Goal: Task Accomplishment & Management: Manage account settings

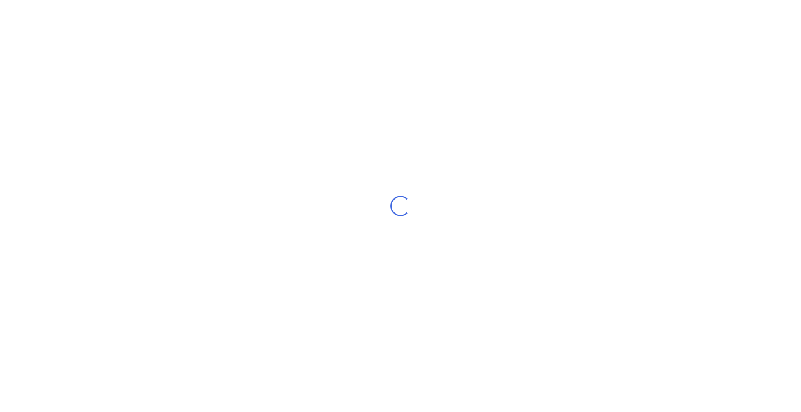
click at [194, 202] on div "Loading..." at bounding box center [400, 206] width 801 height 412
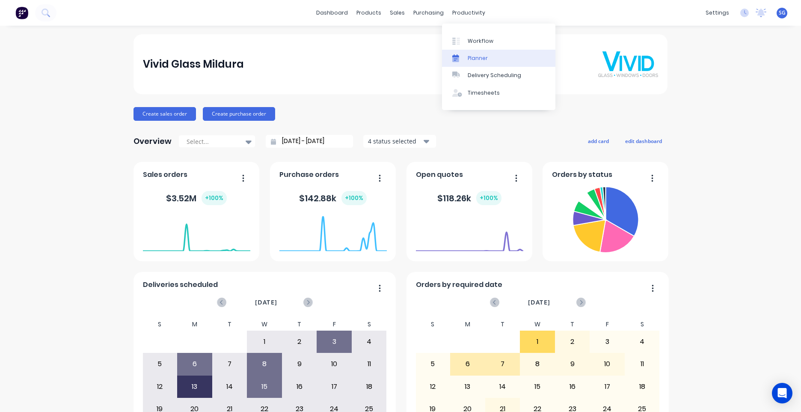
click at [461, 53] on link "Planner" at bounding box center [498, 58] width 113 height 17
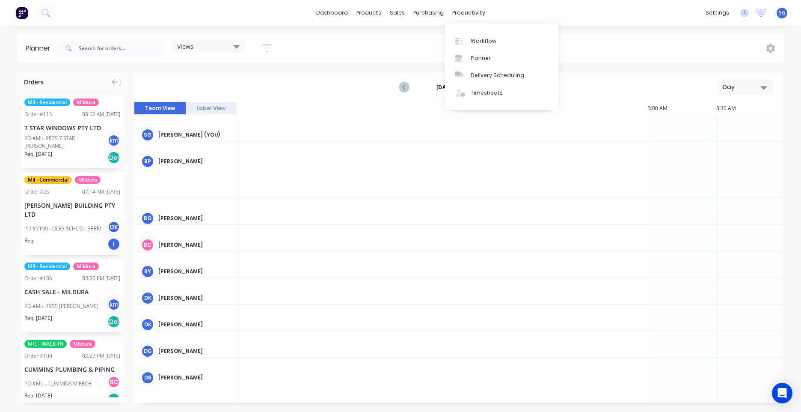
scroll to position [0, 959]
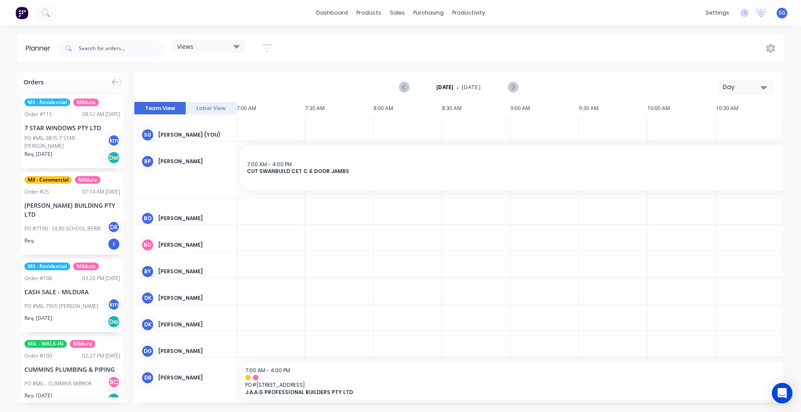
click at [764, 87] on icon "button" at bounding box center [764, 87] width 6 height 3
click at [712, 125] on div "Week" at bounding box center [730, 127] width 85 height 17
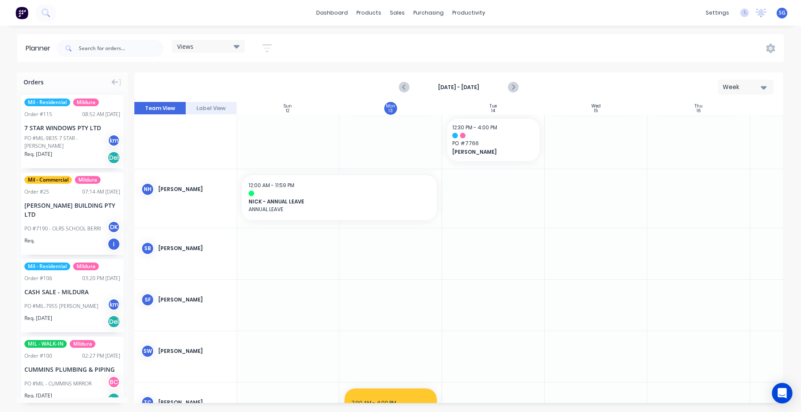
scroll to position [1973, 0]
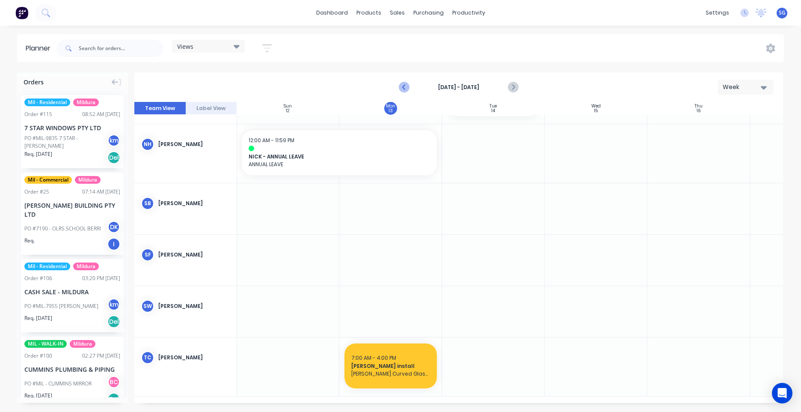
click at [402, 87] on icon "Previous page" at bounding box center [404, 87] width 10 height 10
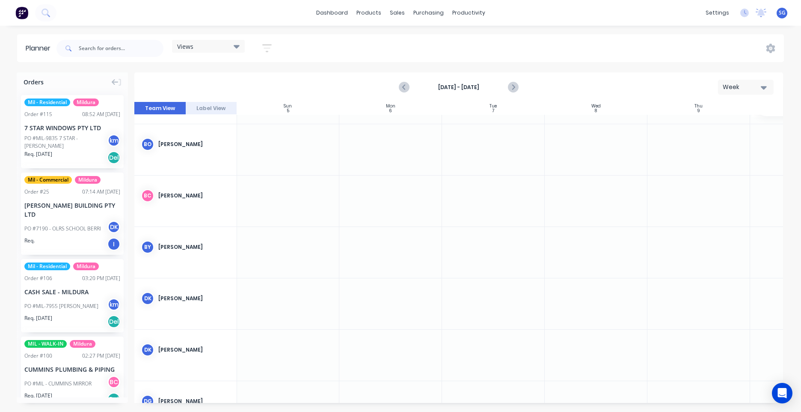
scroll to position [0, 0]
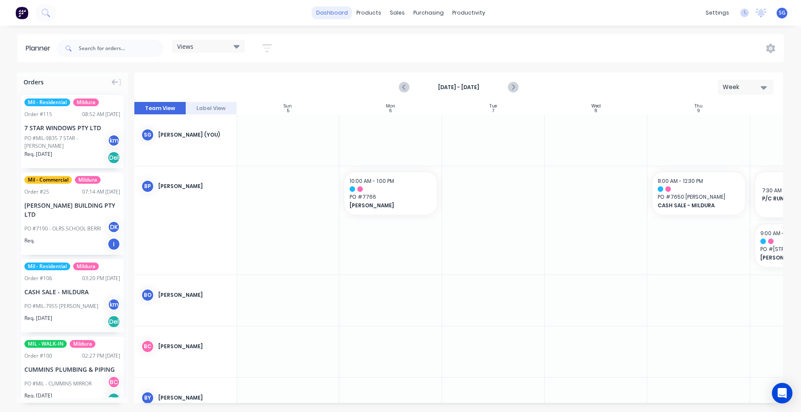
click at [326, 11] on link "dashboard" at bounding box center [332, 12] width 40 height 13
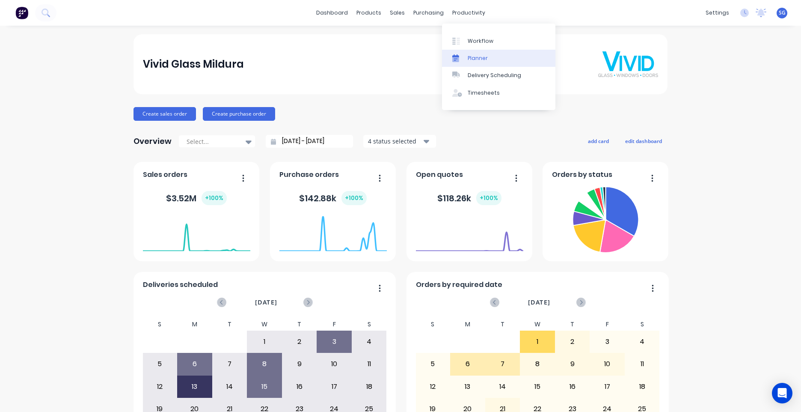
click at [479, 51] on link "Planner" at bounding box center [498, 58] width 113 height 17
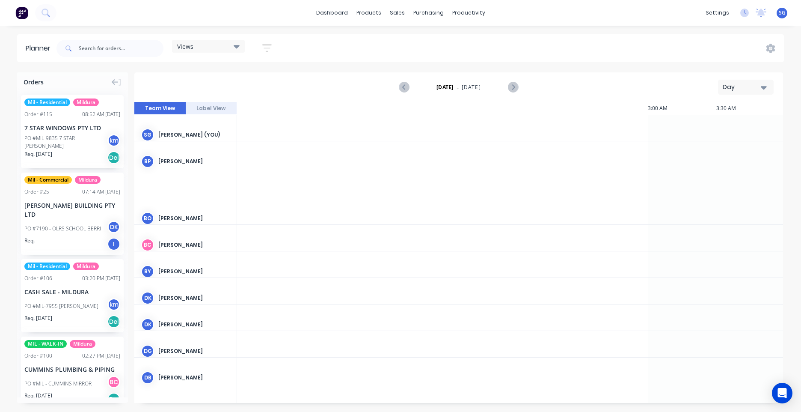
scroll to position [0, 959]
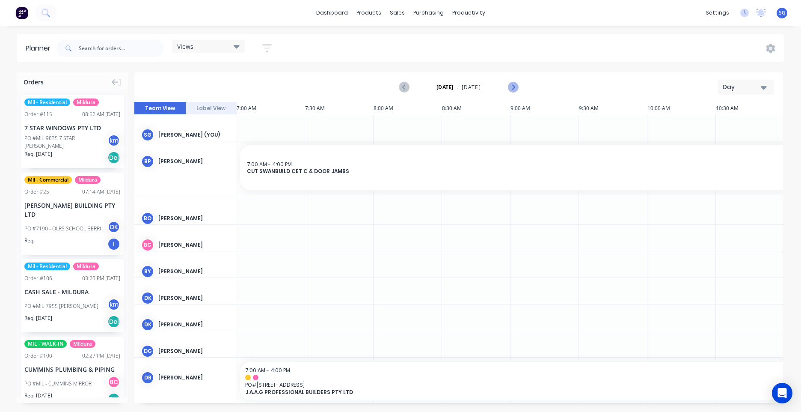
click at [517, 85] on button "Next page" at bounding box center [512, 87] width 17 height 17
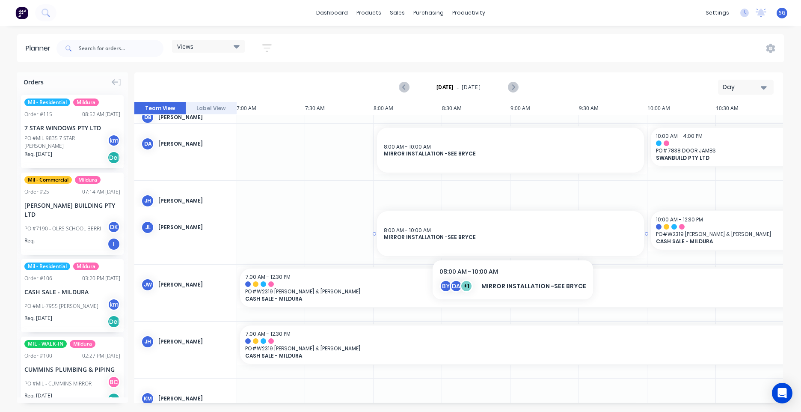
scroll to position [327, 959]
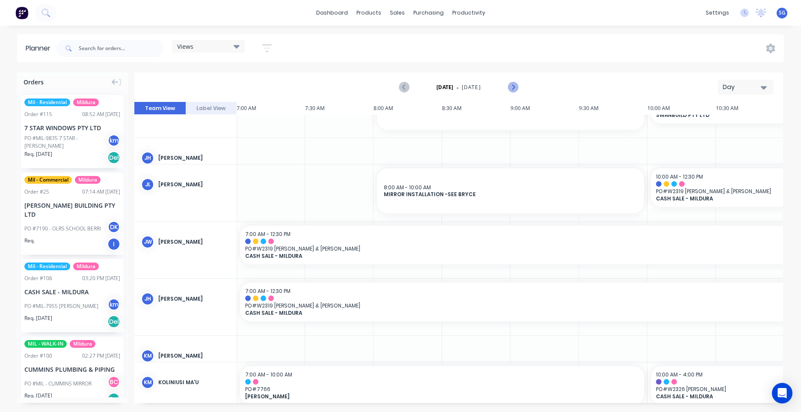
click at [511, 88] on icon "Next page" at bounding box center [513, 87] width 10 height 10
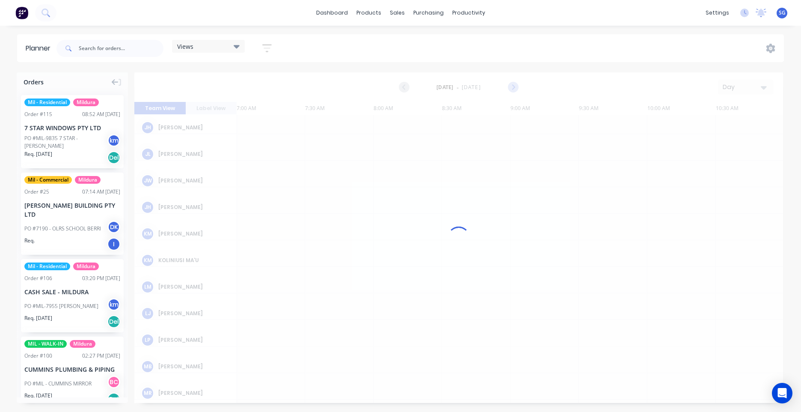
scroll to position [297, 959]
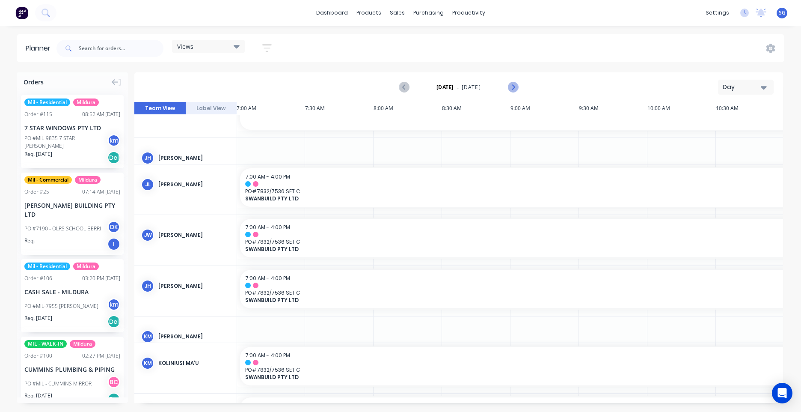
click at [511, 88] on icon "Next page" at bounding box center [513, 87] width 10 height 10
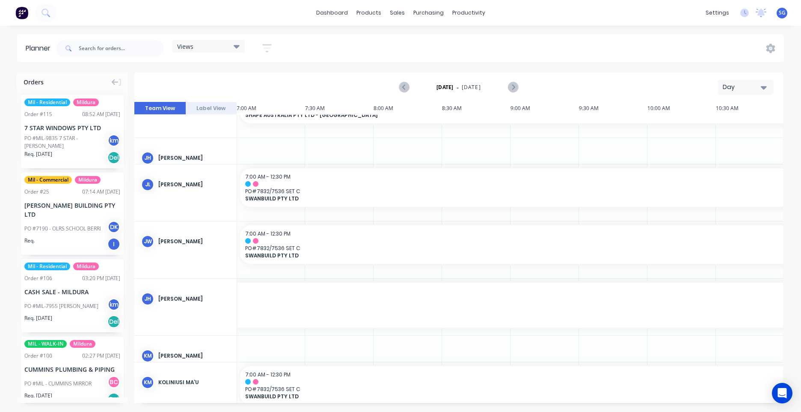
click at [721, 84] on button "Day" at bounding box center [746, 87] width 56 height 15
click at [722, 131] on div "Week" at bounding box center [730, 127] width 85 height 17
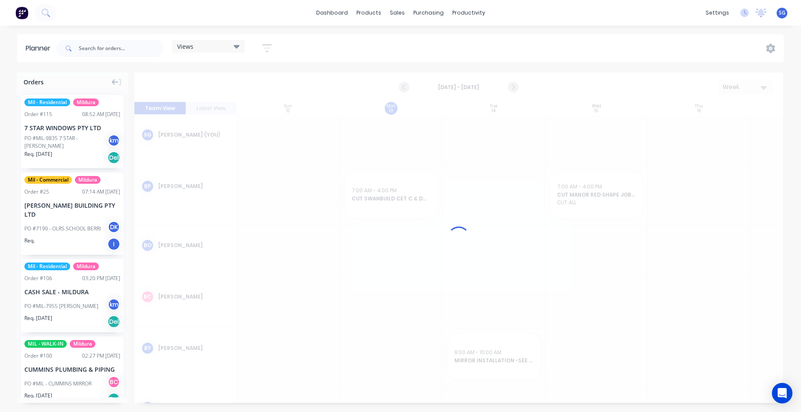
scroll to position [0, 0]
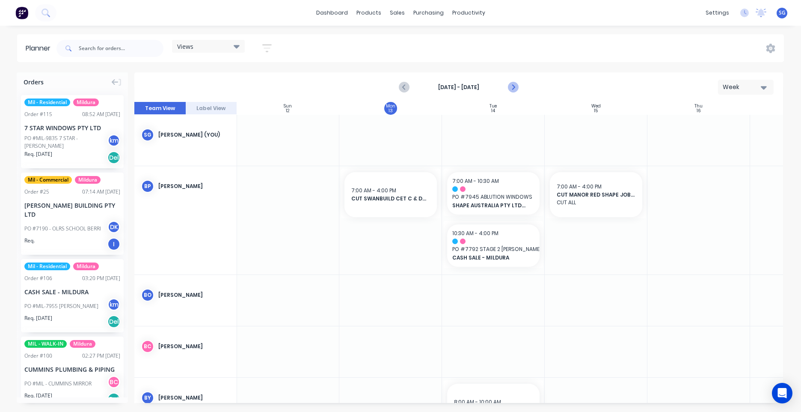
click at [512, 85] on icon "Next page" at bounding box center [513, 87] width 4 height 7
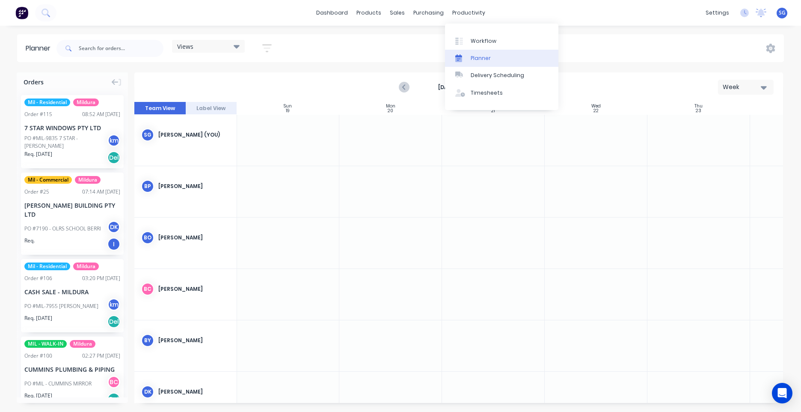
click at [476, 57] on div "Planner" at bounding box center [481, 58] width 20 height 8
click at [756, 92] on button "Week" at bounding box center [746, 87] width 56 height 15
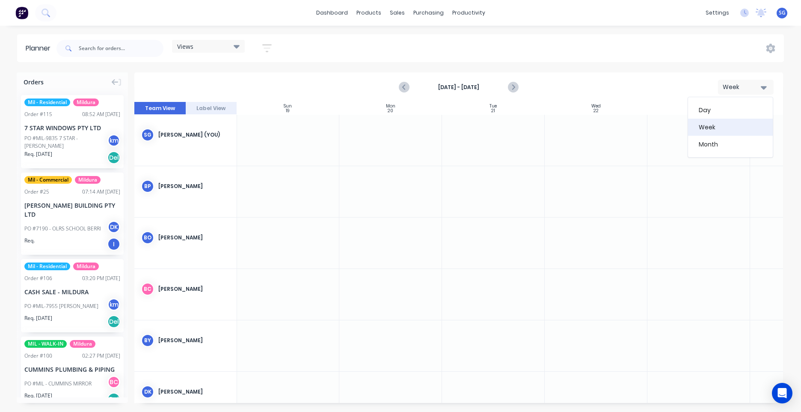
click at [719, 126] on div "Week" at bounding box center [730, 127] width 85 height 17
click at [409, 84] on icon "Previous page" at bounding box center [404, 87] width 10 height 10
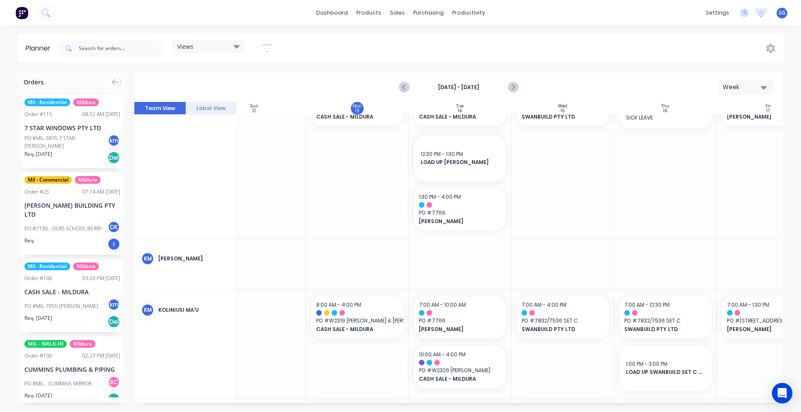
scroll to position [1113, 71]
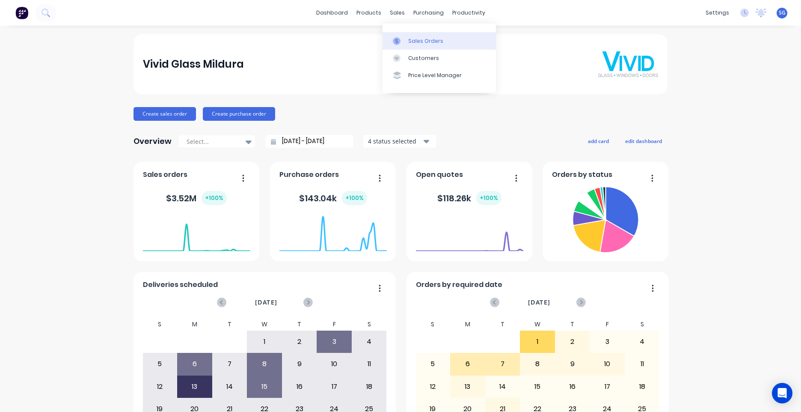
click at [405, 41] on div at bounding box center [399, 41] width 13 height 8
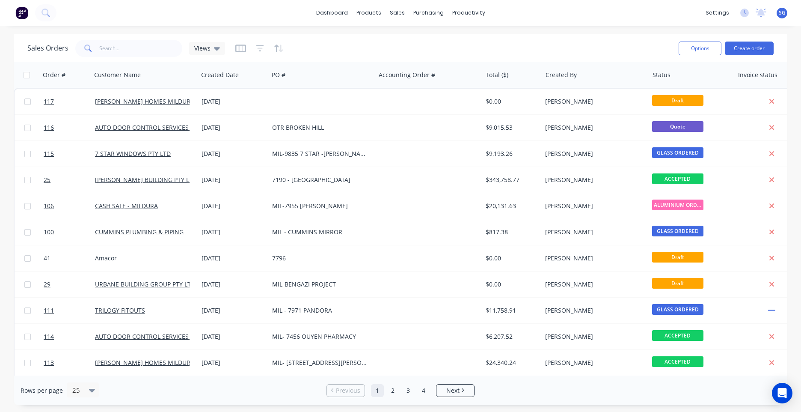
click at [165, 59] on div "Sales Orders Views Options Create order" at bounding box center [401, 48] width 774 height 28
click at [163, 54] on input "text" at bounding box center [140, 48] width 83 height 17
type input "SET"
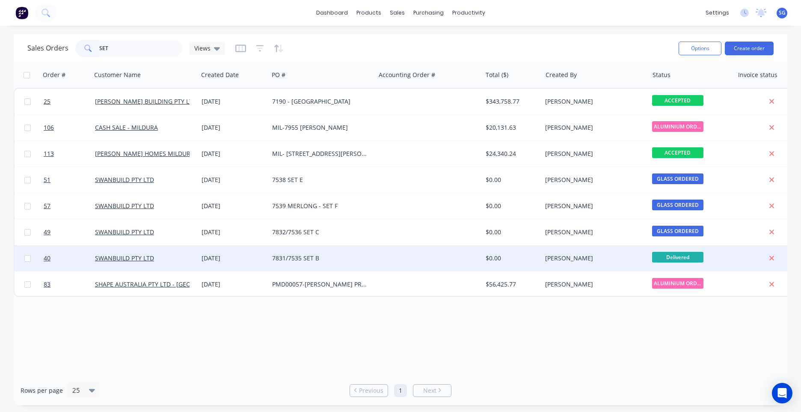
click at [341, 265] on div "7831/7535 SET B" at bounding box center [322, 258] width 107 height 26
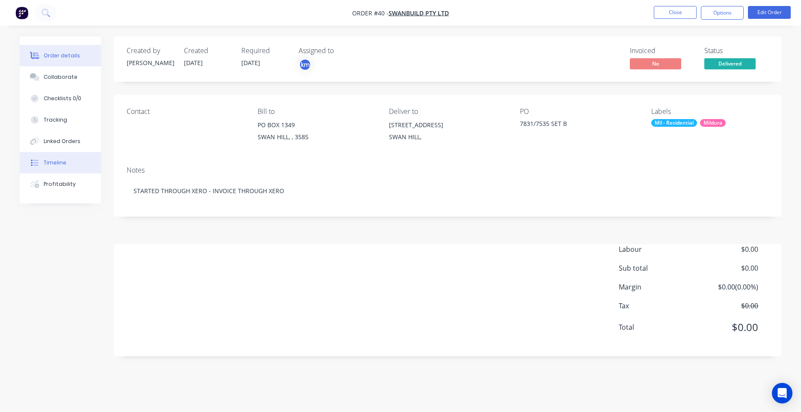
click at [68, 163] on button "Timeline" at bounding box center [60, 162] width 81 height 21
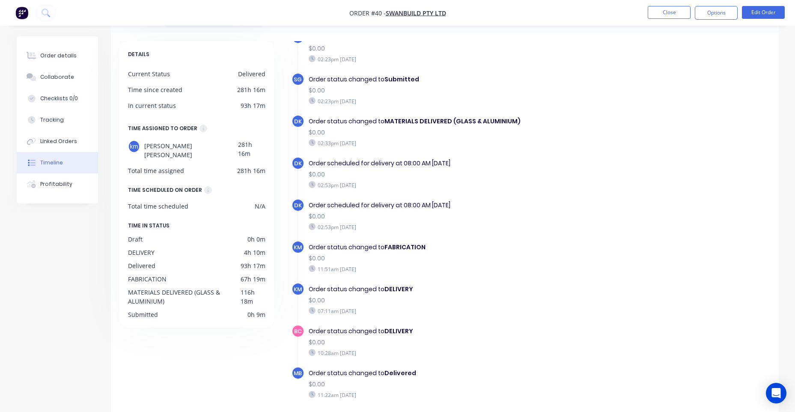
scroll to position [65, 0]
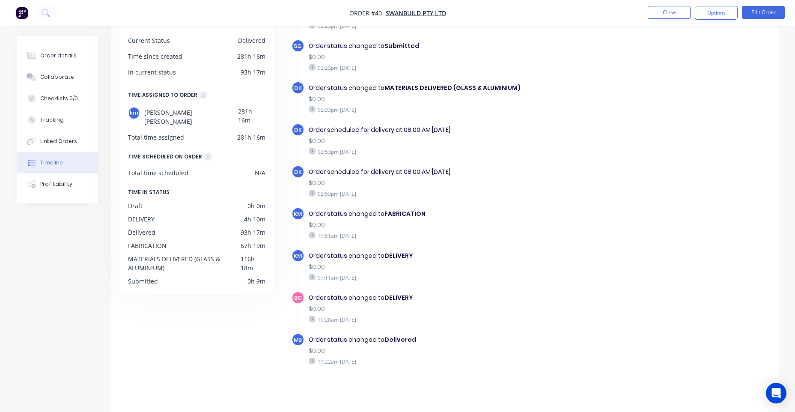
click at [672, 20] on nav "Order #40 - SWANBUILD PTY LTD Close Options Edit Order" at bounding box center [397, 13] width 795 height 26
click at [663, 15] on button "Close" at bounding box center [669, 12] width 43 height 13
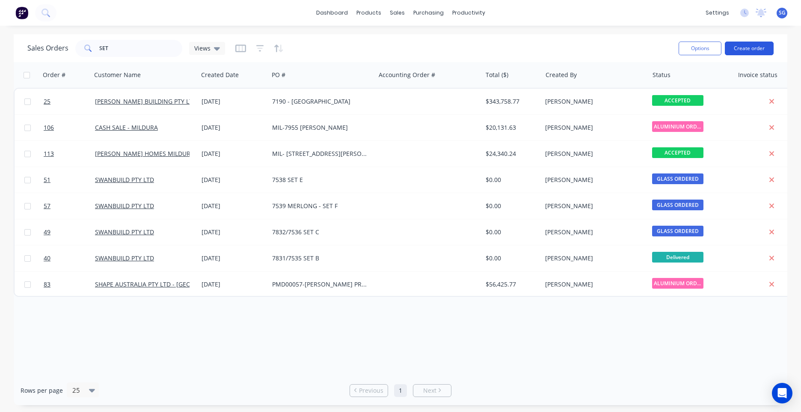
click at [757, 43] on button "Create order" at bounding box center [749, 49] width 49 height 14
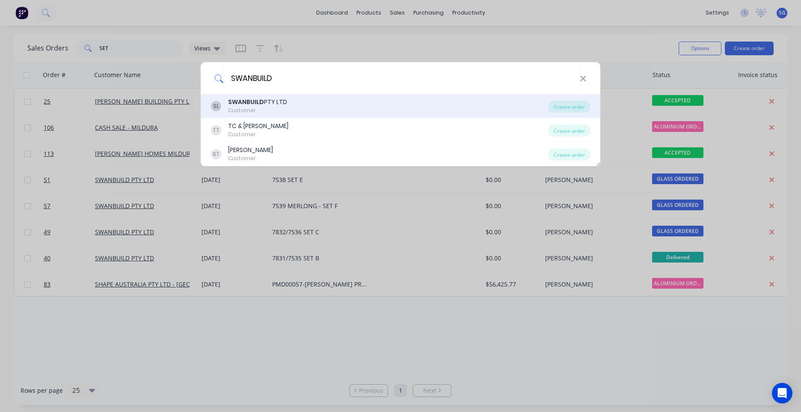
type input "SWANBUILD"
click at [271, 104] on div "SWANBUILD PTY LTD" at bounding box center [257, 102] width 59 height 9
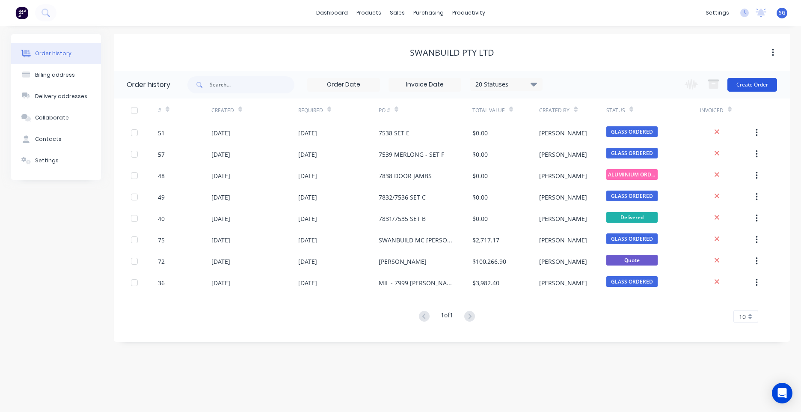
click at [747, 86] on button "Create Order" at bounding box center [753, 85] width 50 height 14
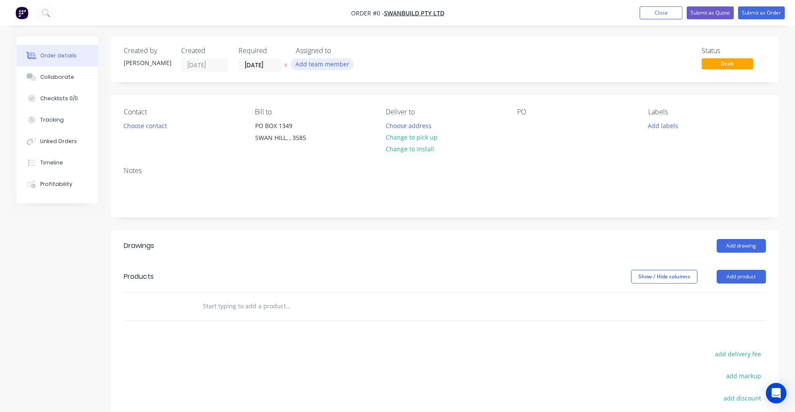
click at [327, 60] on button "Add team member" at bounding box center [322, 64] width 63 height 12
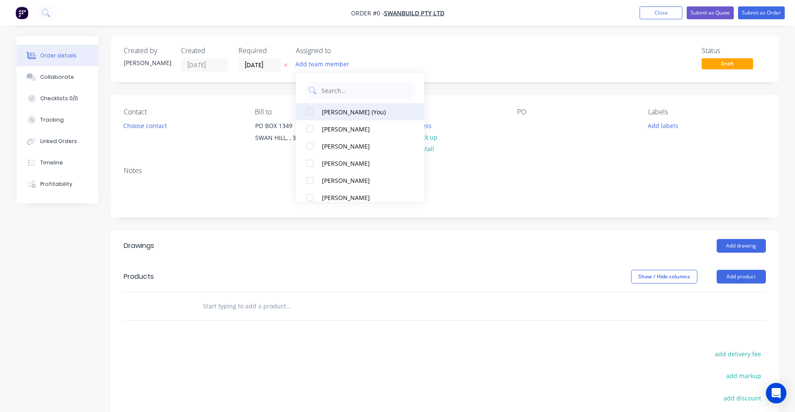
click at [356, 113] on div "[PERSON_NAME] (You)" at bounding box center [365, 111] width 86 height 9
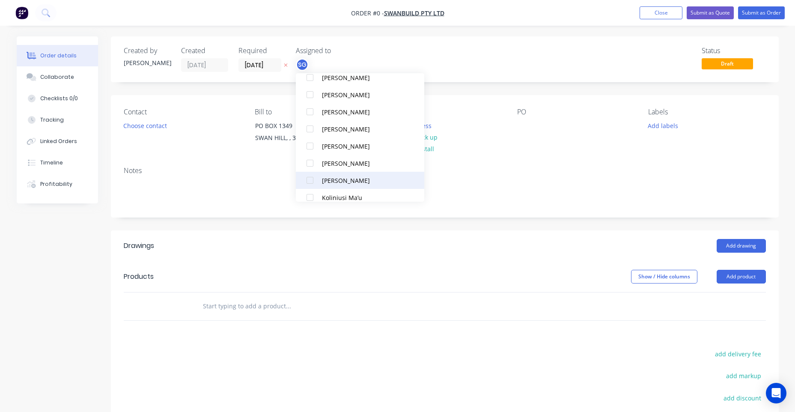
click at [342, 172] on button "[PERSON_NAME]" at bounding box center [360, 180] width 128 height 17
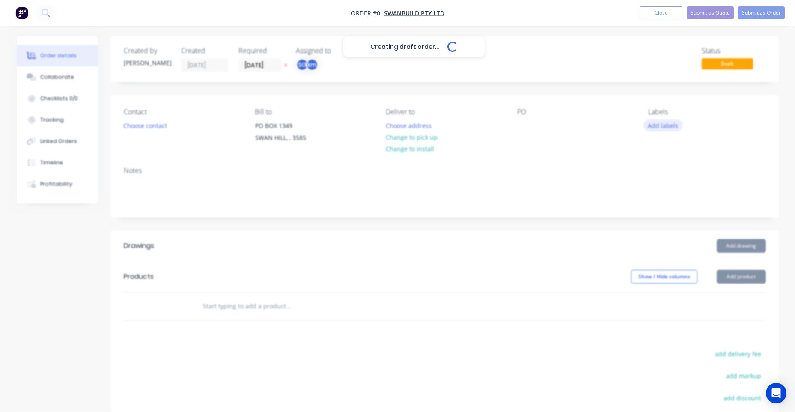
click at [663, 127] on div "Creating draft order... Loading... Order details Collaborate Checklists 0/0 Tra…" at bounding box center [397, 287] width 779 height 503
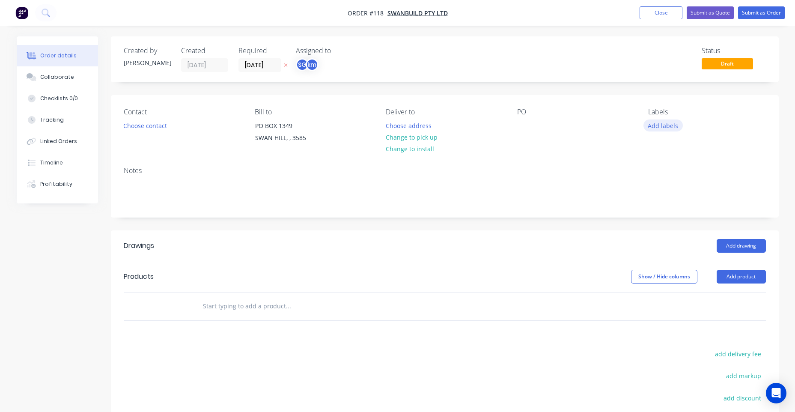
click at [665, 125] on button "Add labels" at bounding box center [662, 125] width 39 height 12
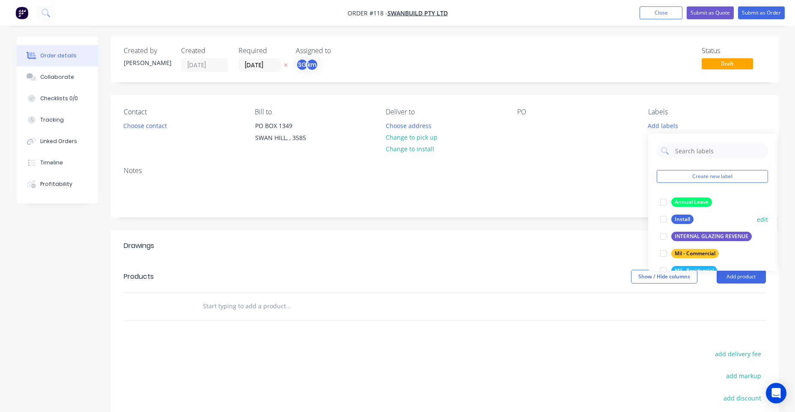
scroll to position [43, 0]
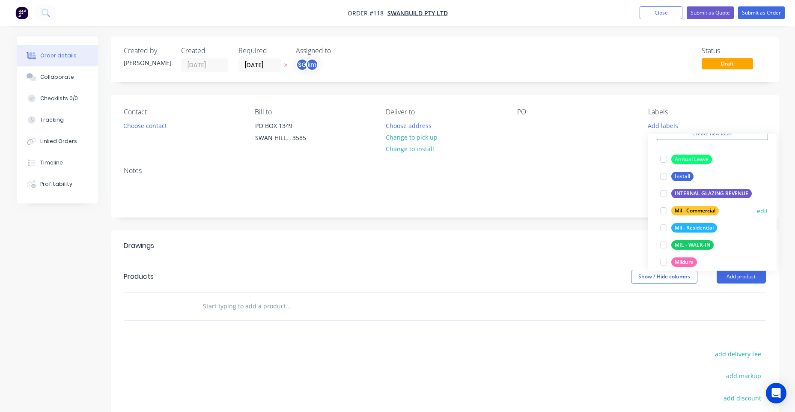
click at [687, 232] on div "Mil - Residential" at bounding box center [694, 227] width 46 height 9
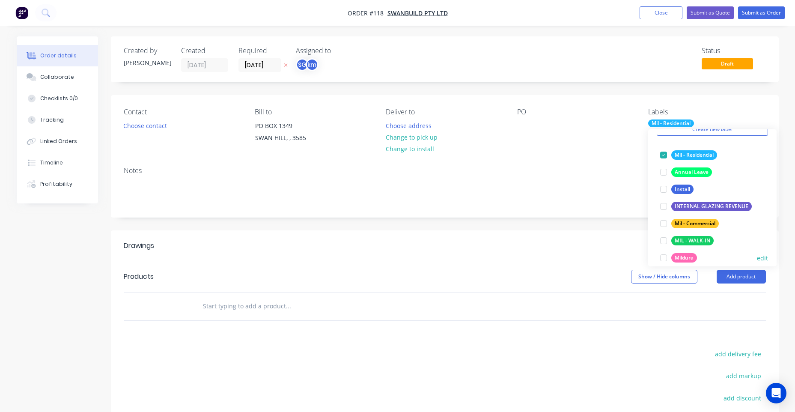
click at [673, 254] on div "Mildura" at bounding box center [684, 257] width 26 height 9
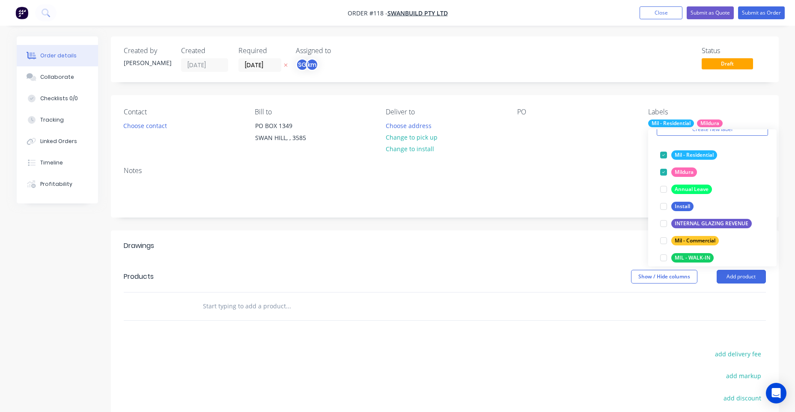
click at [591, 103] on div "Contact Choose contact [PERSON_NAME] to [STREET_ADDRESS] Deliver to Choose addr…" at bounding box center [445, 127] width 668 height 65
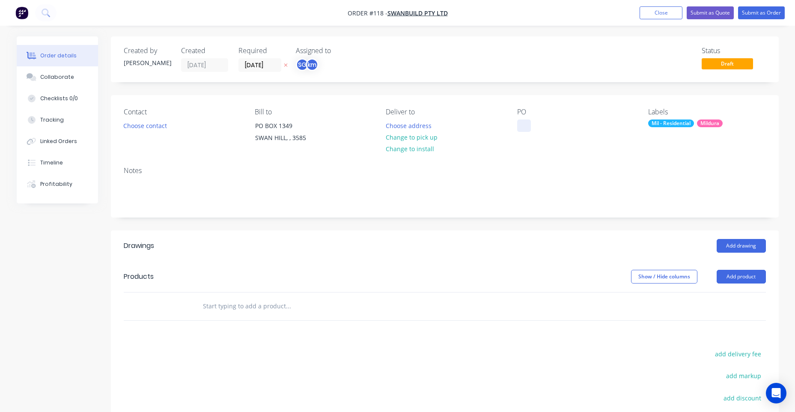
click at [529, 122] on div at bounding box center [524, 125] width 14 height 12
click at [139, 131] on button "Choose contact" at bounding box center [145, 125] width 53 height 12
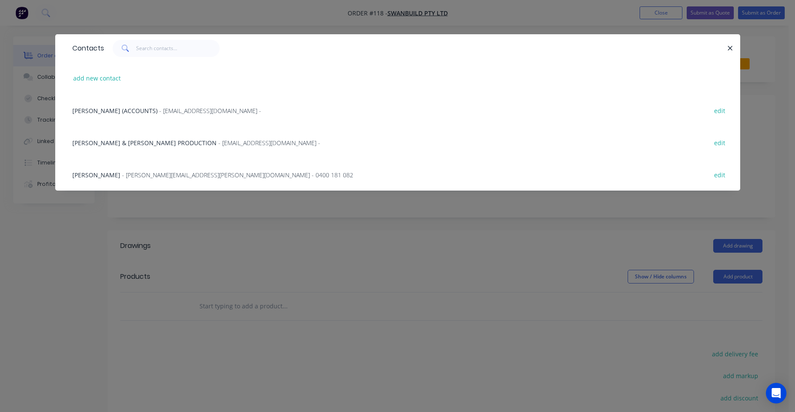
click at [148, 105] on div "[PERSON_NAME] (ACCOUNTS) - [EMAIL_ADDRESS][DOMAIN_NAME] - edit" at bounding box center [397, 110] width 659 height 32
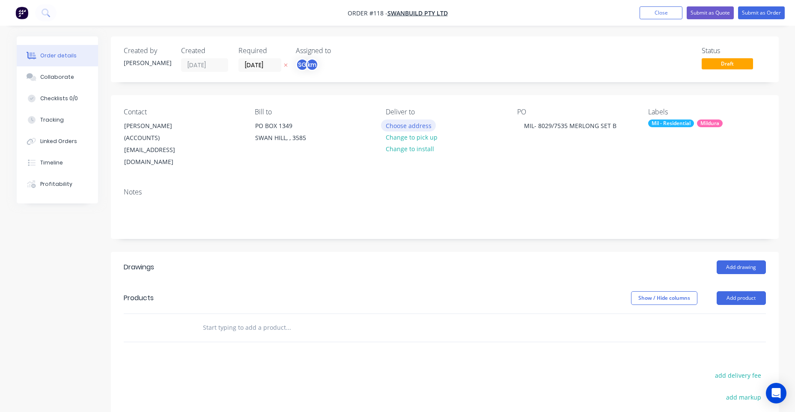
click at [406, 123] on button "Choose address" at bounding box center [408, 125] width 55 height 12
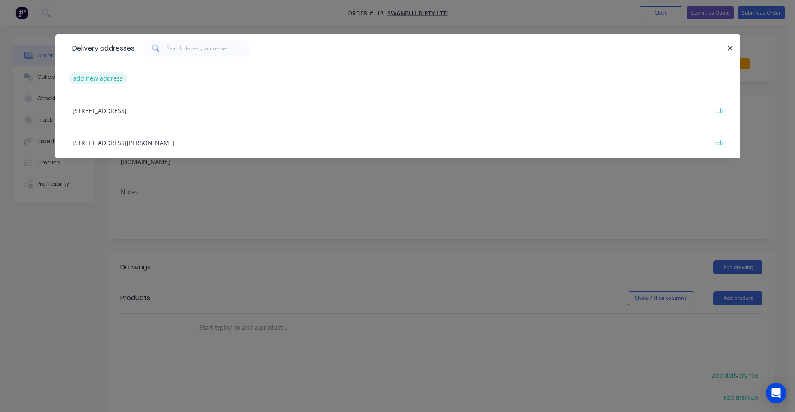
click at [102, 82] on button "add new address" at bounding box center [98, 78] width 59 height 12
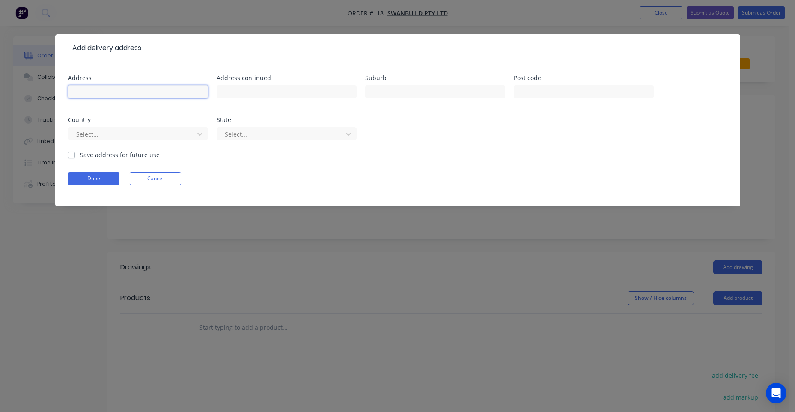
click at [128, 91] on input "text" at bounding box center [138, 91] width 140 height 13
type input "[STREET_ADDRESS]"
click at [382, 93] on input "SAWN HILL" at bounding box center [435, 91] width 140 height 13
type input "SWAN HILL"
click at [90, 175] on button "Done" at bounding box center [93, 178] width 51 height 13
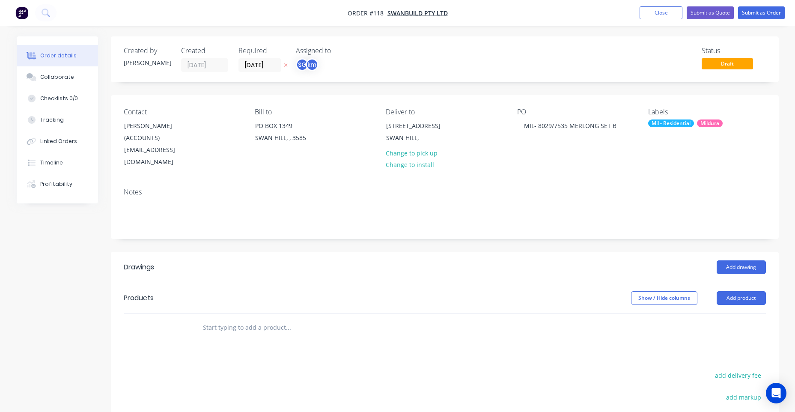
click at [271, 322] on input "text" at bounding box center [287, 327] width 171 height 17
type input "SUPPLY AND DELIVER RESIDENTIAL WINDOWS & DOORS AS PER QUOTE 8029/7535"
click at [327, 268] on header "Drawings Add drawing" at bounding box center [445, 267] width 668 height 31
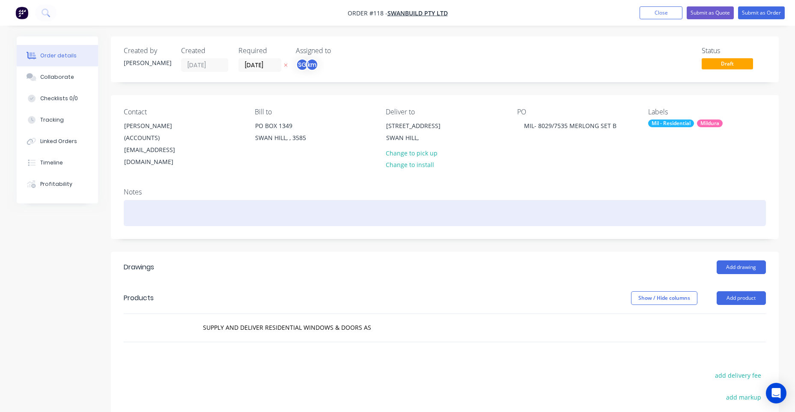
click at [168, 200] on div at bounding box center [445, 213] width 642 height 26
click at [156, 200] on div "QUOTE IN INVOICE THROUGH XERO" at bounding box center [445, 213] width 642 height 26
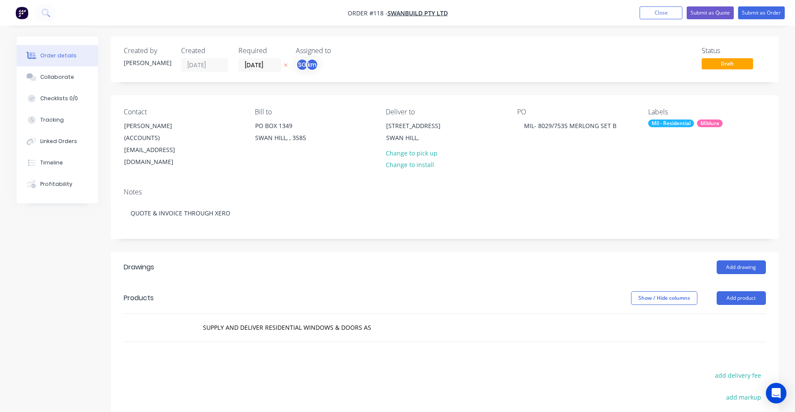
click at [220, 181] on div "Notes QUOTE & INVOICE THROUGH XERO" at bounding box center [445, 209] width 668 height 57
click at [392, 321] on div "SUPPLY AND DELIVER RESIDENTIAL WINDOWS & DOORS AS PER QUOTE 8029/7535" at bounding box center [324, 327] width 257 height 17
click at [357, 319] on input "SUPPLY AND DELIVER RESIDENTIAL WINDOWS & DOORS AS PER QUOTE 8029/7535" at bounding box center [287, 327] width 171 height 17
click at [362, 319] on input "SUPPLY AND DELIVER RESIDENTIAL WINDOWS & DOORS AS PER QUOTE 8029/7535" at bounding box center [287, 327] width 171 height 17
click at [374, 319] on div "SUPPLY AND DELIVER RESIDENTIAL WINDOWS & DOORS AS PER QUOTE 8029/7535 Add SUPPL…" at bounding box center [324, 327] width 257 height 17
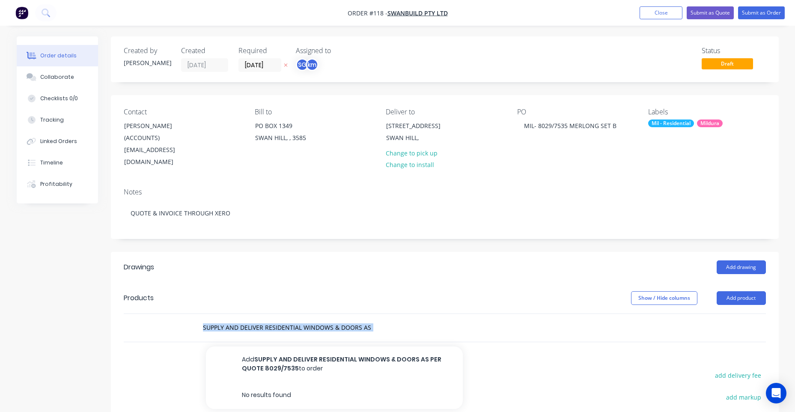
click at [374, 319] on div "SUPPLY AND DELIVER RESIDENTIAL WINDOWS & DOORS AS PER QUOTE 8029/7535 Add SUPPL…" at bounding box center [324, 327] width 257 height 17
drag, startPoint x: 374, startPoint y: 315, endPoint x: 112, endPoint y: 355, distance: 265.4
click at [114, 355] on div "Drawings Add drawing Products Show / Hide columns Add product SUPPLY AND DELIVE…" at bounding box center [445, 400] width 668 height 296
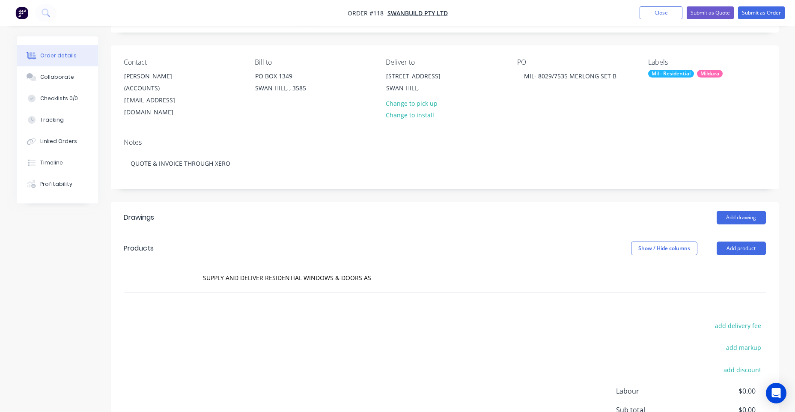
scroll to position [128, 0]
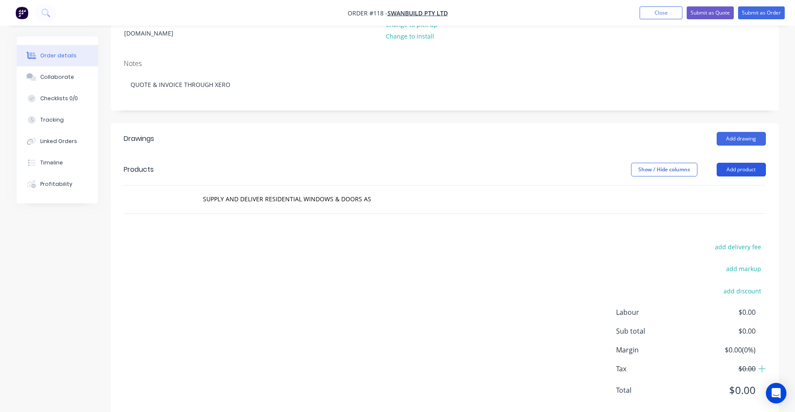
click at [743, 163] on button "Add product" at bounding box center [741, 170] width 49 height 14
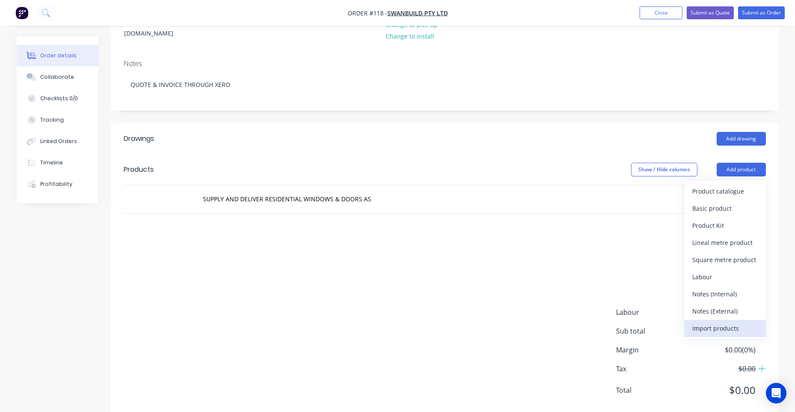
click at [702, 322] on div "Import products" at bounding box center [725, 328] width 66 height 12
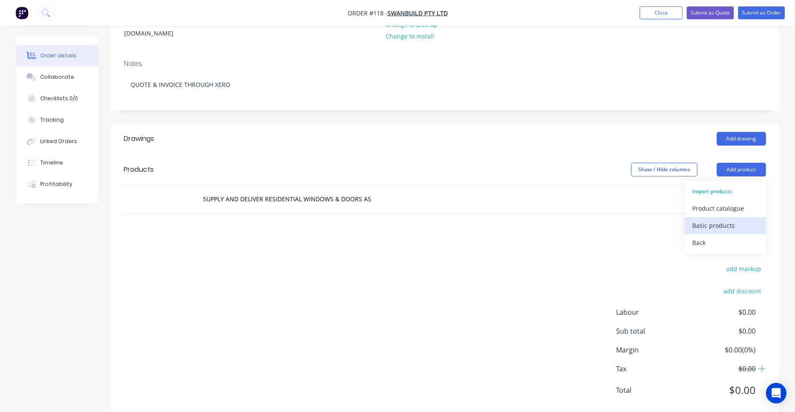
click at [705, 219] on div "Basic products" at bounding box center [725, 225] width 66 height 12
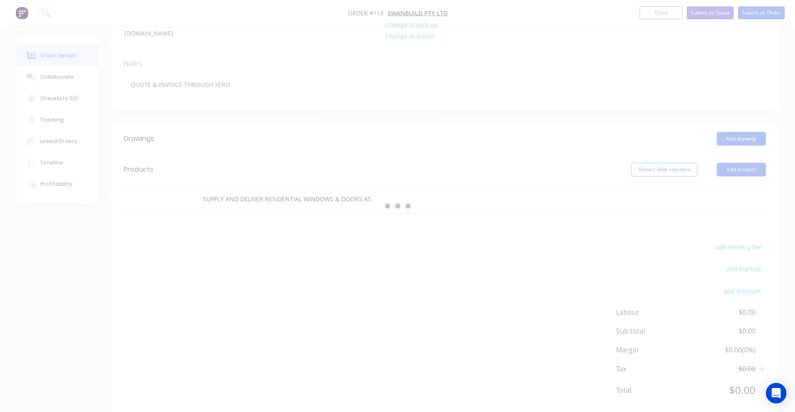
scroll to position [0, 0]
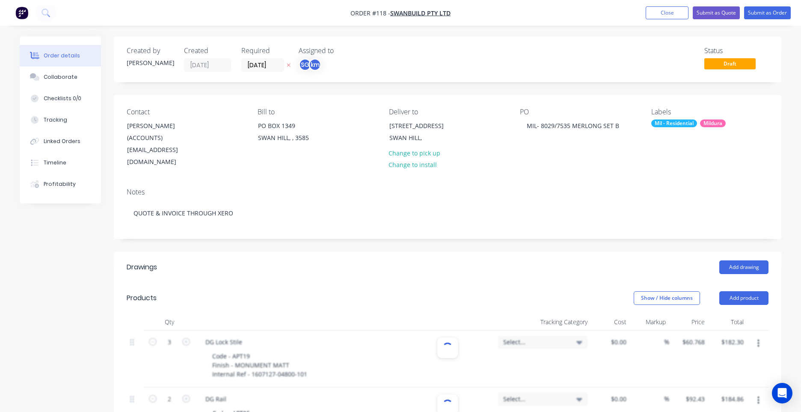
type input "10"
type input "3"
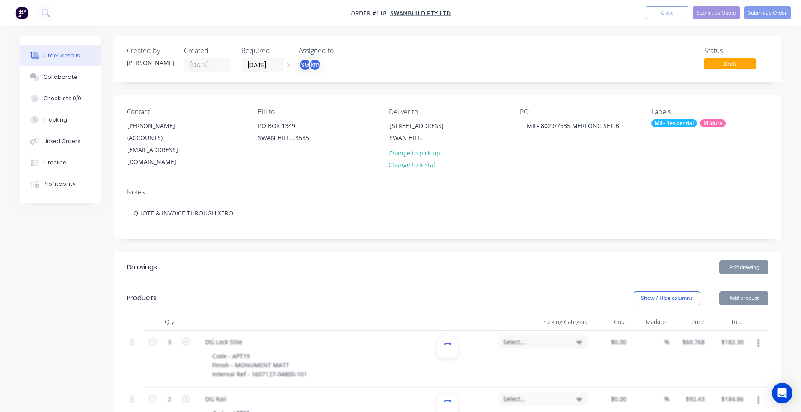
type input "$58.86"
type input "$235.44"
type input "$102.8048"
type input "$308.41"
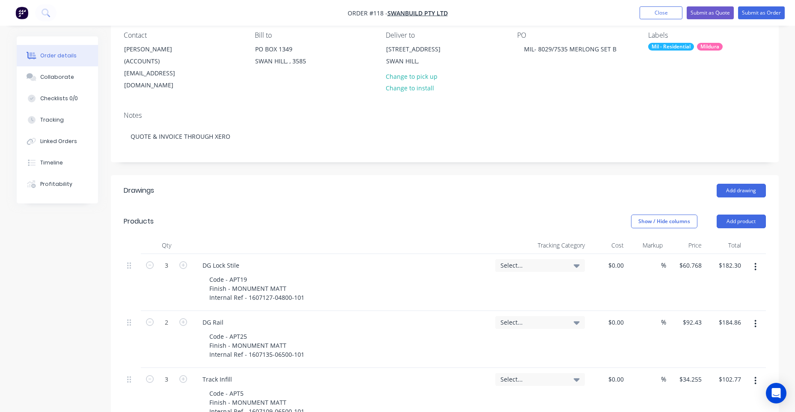
scroll to position [86, 0]
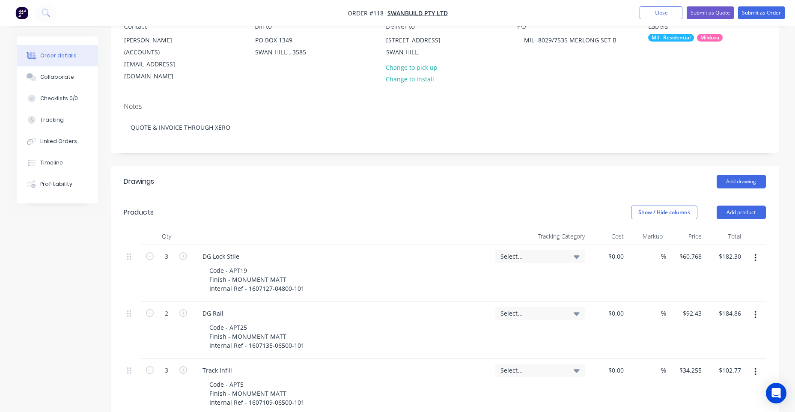
click at [531, 250] on div "Select..." at bounding box center [539, 256] width 89 height 13
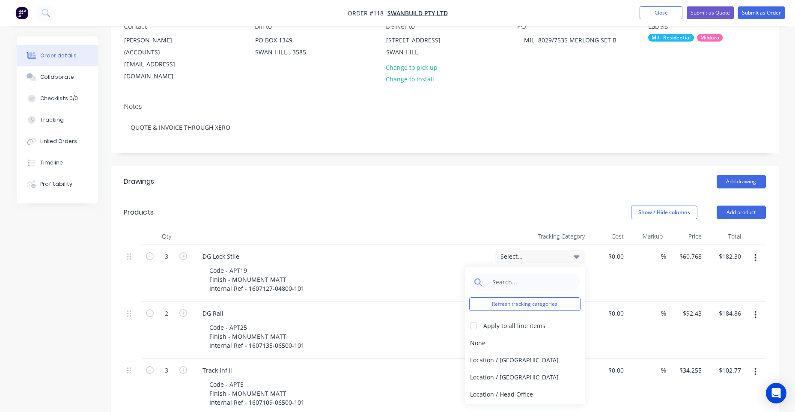
click at [527, 250] on div "Select..." at bounding box center [539, 256] width 89 height 13
click at [365, 197] on header "Products Show / Hide columns Add product" at bounding box center [445, 212] width 668 height 31
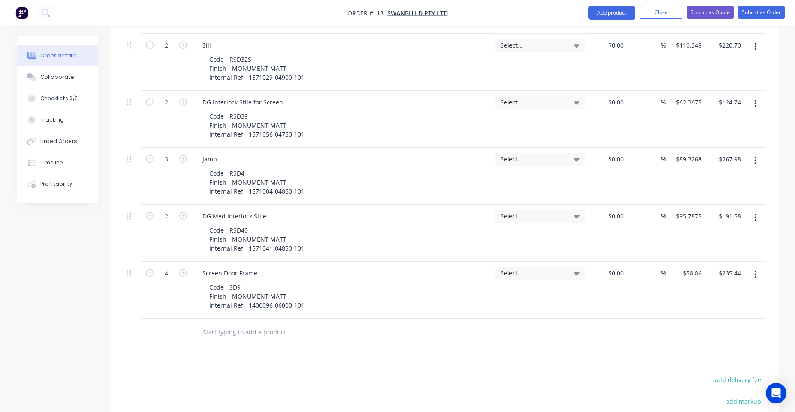
scroll to position [984, 0]
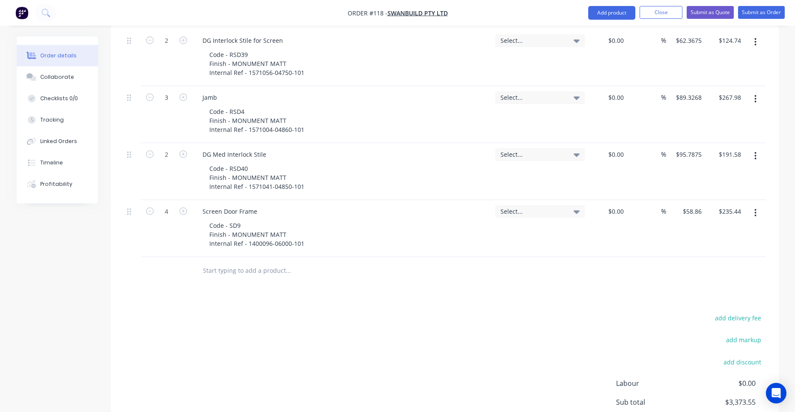
click at [217, 262] on input "text" at bounding box center [287, 270] width 171 height 17
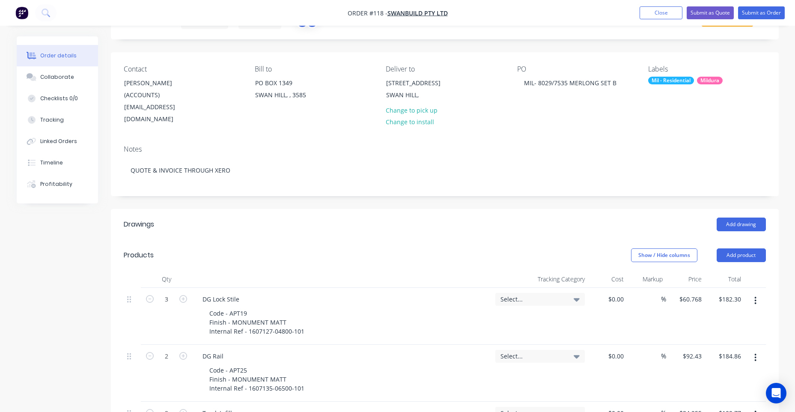
scroll to position [0, 0]
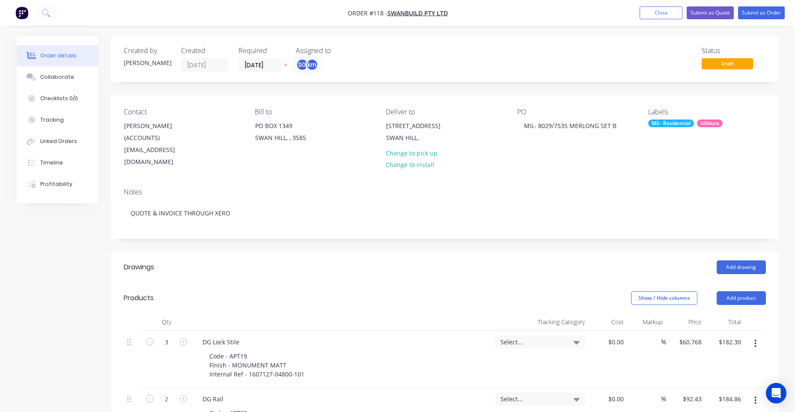
click at [573, 336] on div "Select..." at bounding box center [539, 342] width 89 height 13
click at [509, 404] on div "Location / [GEOGRAPHIC_DATA]" at bounding box center [525, 412] width 120 height 17
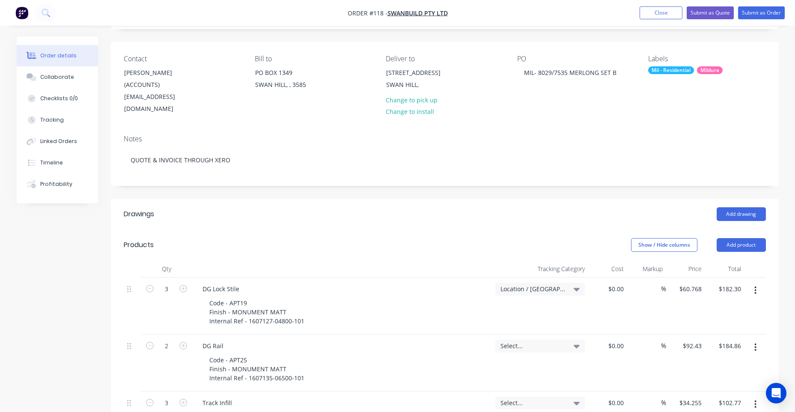
scroll to position [128, 0]
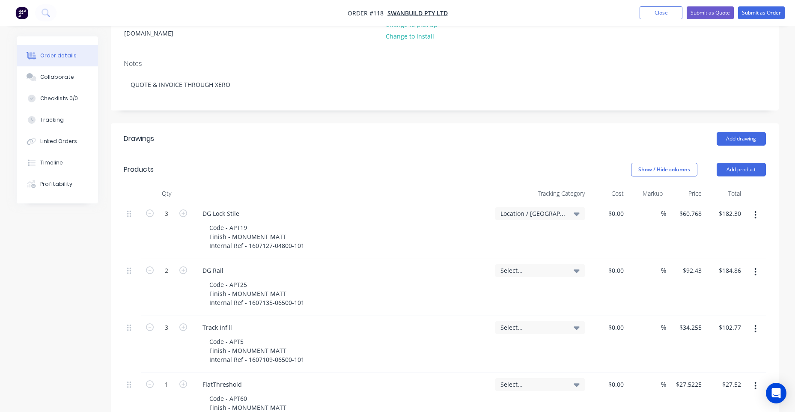
click at [577, 212] on icon at bounding box center [577, 213] width 6 height 3
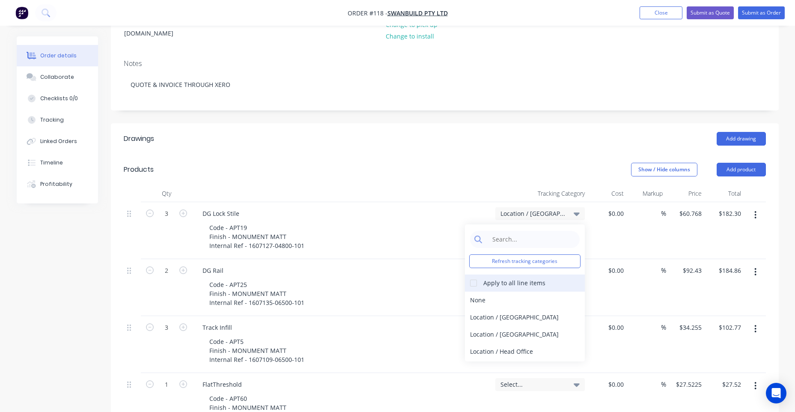
click at [501, 278] on div "Apply to all line items" at bounding box center [514, 282] width 62 height 9
click at [548, 166] on header "Products Show / Hide columns Add product" at bounding box center [445, 169] width 668 height 31
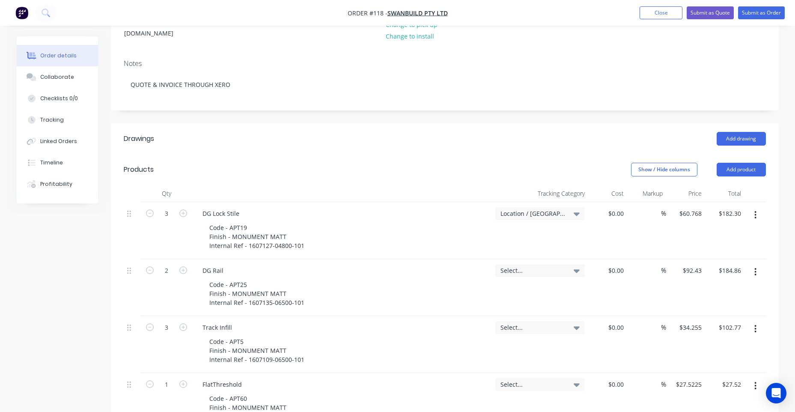
click at [557, 202] on div "Location / [GEOGRAPHIC_DATA]" at bounding box center [540, 230] width 96 height 57
click at [552, 209] on span "Location / [GEOGRAPHIC_DATA]" at bounding box center [532, 213] width 65 height 9
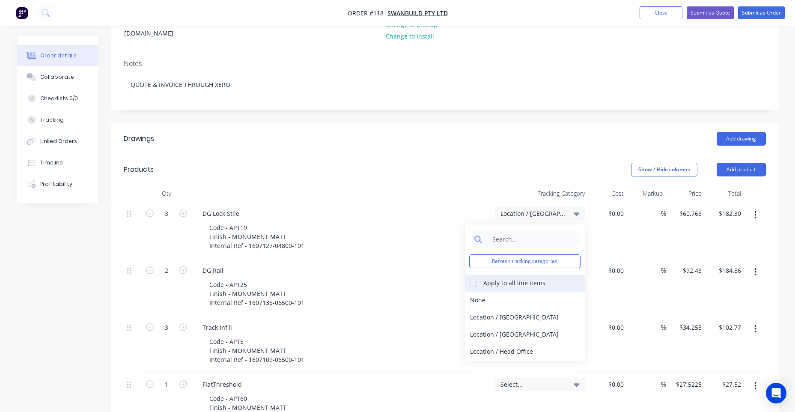
click at [476, 274] on div at bounding box center [473, 282] width 17 height 17
click at [566, 163] on div "Show / Hide columns Add product" at bounding box center [513, 170] width 506 height 14
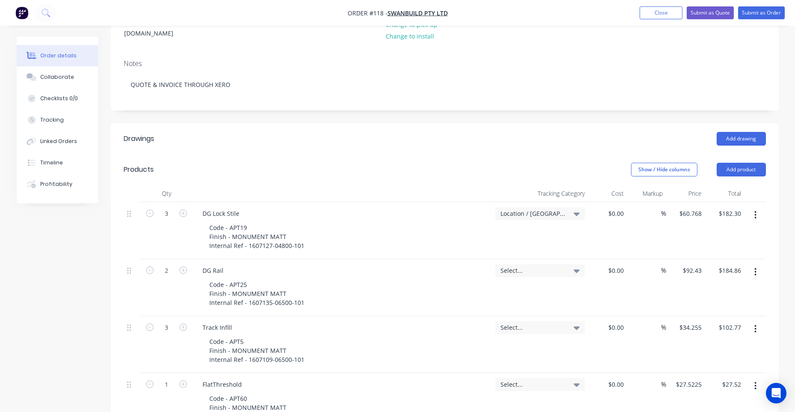
click at [530, 209] on span "Location / [GEOGRAPHIC_DATA]" at bounding box center [532, 213] width 65 height 9
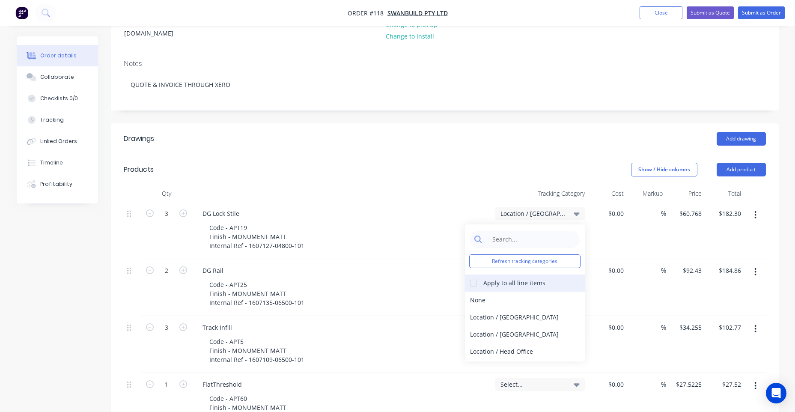
click at [473, 274] on div at bounding box center [473, 282] width 17 height 17
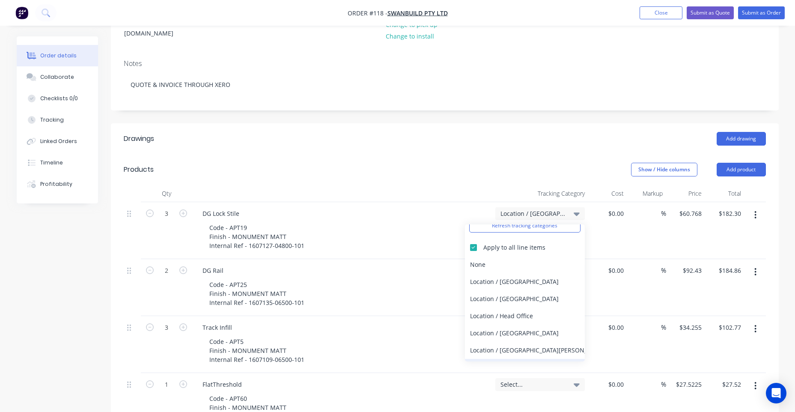
scroll to position [84, 0]
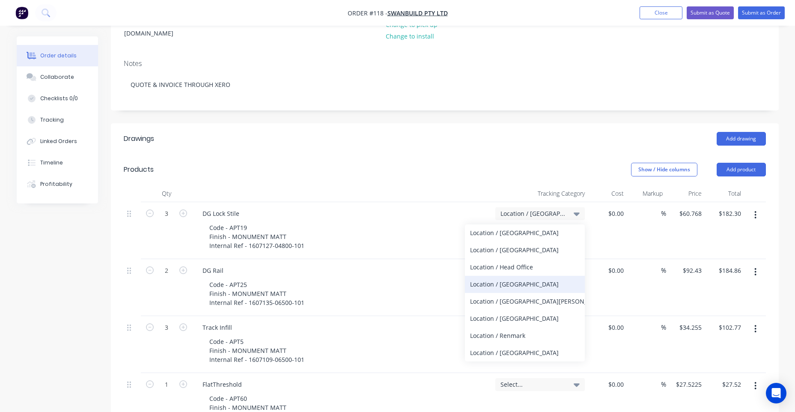
click at [517, 276] on div "Location / [GEOGRAPHIC_DATA]" at bounding box center [525, 284] width 120 height 17
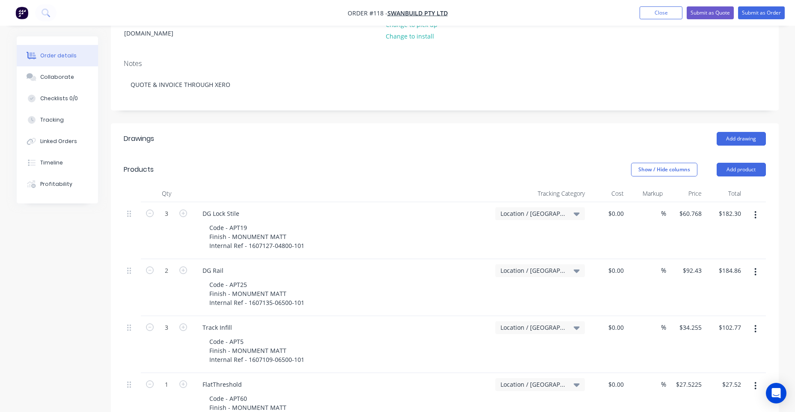
click at [478, 140] on header "Drawings Add drawing" at bounding box center [445, 138] width 668 height 31
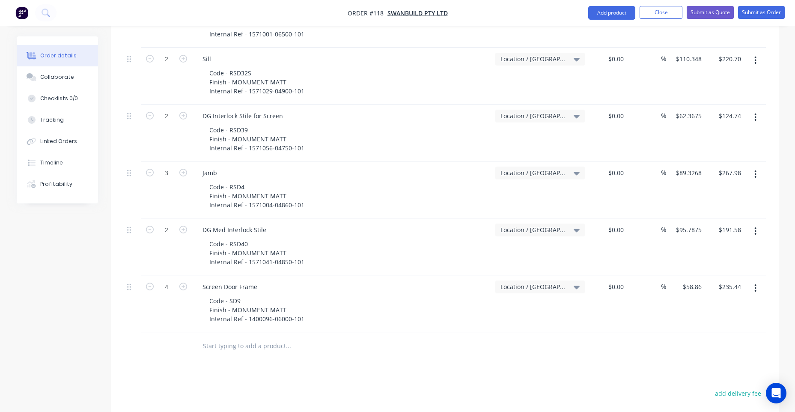
scroll to position [984, 0]
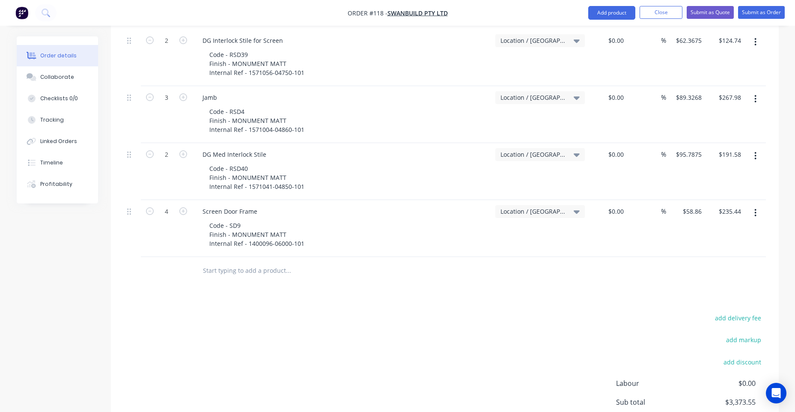
click at [253, 262] on input "text" at bounding box center [287, 270] width 171 height 17
click at [250, 262] on input "text" at bounding box center [287, 270] width 171 height 17
drag, startPoint x: 247, startPoint y: 260, endPoint x: 198, endPoint y: 262, distance: 49.7
click at [198, 262] on div "1945 X 940 @ 3 Add 1945 X 940 @ 3 to order No results found" at bounding box center [324, 270] width 257 height 17
paste input "445030 7mm Security Grille (B) 1250 x 2050mm"
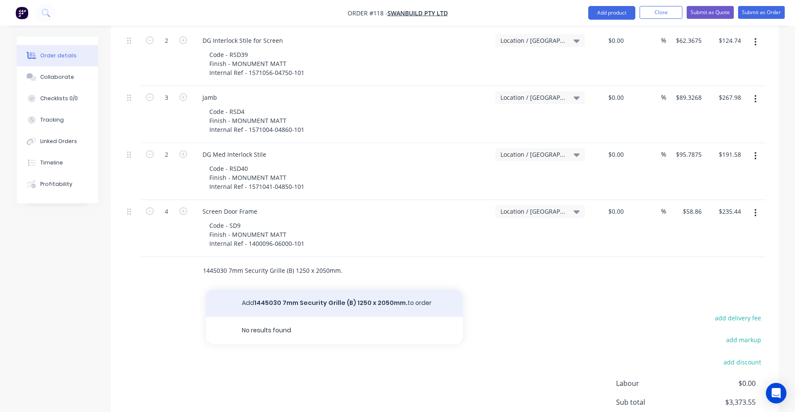
type input "1445030 7mm Security Grille (B) 1250 x 2050mm."
click at [297, 289] on button "Add 1445030 7mm Security Grille (B) 1250 x 2050mm. to order" at bounding box center [334, 302] width 257 height 27
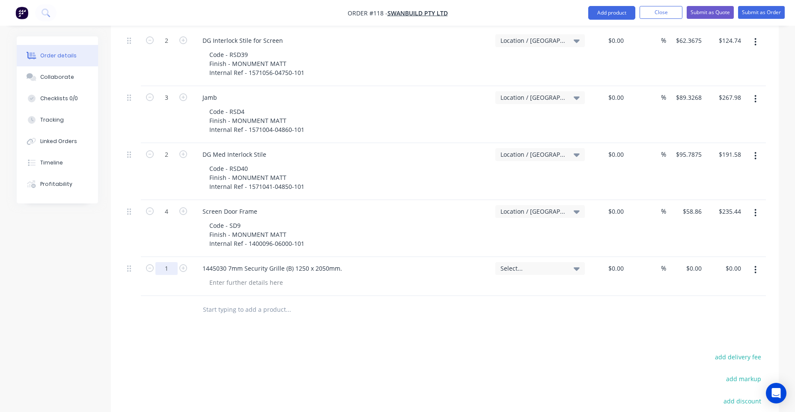
click at [167, 262] on input "1" at bounding box center [166, 268] width 22 height 13
type input "3"
click at [604, 257] on div "$0.00" at bounding box center [607, 276] width 39 height 39
paste input "76.73"
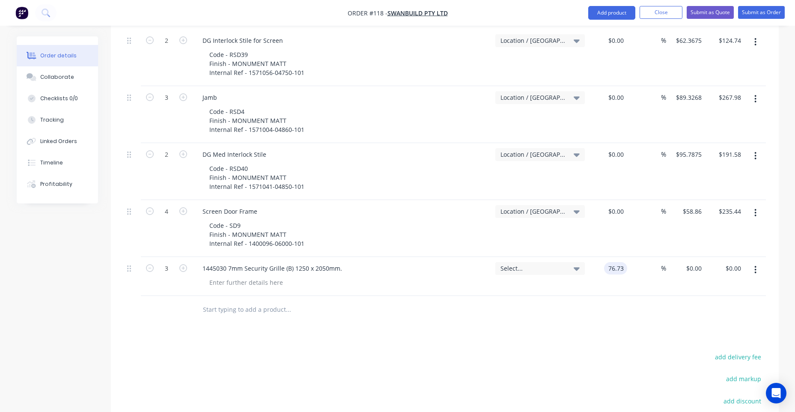
type input "$76.73"
type input "$230.19"
drag, startPoint x: 615, startPoint y: 309, endPoint x: 559, endPoint y: 265, distance: 70.7
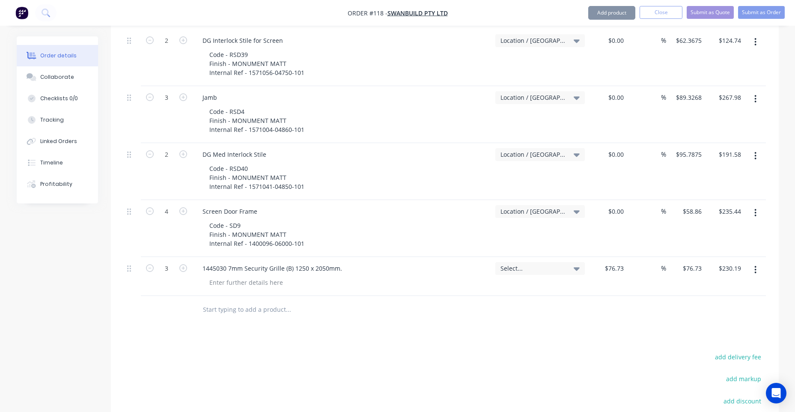
click at [559, 265] on div "Select..." at bounding box center [540, 276] width 96 height 39
click at [559, 264] on span "Select..." at bounding box center [532, 268] width 65 height 9
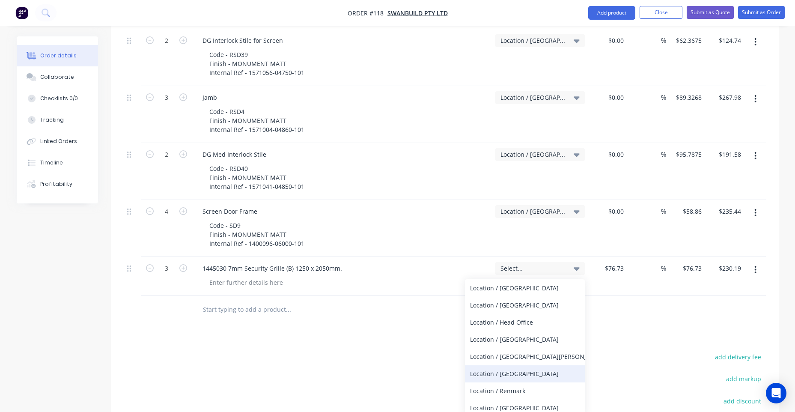
scroll to position [84, 0]
click at [511, 330] on div "Location / [GEOGRAPHIC_DATA]" at bounding box center [525, 338] width 120 height 17
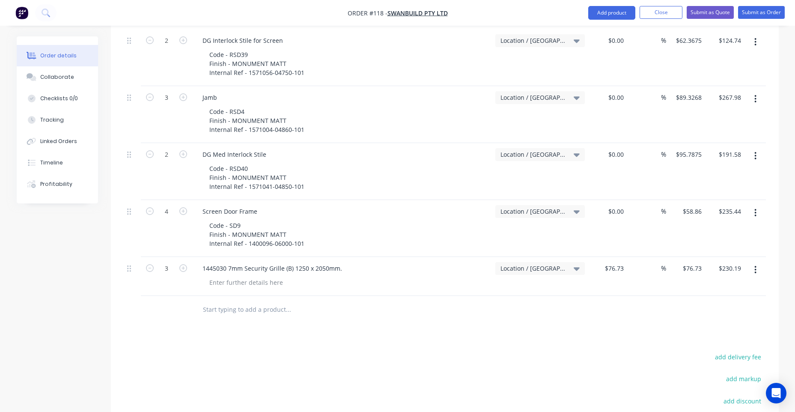
click at [251, 301] on input "text" at bounding box center [287, 309] width 171 height 17
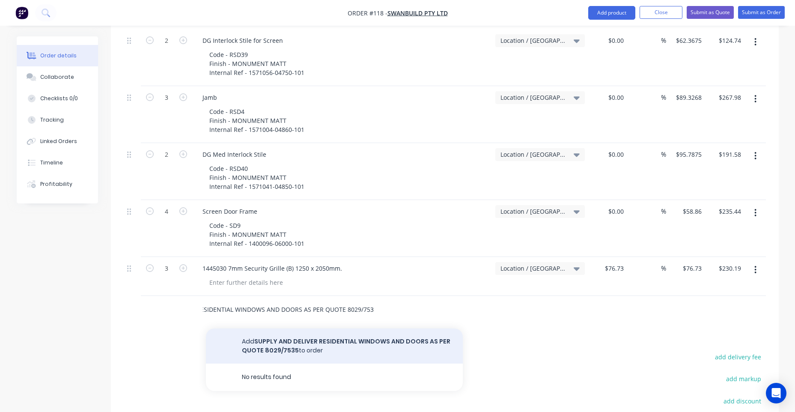
type input "SUPPLY AND DELIVER RESIDENTIAL WINDOWS AND DOORS AS PER QUOTE 8029/7535"
click at [331, 332] on button "Add SUPPLY AND DELIVER RESIDENTIAL WINDOWS AND DOORS AS PER QUOTE 8029/7535 to …" at bounding box center [334, 345] width 257 height 35
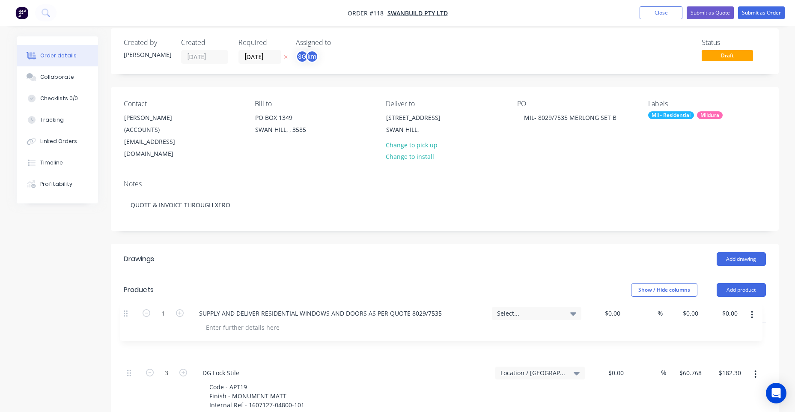
scroll to position [12, 0]
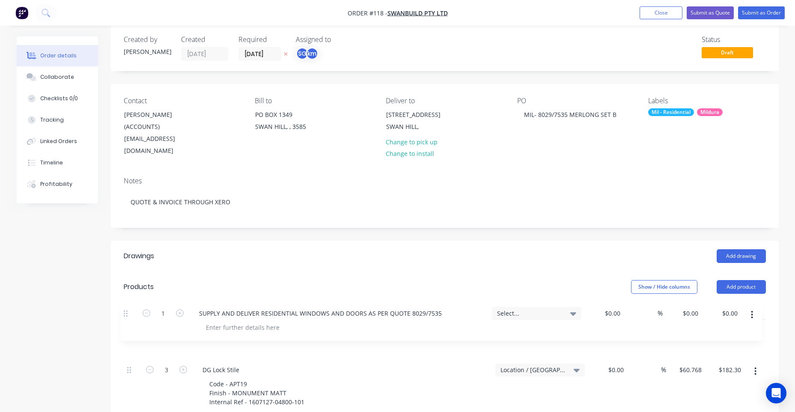
drag, startPoint x: 128, startPoint y: 298, endPoint x: 128, endPoint y: 314, distance: 15.8
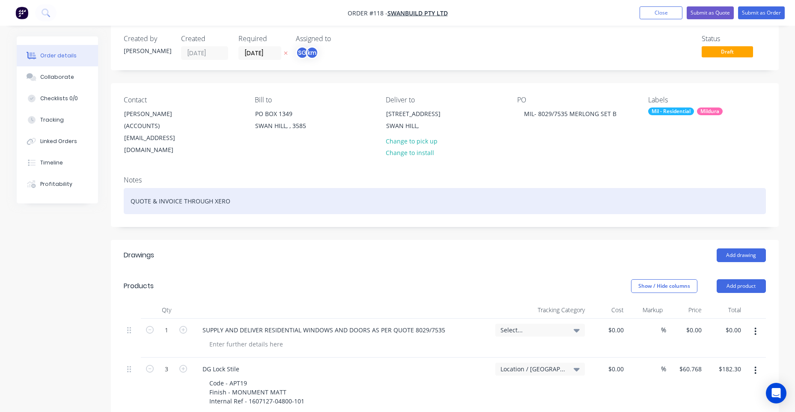
click at [204, 201] on div "QUOTE & INVOICE THROUGH XERO" at bounding box center [445, 201] width 642 height 26
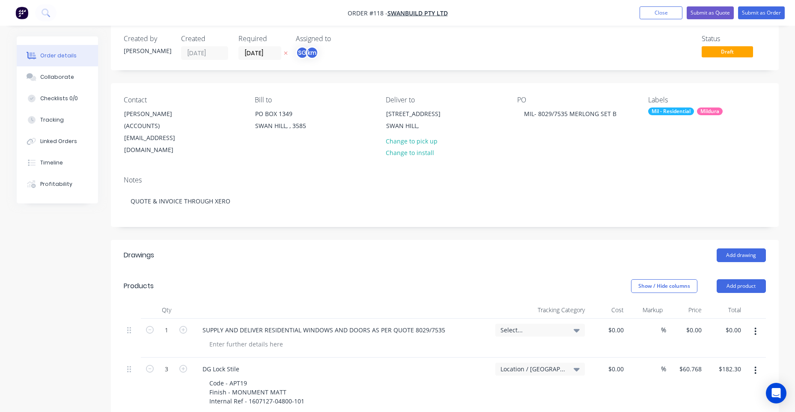
click at [205, 248] on div "Drawings" at bounding box center [192, 255] width 137 height 14
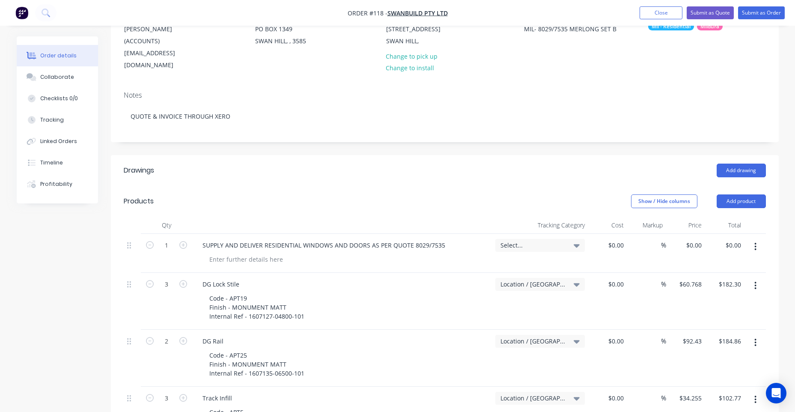
scroll to position [98, 0]
click at [499, 238] on div "Select..." at bounding box center [539, 244] width 89 height 13
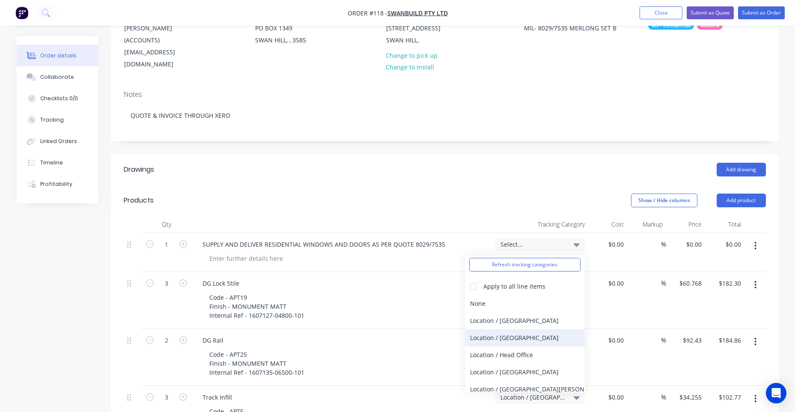
scroll to position [84, 0]
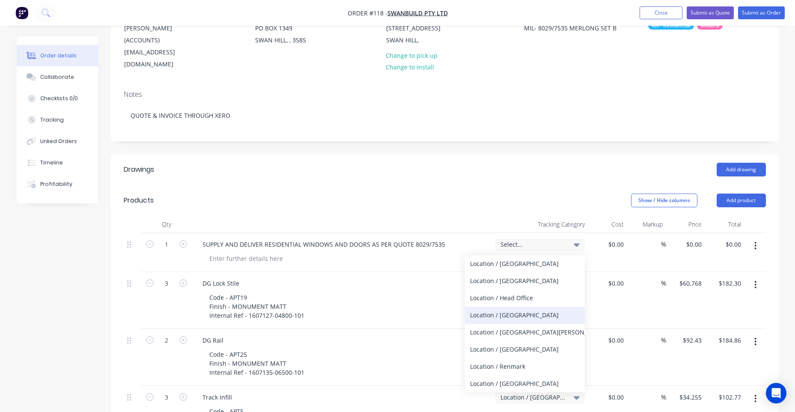
click at [518, 306] on div "Location / [GEOGRAPHIC_DATA]" at bounding box center [525, 314] width 120 height 17
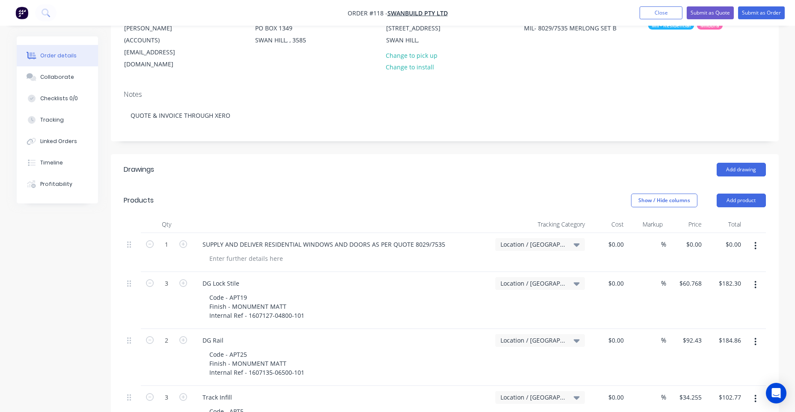
click at [500, 193] on div "Show / Hide columns Add product" at bounding box center [513, 200] width 506 height 14
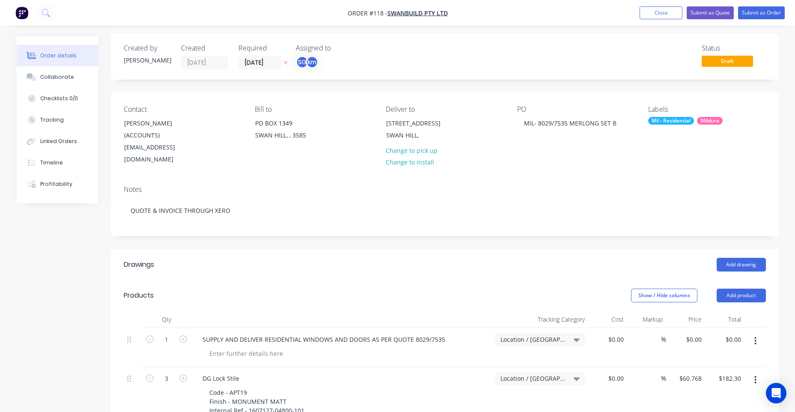
scroll to position [0, 0]
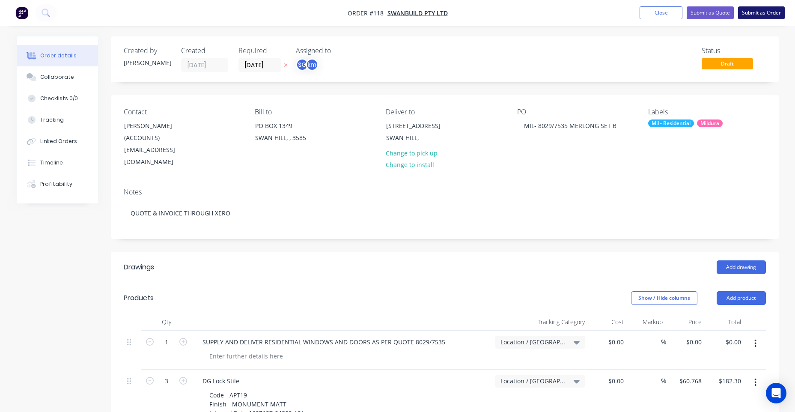
click at [770, 18] on button "Submit as Order" at bounding box center [761, 12] width 47 height 13
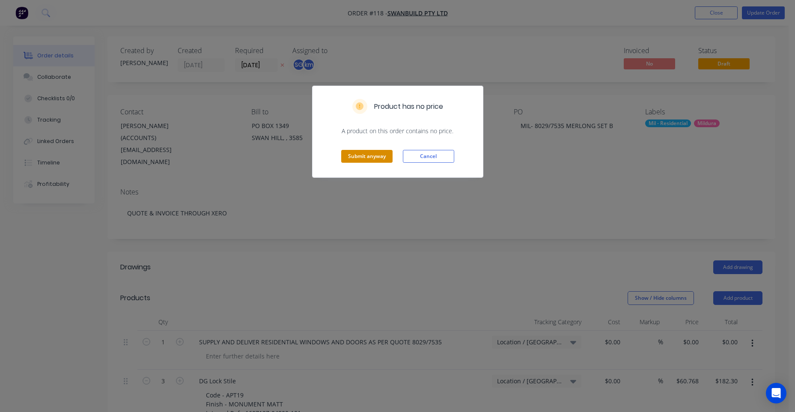
click at [370, 159] on button "Submit anyway" at bounding box center [366, 156] width 51 height 13
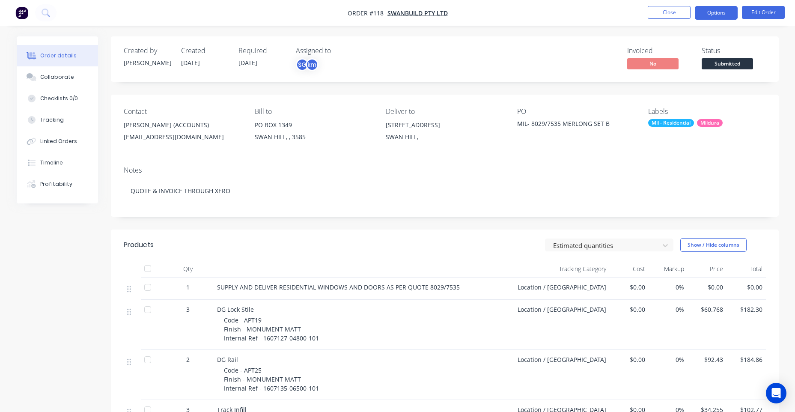
click at [713, 15] on button "Options" at bounding box center [716, 13] width 43 height 14
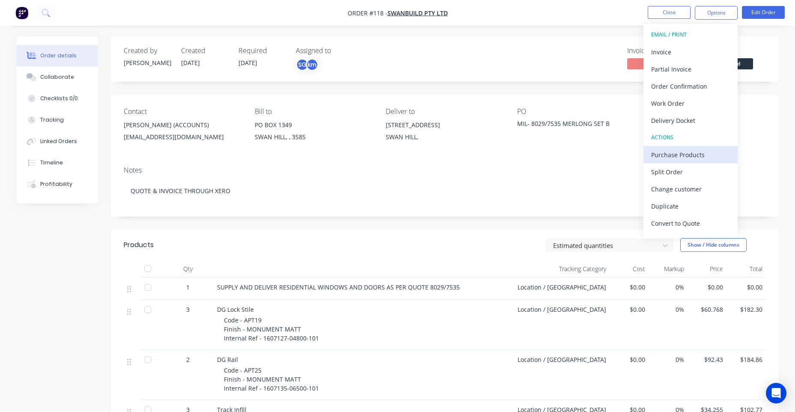
click at [681, 158] on div "Purchase Products" at bounding box center [690, 155] width 79 height 12
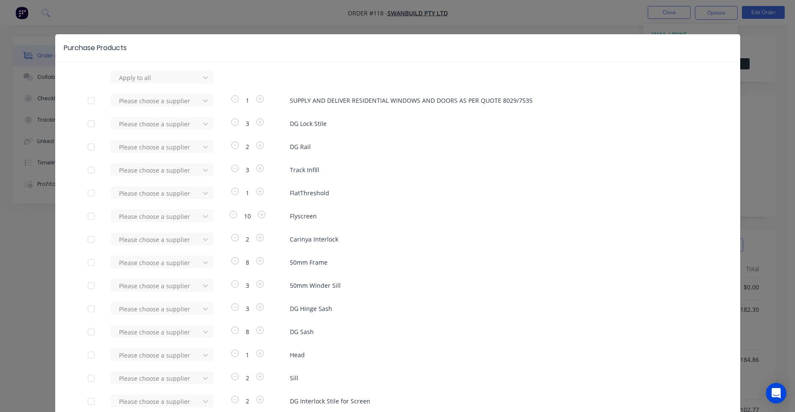
click at [87, 100] on div at bounding box center [91, 100] width 17 height 17
click at [148, 74] on div at bounding box center [156, 77] width 77 height 11
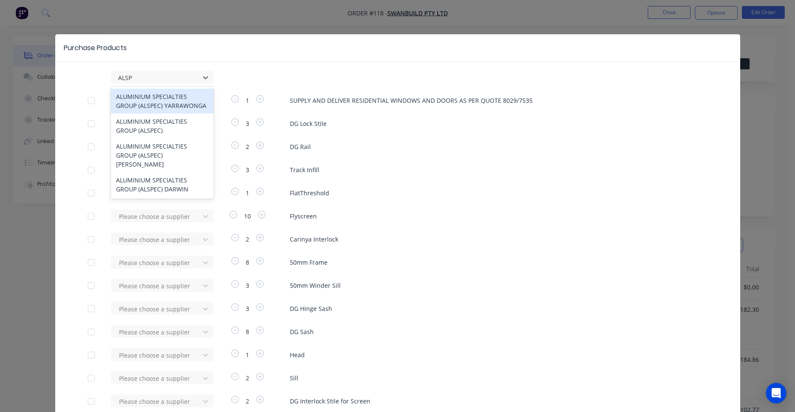
type input "ALSPE"
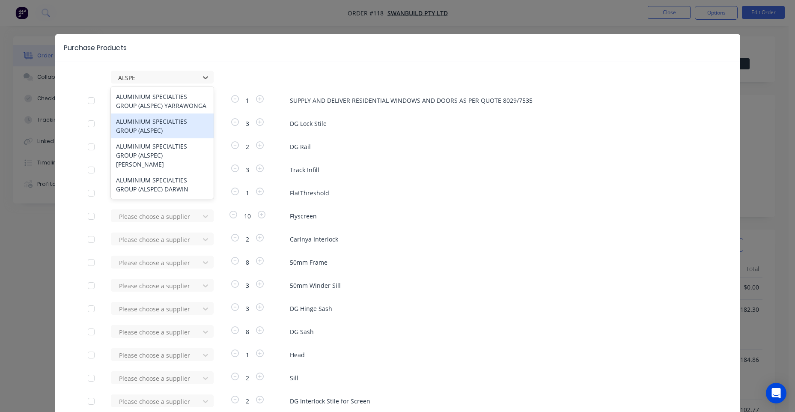
click at [146, 128] on div "ALUMINIUM SPECIALTIES GROUP (ALSPEC)" at bounding box center [162, 125] width 103 height 25
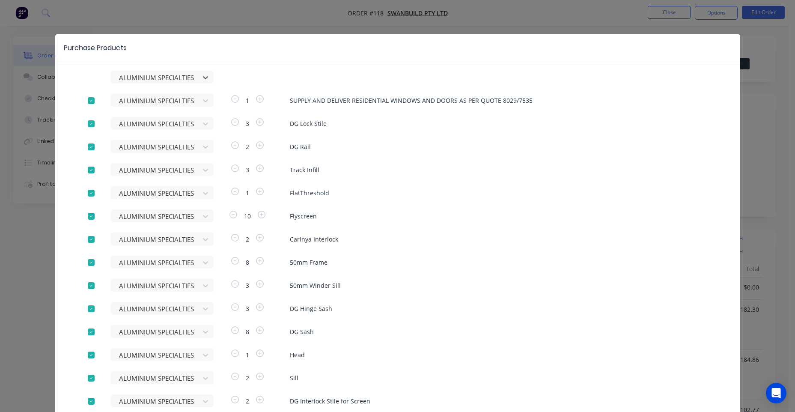
click at [85, 98] on div at bounding box center [91, 100] width 17 height 17
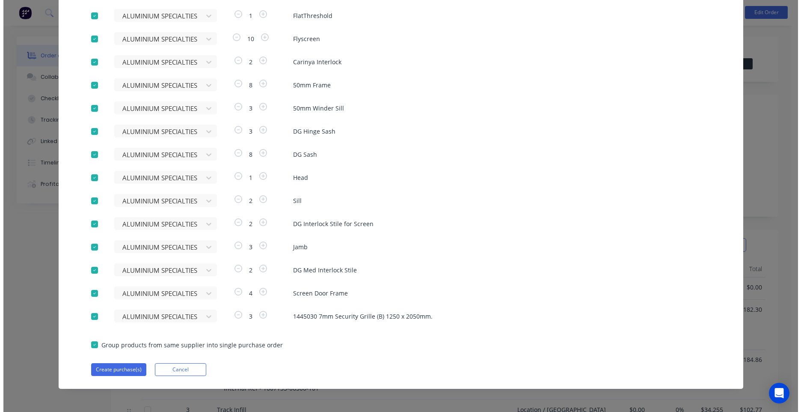
scroll to position [179, 0]
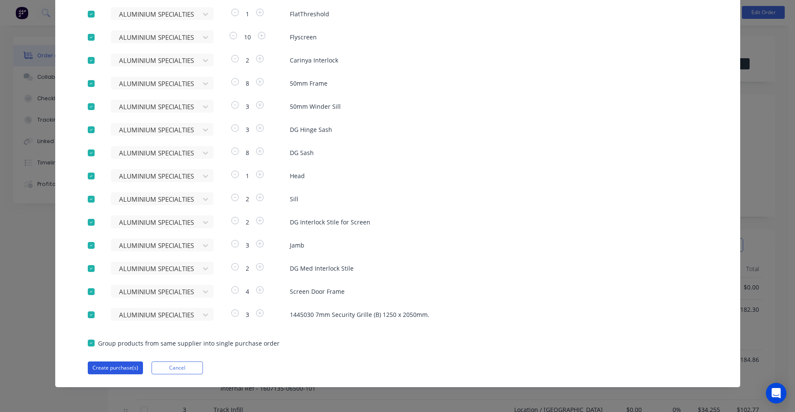
click at [120, 367] on button "Create purchase(s)" at bounding box center [115, 367] width 55 height 13
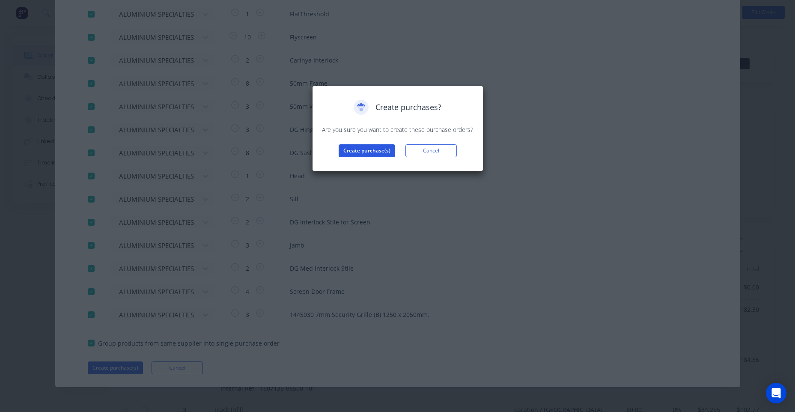
click at [364, 153] on button "Create purchase(s)" at bounding box center [367, 150] width 56 height 13
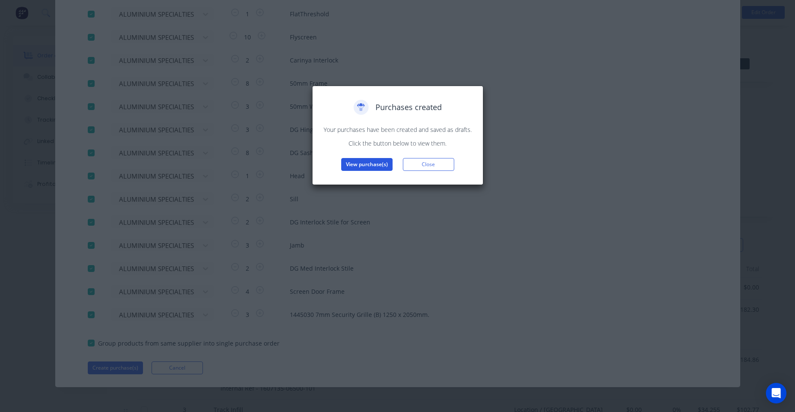
click at [363, 166] on button "View purchase(s)" at bounding box center [366, 164] width 51 height 13
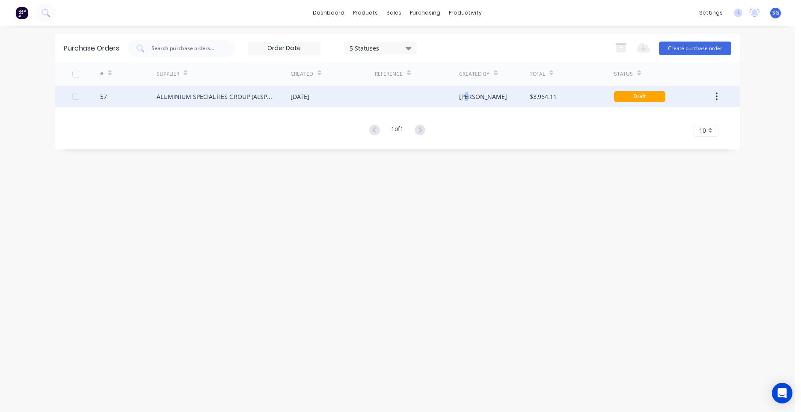
click at [468, 95] on div "[PERSON_NAME]" at bounding box center [483, 96] width 48 height 9
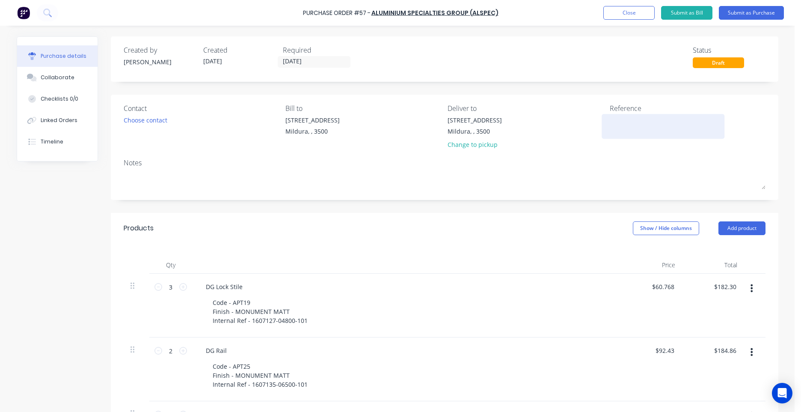
click at [633, 125] on textarea at bounding box center [663, 125] width 107 height 19
type textarea "MIL- 8029/7535 SSWANBUILD MERLONG SET"
type textarea "x"
type textarea "MIL- 8029/7535 SSWANBUILD MERLONG SET B"
type textarea "x"
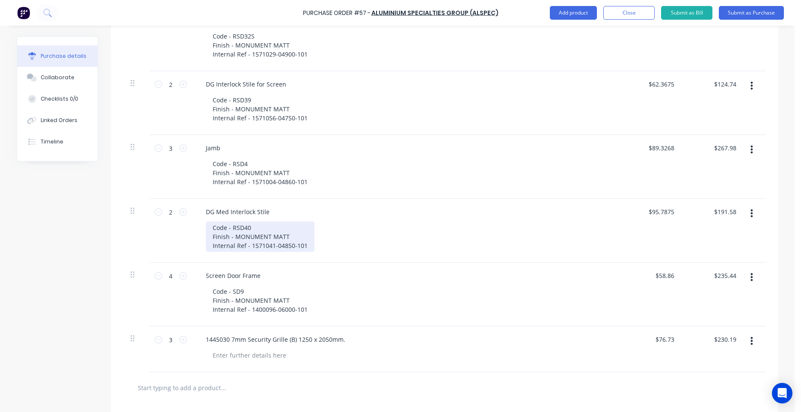
scroll to position [984, 0]
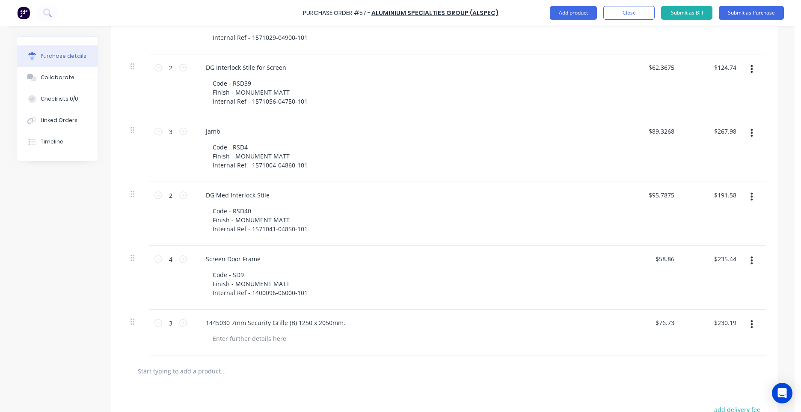
type textarea "MIL- 8029/7535 SSWANBUILD MERLONG SET B"
type textarea "x"
type textarea "MIL- 8029/7535 SSWANBUILD MERLONG SET B"
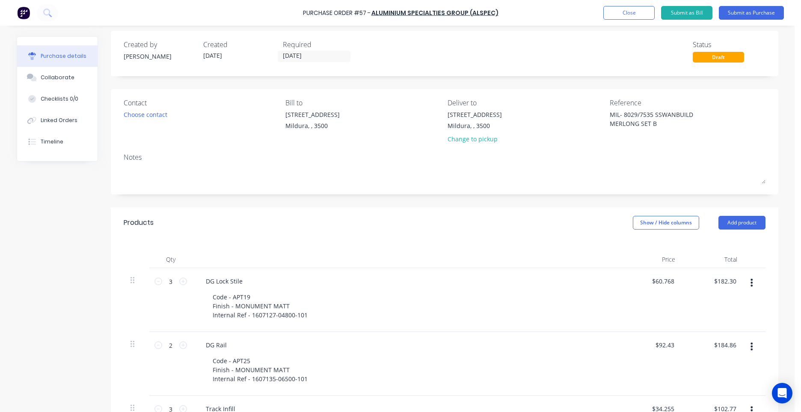
scroll to position [0, 0]
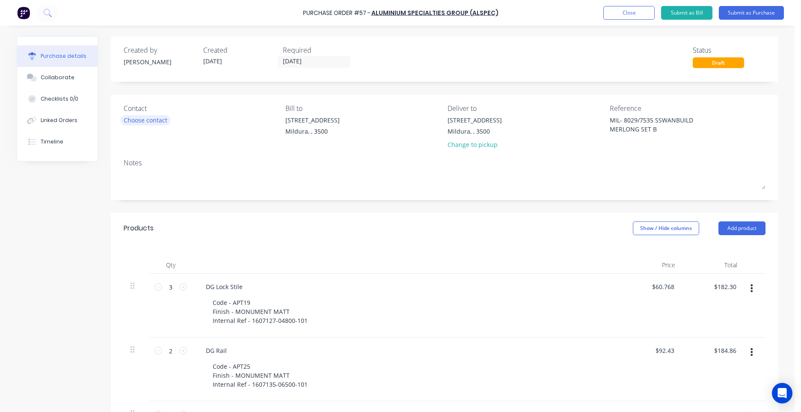
click at [140, 121] on div "Choose contact" at bounding box center [146, 120] width 44 height 9
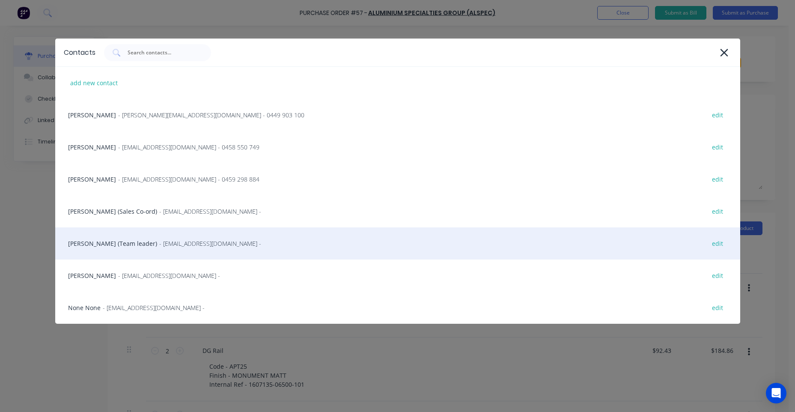
click at [167, 248] on div "[PERSON_NAME] (Team leader) - [EMAIL_ADDRESS][DOMAIN_NAME] - edit" at bounding box center [397, 243] width 685 height 32
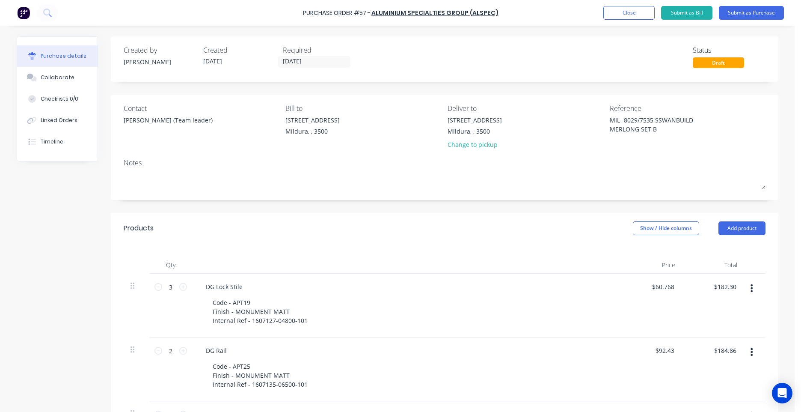
click at [288, 59] on input "[DATE]" at bounding box center [314, 61] width 72 height 11
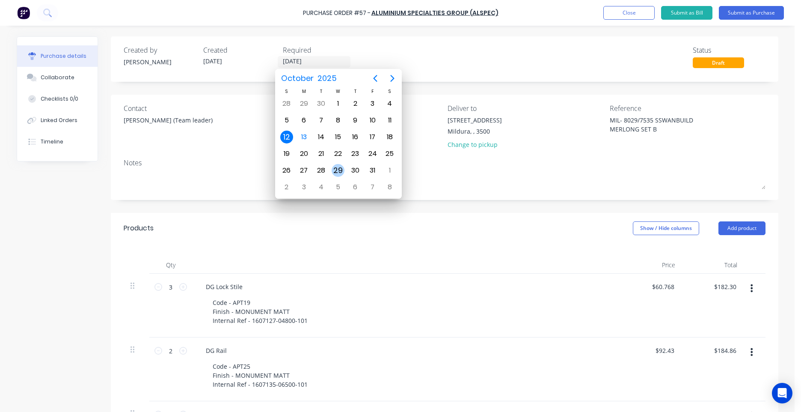
click at [340, 174] on div "29" at bounding box center [338, 170] width 13 height 13
type textarea "x"
type input "[DATE]"
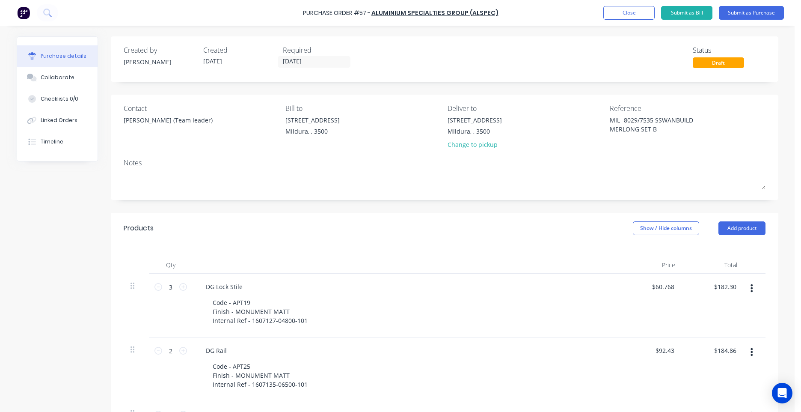
click at [310, 54] on div "Required" at bounding box center [319, 50] width 73 height 10
click at [310, 56] on label "[DATE]" at bounding box center [314, 62] width 73 height 12
click at [310, 56] on input "[DATE]" at bounding box center [314, 61] width 72 height 11
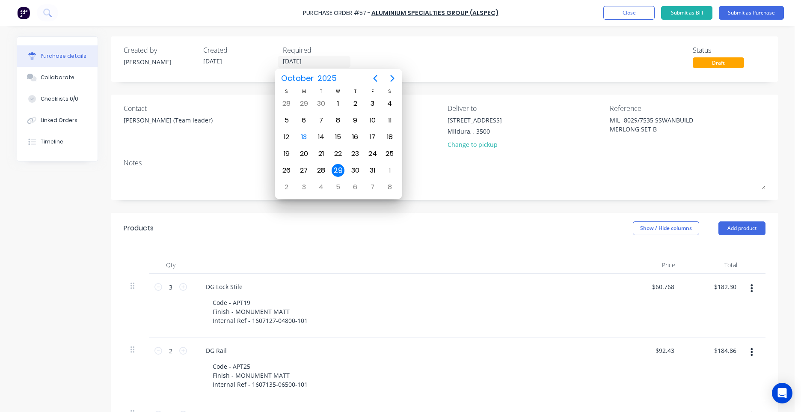
click at [432, 60] on div "Created by [PERSON_NAME] Created [DATE] Required [DATE] Status Draft" at bounding box center [445, 56] width 642 height 23
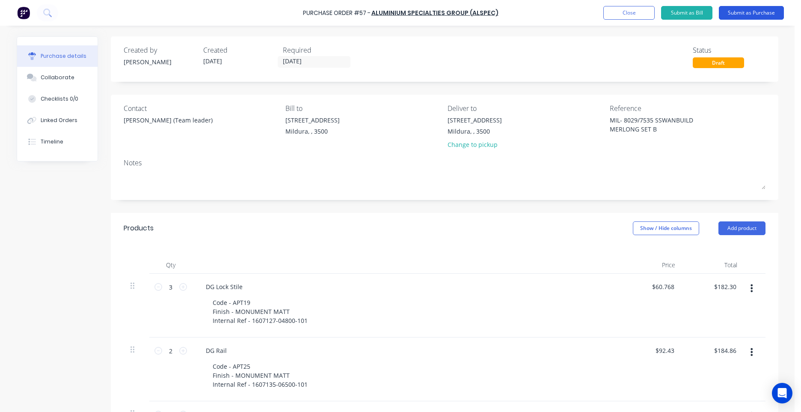
click at [766, 18] on button "Submit as Purchase" at bounding box center [751, 13] width 65 height 14
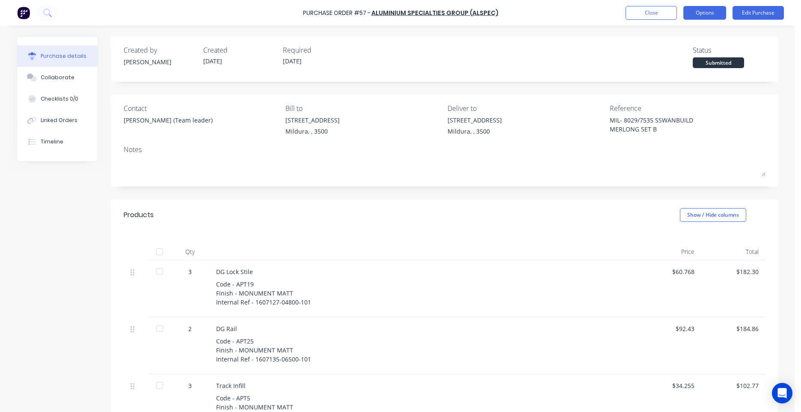
click at [712, 14] on button "Options" at bounding box center [705, 13] width 43 height 14
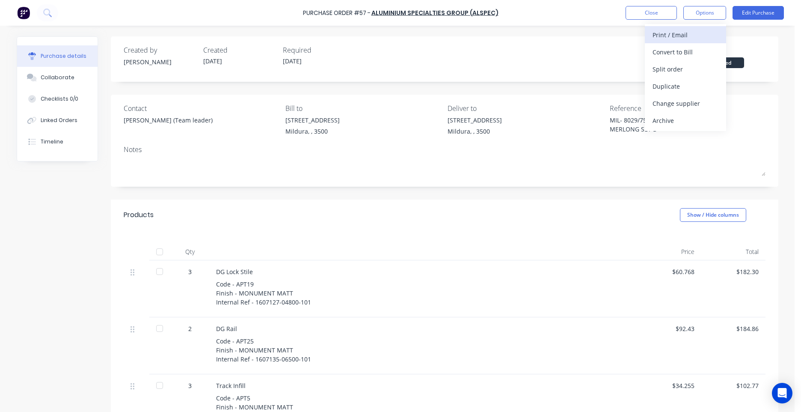
click at [681, 42] on button "Print / Email" at bounding box center [685, 34] width 81 height 17
click at [685, 54] on div "With pricing" at bounding box center [686, 52] width 66 height 12
type textarea "x"
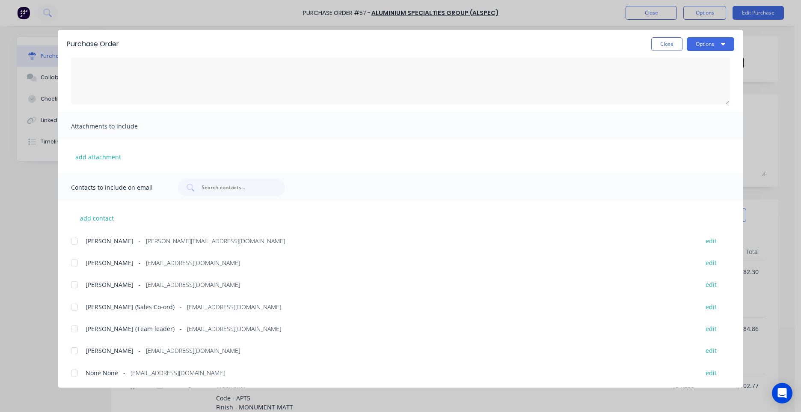
scroll to position [76, 0]
click at [131, 324] on span "[PERSON_NAME] (Team leader)" at bounding box center [130, 327] width 89 height 9
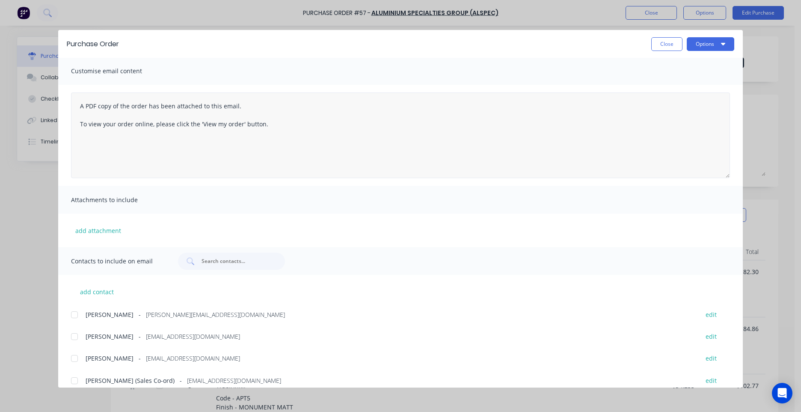
scroll to position [0, 0]
click at [80, 106] on textarea "A PDF copy of the order has been attached to this email. To view your order onl…" at bounding box center [400, 136] width 659 height 86
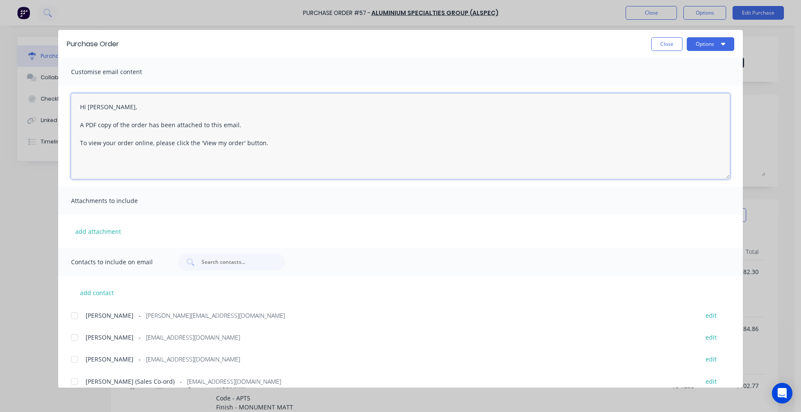
click at [299, 143] on textarea "Hi [PERSON_NAME], A PDF copy of the order has been attached to this email. To v…" at bounding box center [400, 136] width 659 height 86
type textarea "Hi [PERSON_NAME], A PDF copy of the order has been attached to this email. To v…"
click at [712, 45] on button "Options" at bounding box center [711, 44] width 48 height 14
click at [679, 100] on div "Email" at bounding box center [694, 100] width 66 height 12
click at [663, 53] on div "Purchase Order Close Options" at bounding box center [400, 44] width 685 height 28
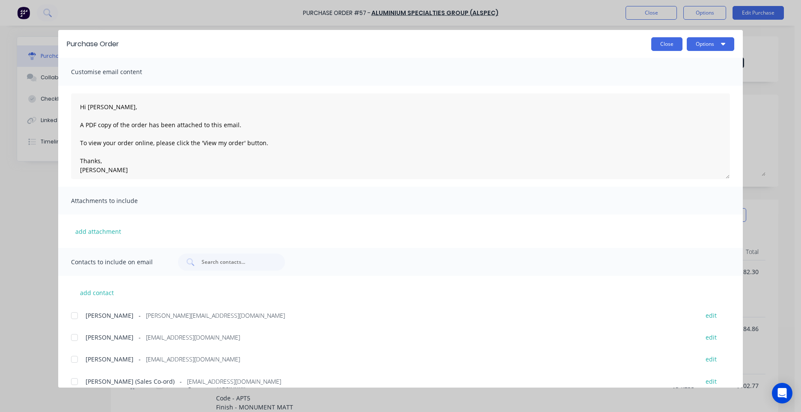
click at [660, 46] on button "Close" at bounding box center [666, 44] width 31 height 14
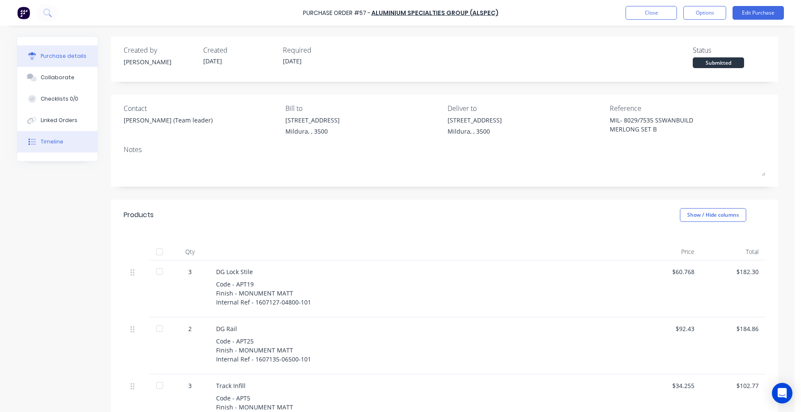
click at [57, 144] on div "Timeline" at bounding box center [52, 142] width 23 height 8
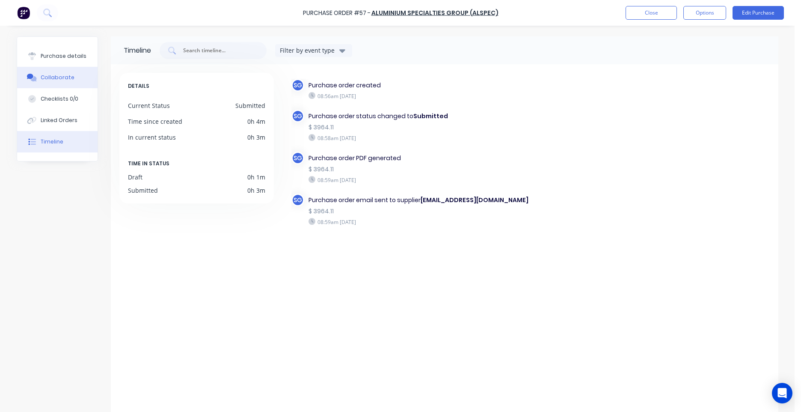
click at [56, 80] on div "Collaborate" at bounding box center [58, 78] width 34 height 8
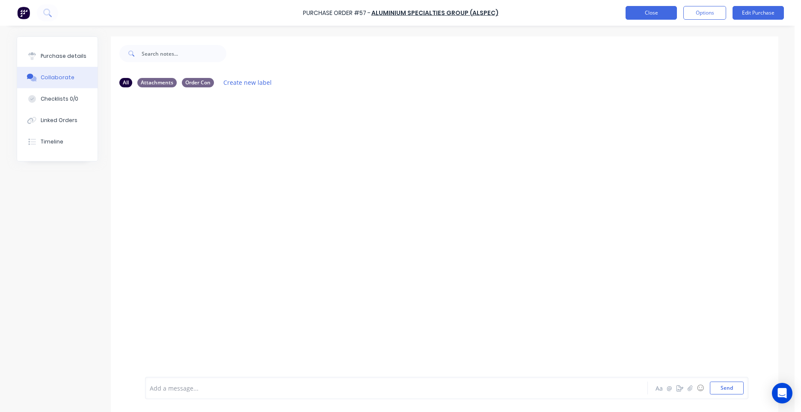
click at [629, 12] on button "Close" at bounding box center [651, 13] width 51 height 14
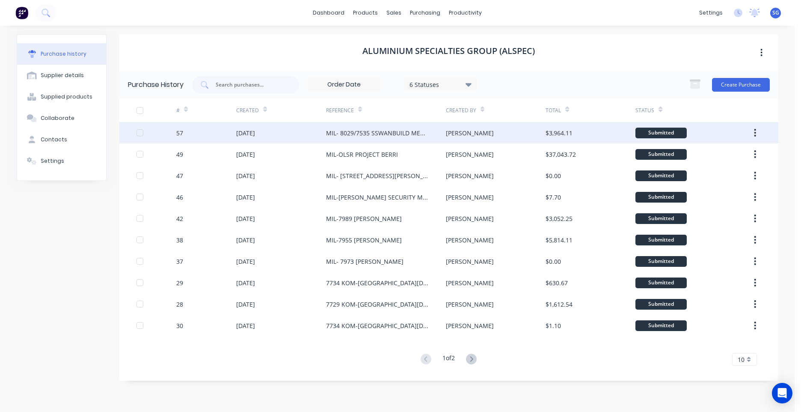
click at [428, 125] on div "MIL- 8029/7535 SSWANBUILD MERLONG SET B" at bounding box center [386, 132] width 120 height 21
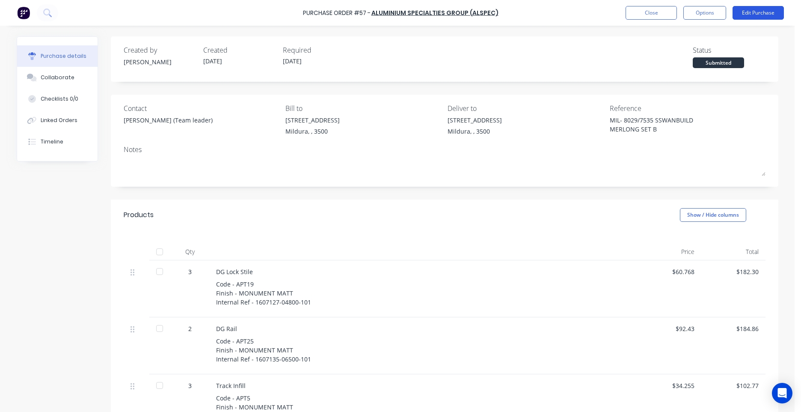
click at [759, 14] on button "Edit Purchase" at bounding box center [758, 13] width 51 height 14
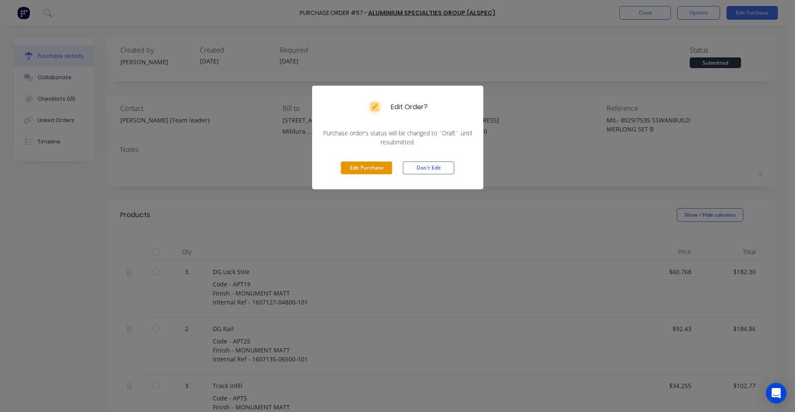
click at [380, 172] on button "Edit Purchase" at bounding box center [366, 167] width 51 height 13
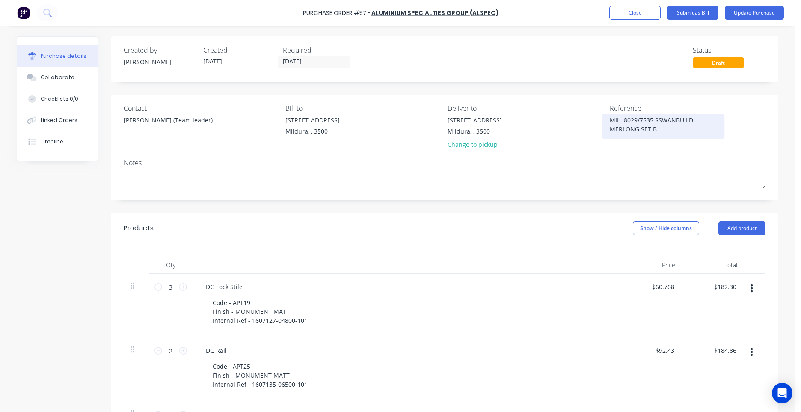
drag, startPoint x: 630, startPoint y: 124, endPoint x: 638, endPoint y: 124, distance: 8.1
click at [632, 124] on textarea "MIL- 8029/7535 SSWANBUILD MERLONG SET B" at bounding box center [663, 125] width 107 height 19
click at [661, 123] on textarea "MIL- 8029/7535 SSWANBUILD MERLONG SET B" at bounding box center [663, 125] width 107 height 19
click at [657, 119] on textarea "MIL- 8029/7535 SSWANBUILD MERLONG SET B" at bounding box center [663, 125] width 107 height 19
type textarea "x"
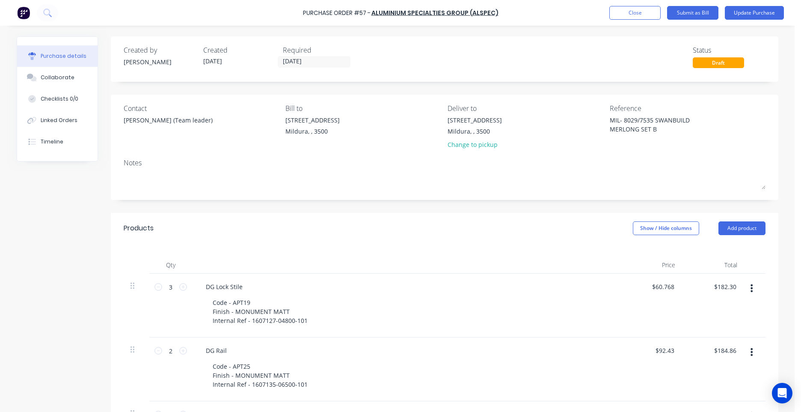
type textarea "MIL- 8029/7535 SWANBUILD MERLONG SET B"
click at [569, 57] on div "Created by [PERSON_NAME] Created [DATE] Required [DATE] Status Draft" at bounding box center [445, 56] width 642 height 23
type textarea "x"
type textarea "MIL- 8029/7535 SWANBUILD MERLONG SET B"
click at [743, 229] on button "Add product" at bounding box center [742, 228] width 47 height 14
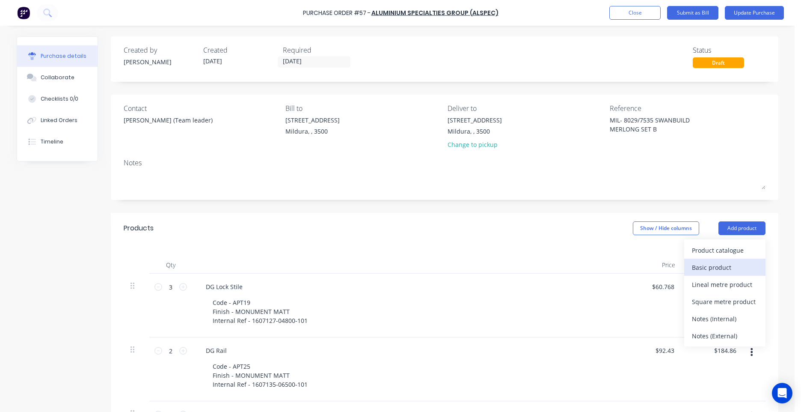
click at [721, 263] on div "Basic product" at bounding box center [725, 267] width 66 height 12
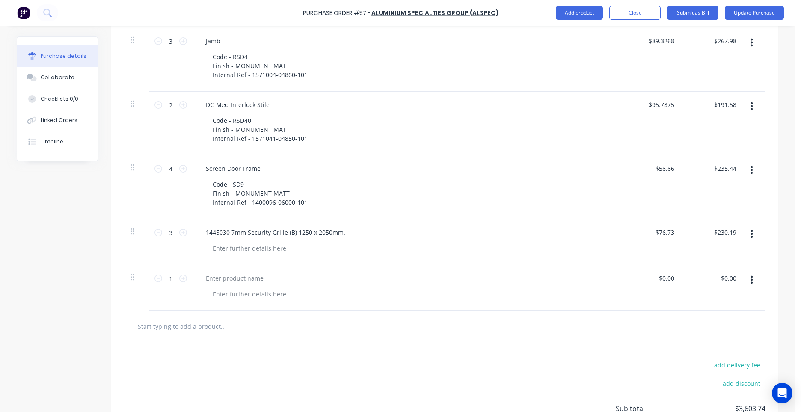
scroll to position [1154, 0]
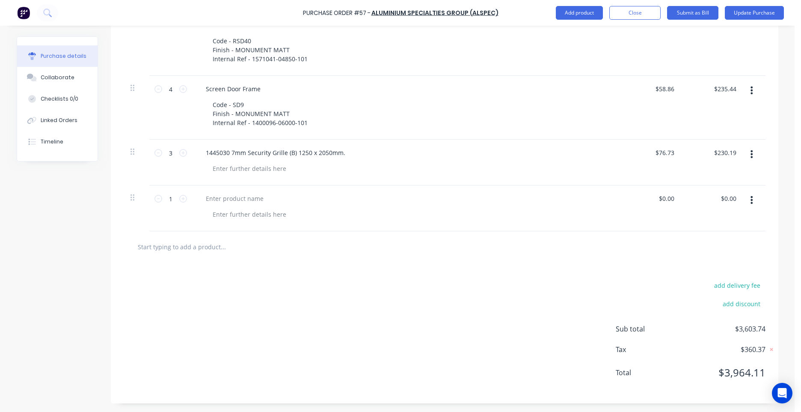
click at [746, 200] on button "button" at bounding box center [752, 199] width 20 height 15
click at [705, 269] on button "Delete" at bounding box center [726, 273] width 73 height 17
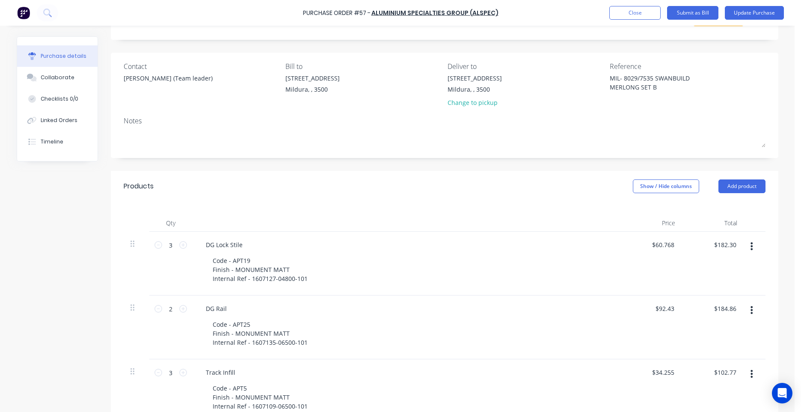
scroll to position [0, 0]
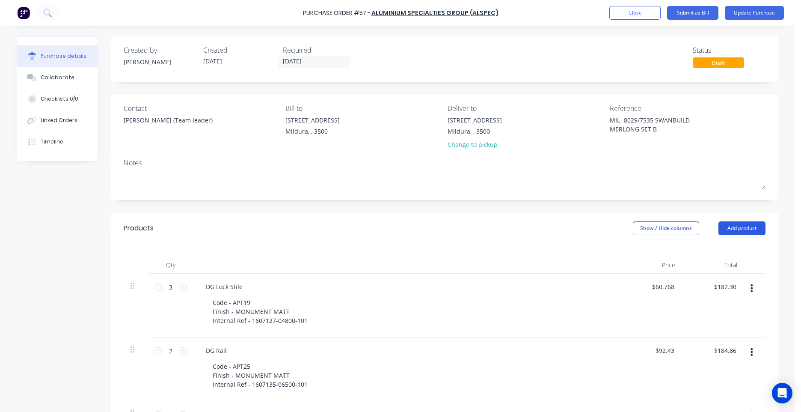
click at [756, 225] on button "Add product" at bounding box center [742, 228] width 47 height 14
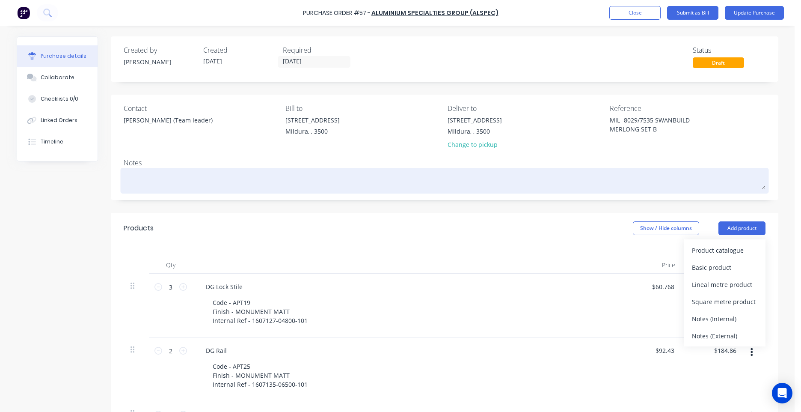
click at [748, 176] on textarea at bounding box center [445, 179] width 642 height 19
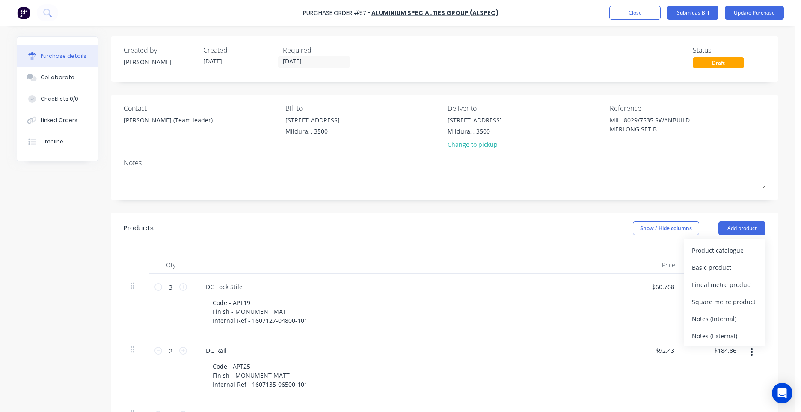
click at [564, 216] on div "Products Show / Hide columns Add product Product catalogue Basic product Lineal…" at bounding box center [445, 228] width 668 height 31
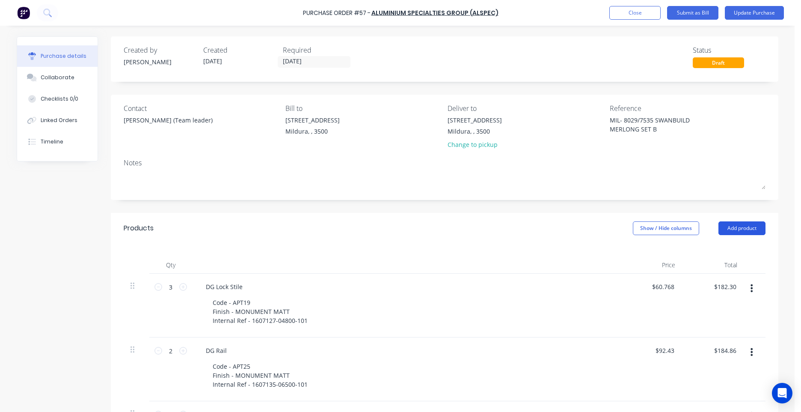
click at [749, 228] on button "Add product" at bounding box center [742, 228] width 47 height 14
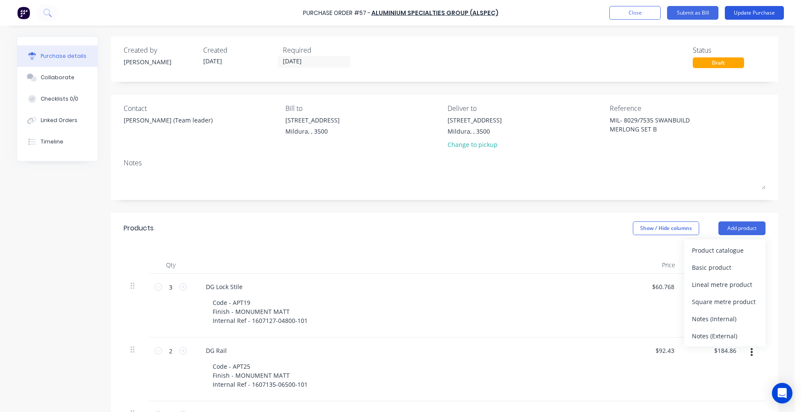
click at [762, 15] on button "Update Purchase" at bounding box center [754, 13] width 59 height 14
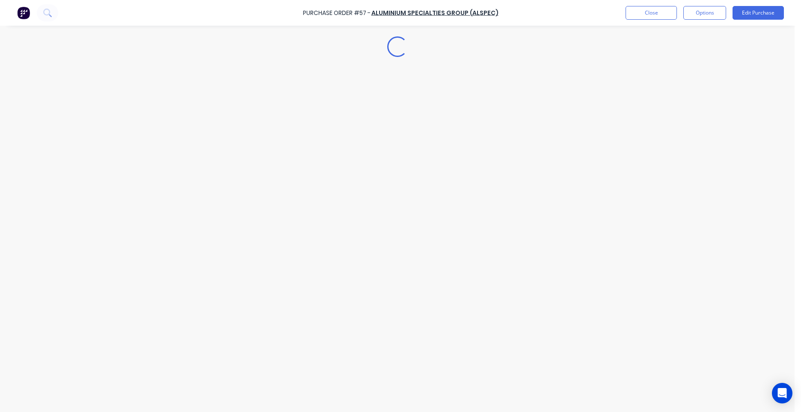
type textarea "x"
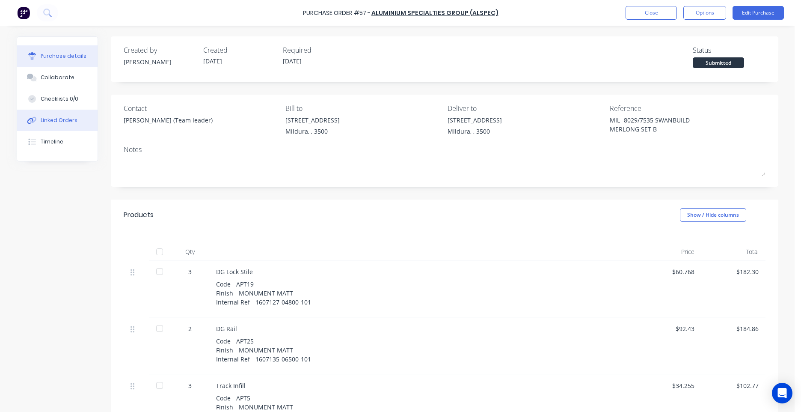
click at [64, 115] on button "Linked Orders" at bounding box center [57, 120] width 80 height 21
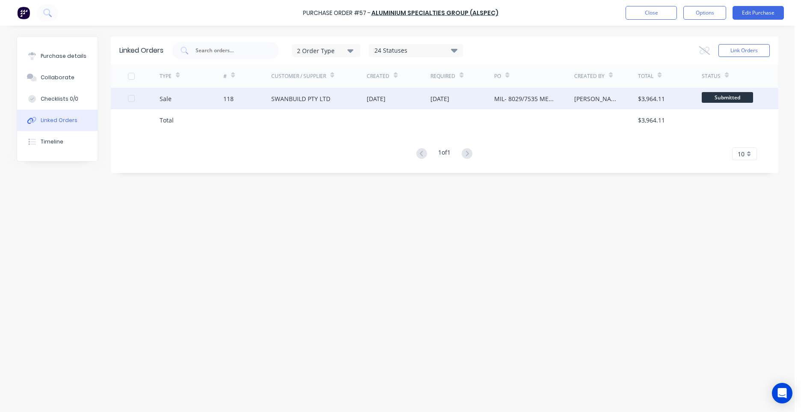
click at [300, 99] on div "SWANBUILD PTY LTD" at bounding box center [300, 98] width 59 height 9
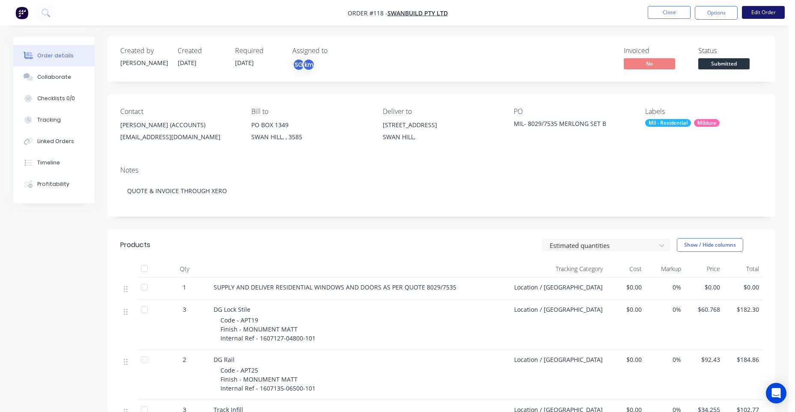
click at [768, 11] on button "Edit Order" at bounding box center [763, 12] width 43 height 13
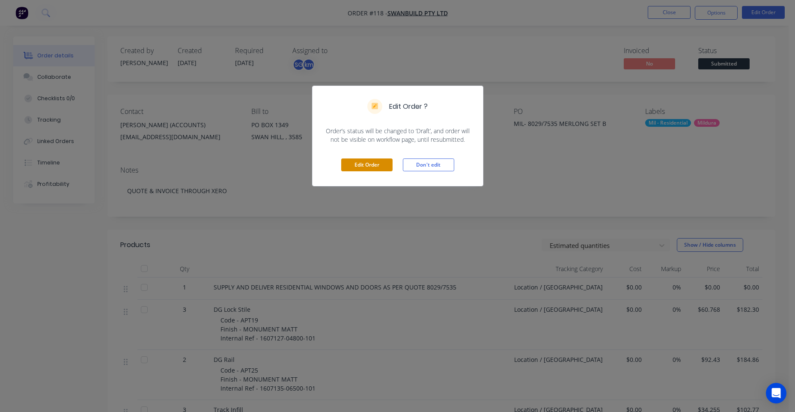
click at [356, 168] on button "Edit Order" at bounding box center [366, 164] width 51 height 13
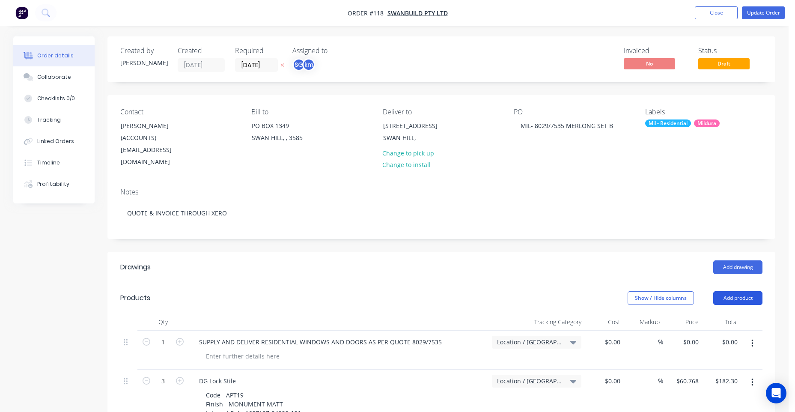
click at [740, 291] on button "Add product" at bounding box center [737, 298] width 49 height 14
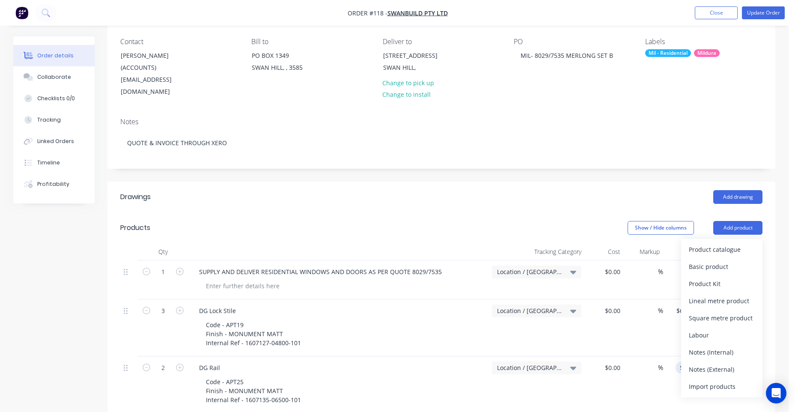
scroll to position [86, 0]
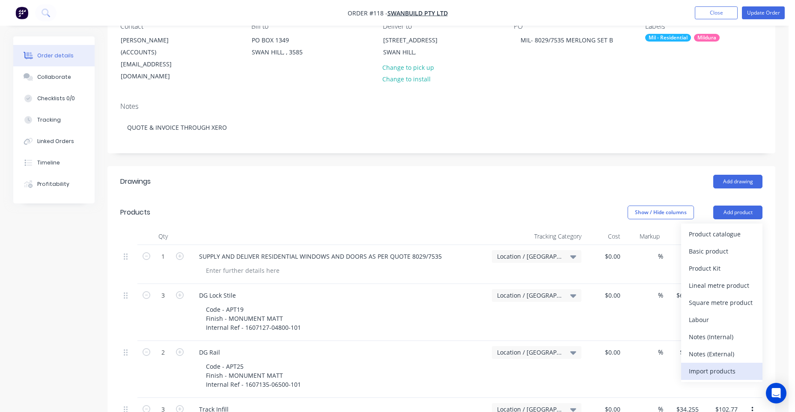
click at [693, 365] on div "Import products" at bounding box center [722, 371] width 66 height 12
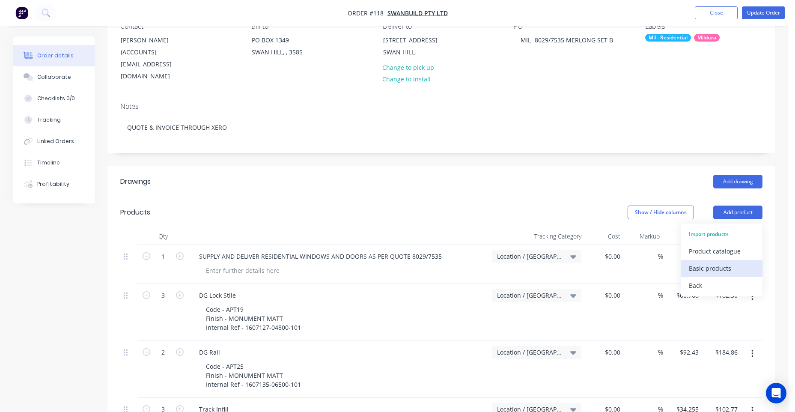
click at [736, 262] on div "Basic products" at bounding box center [722, 268] width 66 height 12
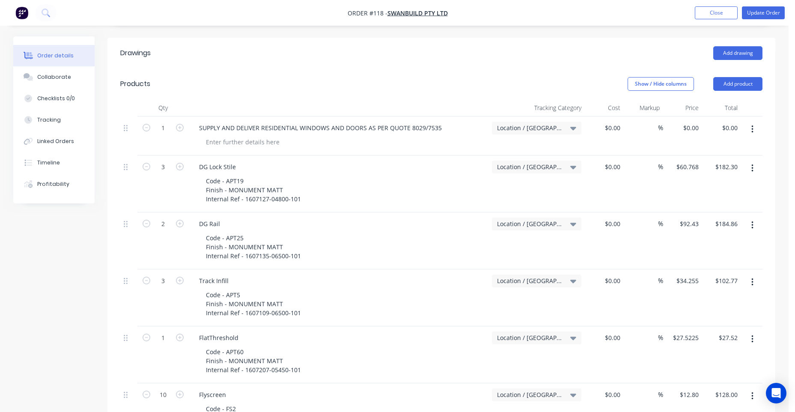
scroll to position [0, 0]
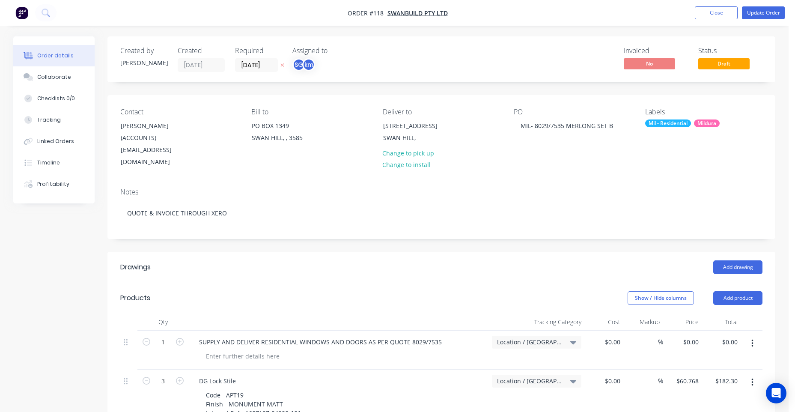
click at [560, 313] on div "Tracking Category" at bounding box center [536, 321] width 96 height 17
click at [547, 337] on span "Location / [GEOGRAPHIC_DATA]" at bounding box center [529, 341] width 65 height 9
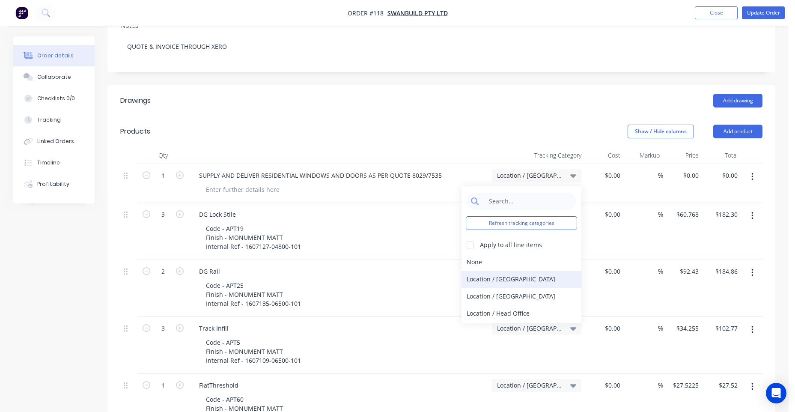
scroll to position [171, 0]
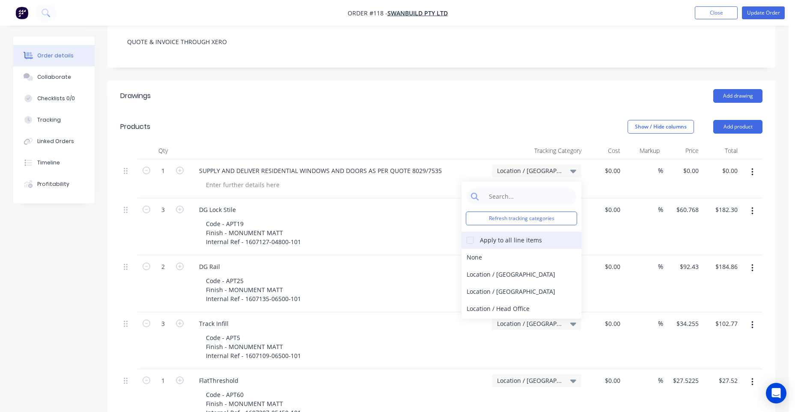
click at [479, 235] on div "Apply to all line items" at bounding box center [504, 239] width 75 height 9
click at [473, 232] on div at bounding box center [469, 240] width 17 height 17
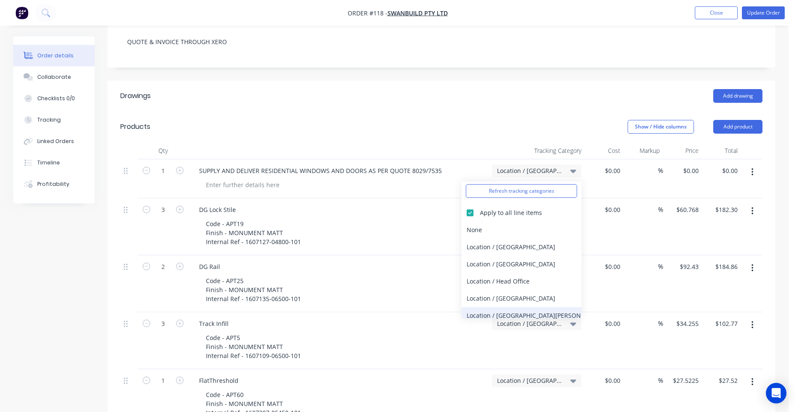
scroll to position [43, 0]
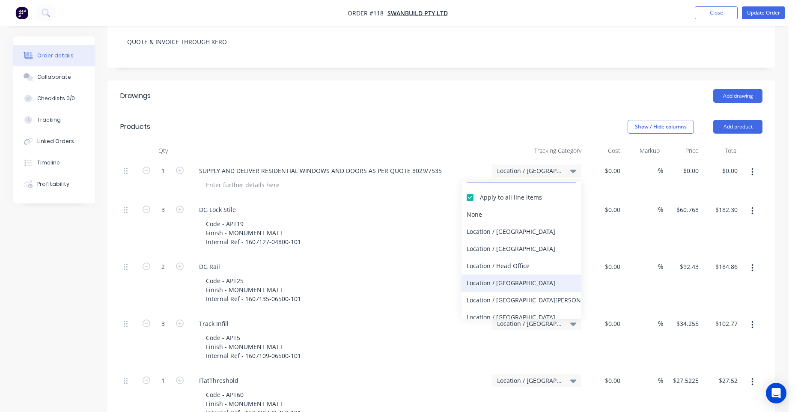
click at [485, 274] on div "Location / [GEOGRAPHIC_DATA]" at bounding box center [521, 282] width 120 height 17
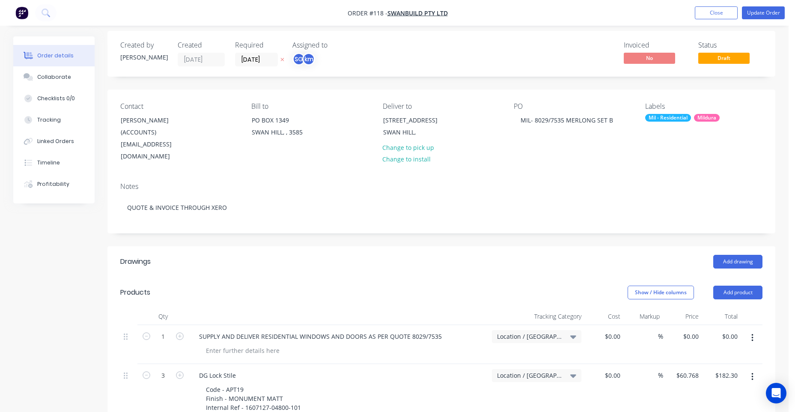
scroll to position [0, 0]
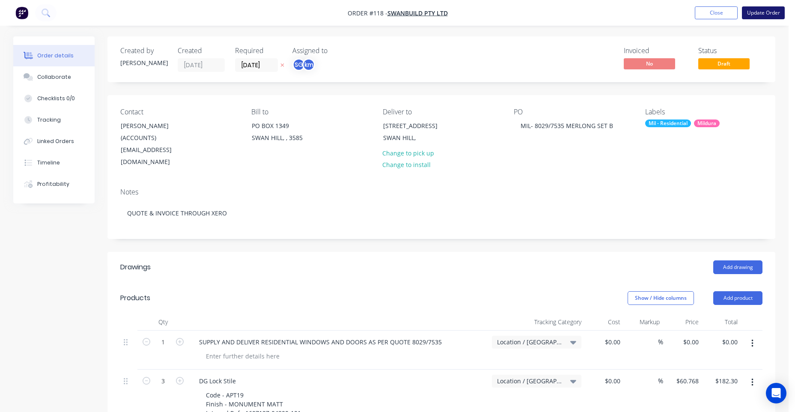
click at [764, 8] on button "Update Order" at bounding box center [763, 12] width 43 height 13
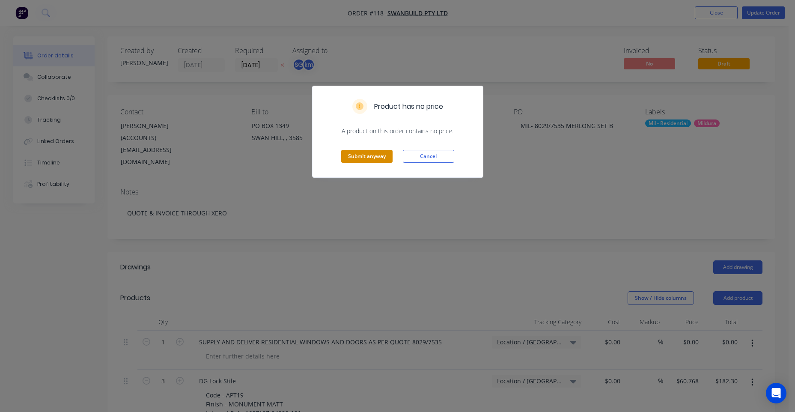
click at [366, 158] on button "Submit anyway" at bounding box center [366, 156] width 51 height 13
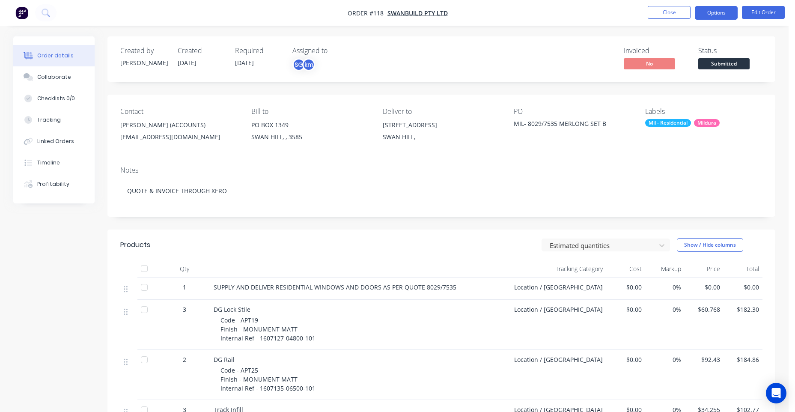
click at [715, 15] on button "Options" at bounding box center [716, 13] width 43 height 14
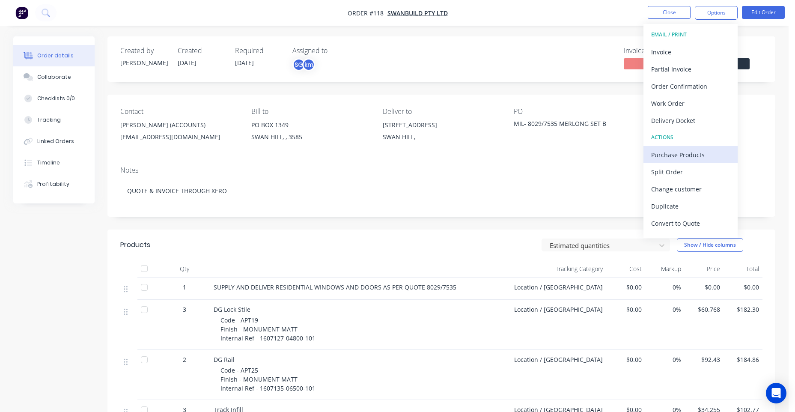
click at [682, 155] on div "Purchase Products" at bounding box center [690, 155] width 79 height 12
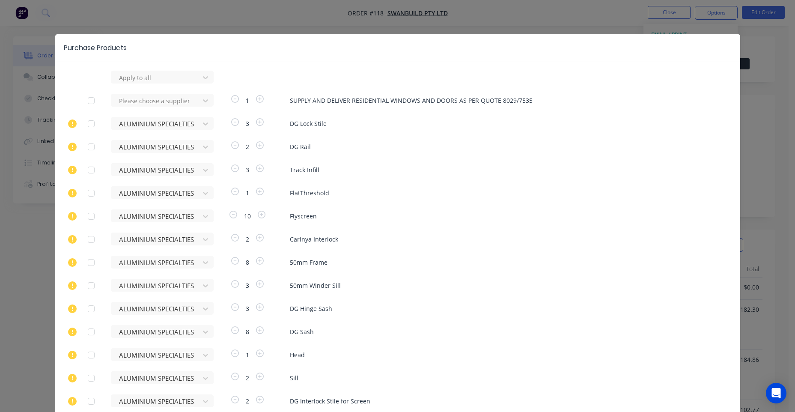
click at [95, 96] on div at bounding box center [91, 100] width 17 height 17
click at [141, 76] on div at bounding box center [156, 77] width 77 height 11
type input "[PERSON_NAME]"
click at [153, 92] on div "VIRIDIAN [PERSON_NAME]" at bounding box center [162, 97] width 103 height 16
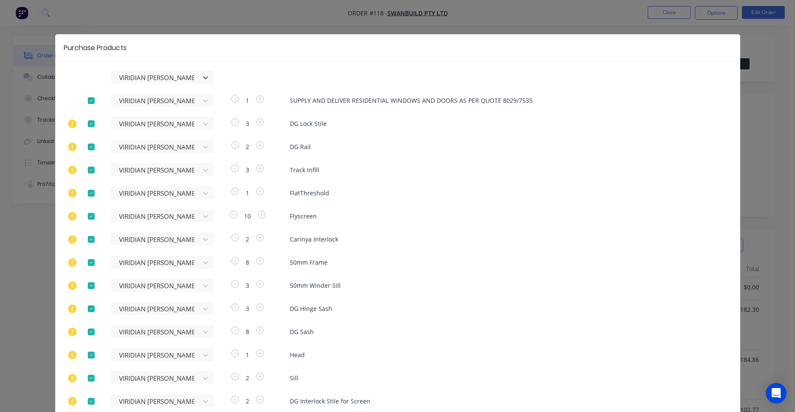
click at [88, 105] on div at bounding box center [91, 100] width 17 height 17
drag, startPoint x: 89, startPoint y: 121, endPoint x: 89, endPoint y: 128, distance: 7.8
click at [89, 122] on div at bounding box center [91, 123] width 17 height 17
drag, startPoint x: 88, startPoint y: 144, endPoint x: 88, endPoint y: 154, distance: 9.8
click at [89, 144] on div at bounding box center [91, 146] width 17 height 17
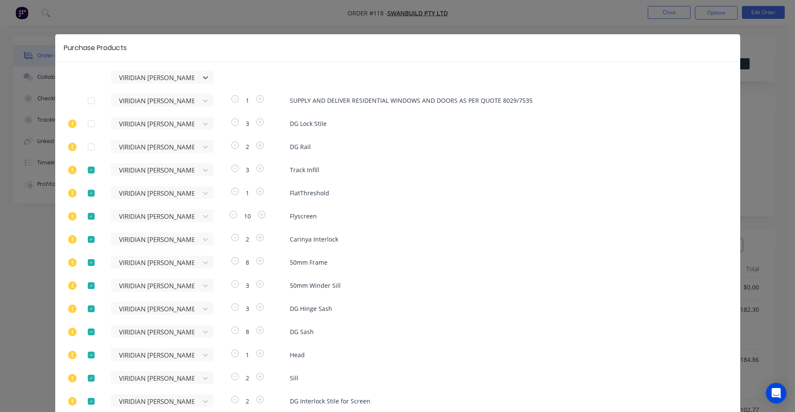
click at [90, 165] on div at bounding box center [91, 169] width 17 height 17
drag, startPoint x: 89, startPoint y: 189, endPoint x: 86, endPoint y: 212, distance: 23.4
click at [89, 190] on div at bounding box center [91, 192] width 17 height 17
click at [86, 218] on div at bounding box center [91, 216] width 17 height 17
click at [89, 231] on div "VIRIDIAN [PERSON_NAME] VIRIDIAN [PERSON_NAME] 1 SUPPLY AND DELIVER RESIDENTIAL …" at bounding box center [397, 381] width 685 height 621
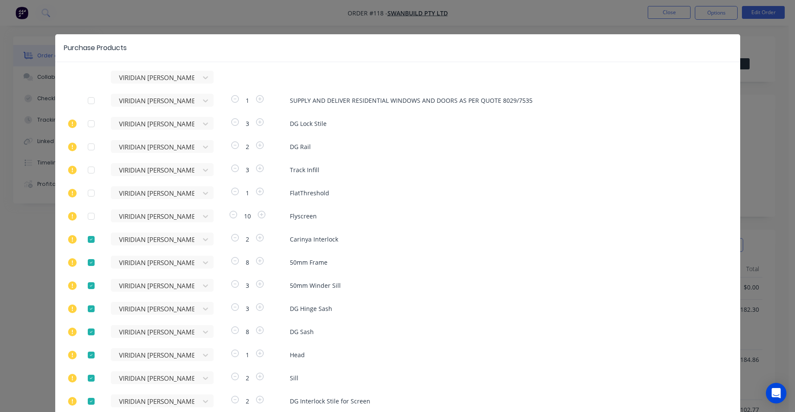
click at [89, 239] on div at bounding box center [91, 239] width 17 height 17
click at [90, 259] on div at bounding box center [91, 262] width 17 height 17
click at [88, 285] on div at bounding box center [91, 285] width 17 height 17
click at [88, 303] on div at bounding box center [91, 308] width 17 height 17
click at [86, 314] on div at bounding box center [91, 308] width 17 height 17
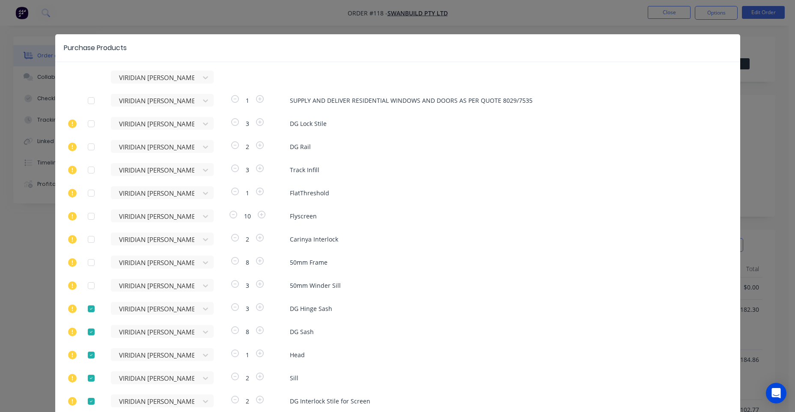
click at [85, 334] on div at bounding box center [91, 331] width 17 height 17
click at [85, 298] on div "VIRIDIAN [PERSON_NAME] VIRIDIAN [PERSON_NAME] 1 SUPPLY AND DELIVER RESIDENTIAL …" at bounding box center [397, 381] width 685 height 621
click at [86, 305] on div at bounding box center [91, 308] width 17 height 17
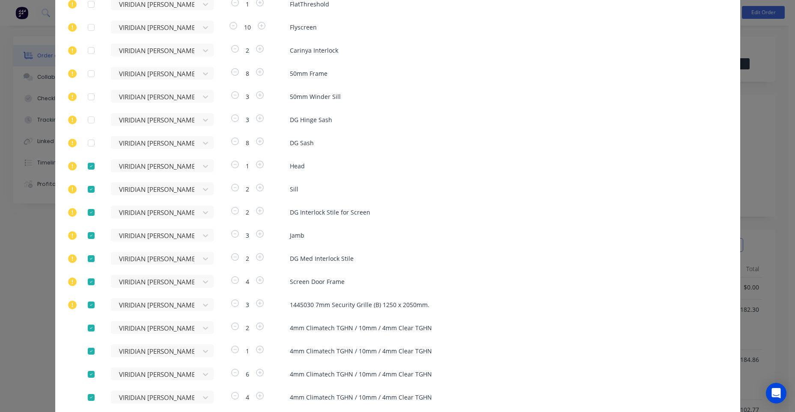
scroll to position [257, 0]
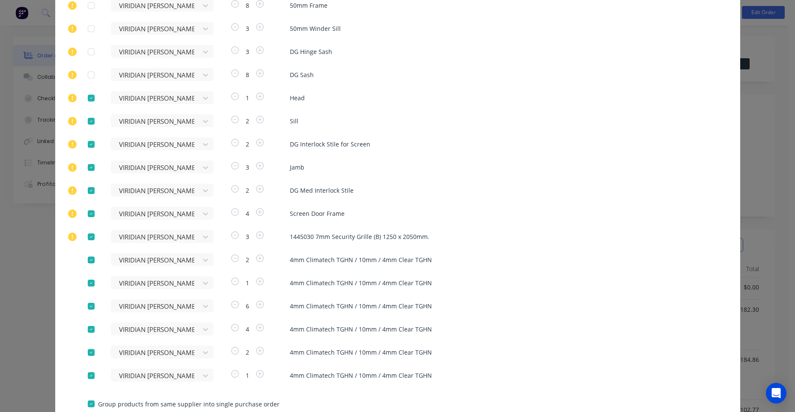
click at [91, 195] on div at bounding box center [91, 190] width 17 height 17
click at [89, 174] on div at bounding box center [91, 167] width 17 height 17
click at [86, 144] on div at bounding box center [91, 144] width 17 height 17
click at [86, 126] on div at bounding box center [91, 121] width 17 height 17
click at [86, 97] on div at bounding box center [91, 97] width 17 height 17
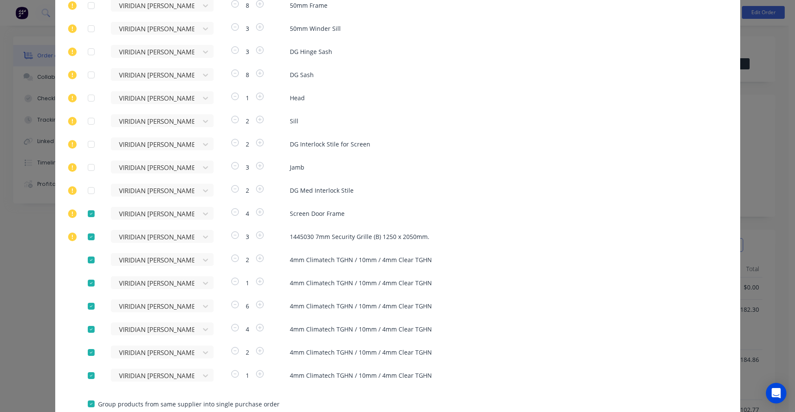
click at [89, 236] on div at bounding box center [91, 236] width 17 height 17
click at [89, 215] on div at bounding box center [91, 213] width 17 height 17
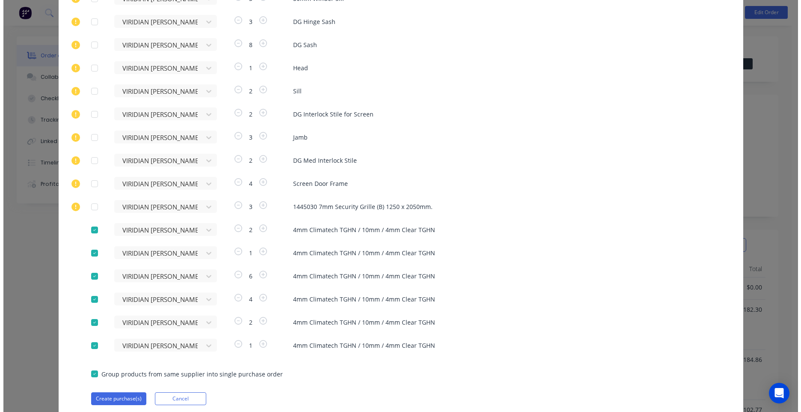
scroll to position [318, 0]
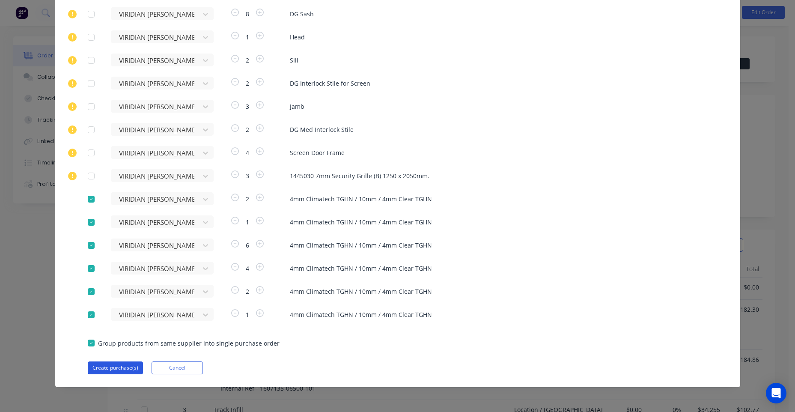
click at [127, 366] on button "Create purchase(s)" at bounding box center [115, 367] width 55 height 13
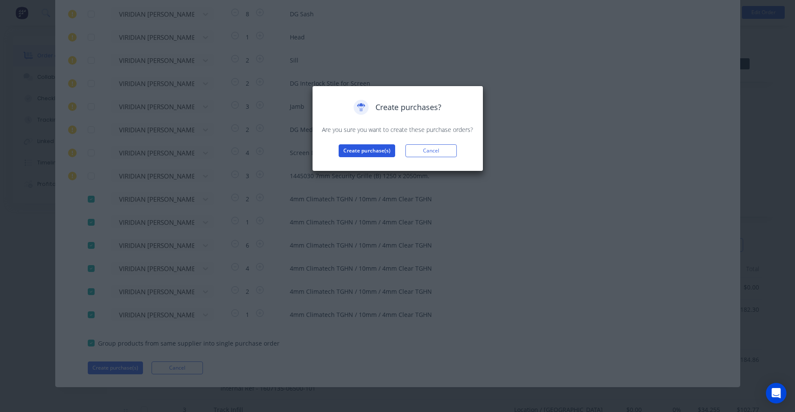
click at [365, 149] on button "Create purchase(s)" at bounding box center [367, 150] width 56 height 13
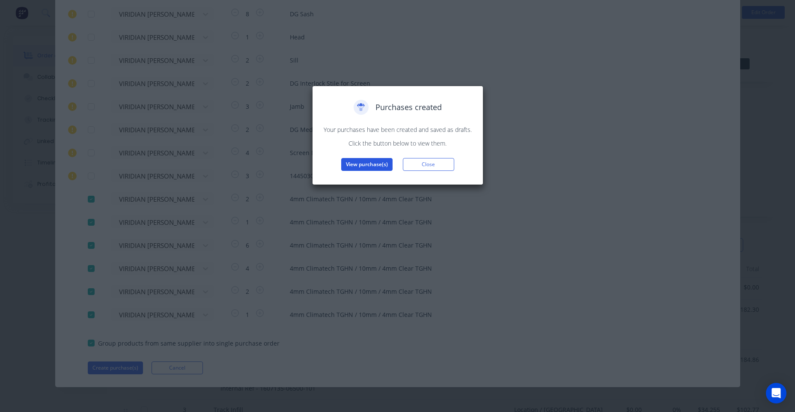
click at [363, 164] on button "View purchase(s)" at bounding box center [366, 164] width 51 height 13
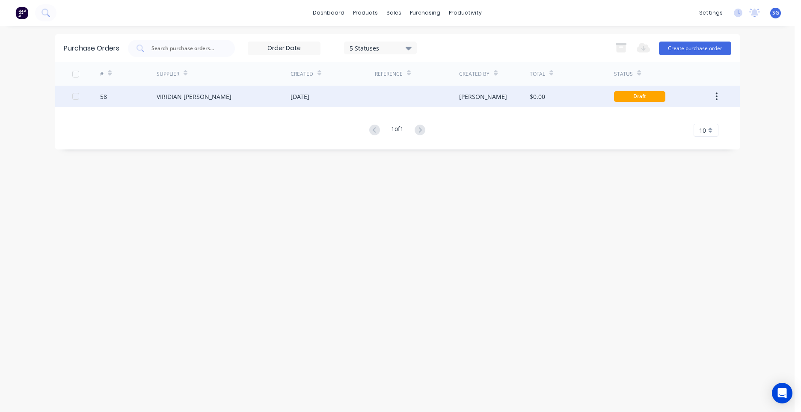
click at [559, 96] on div "$0.00" at bounding box center [572, 96] width 84 height 21
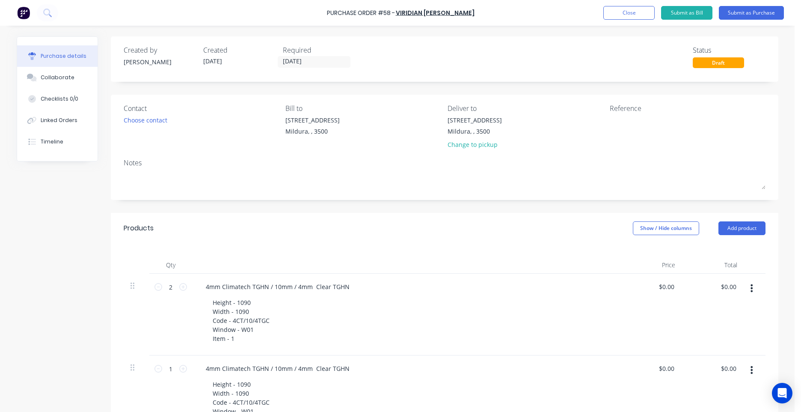
click at [573, 129] on div "[STREET_ADDRESS] Change to pickup" at bounding box center [526, 135] width 156 height 38
click at [618, 128] on textarea at bounding box center [663, 125] width 107 height 19
type textarea "MIL- 8029/7535 SWANBUILD [PERSON_NAME]"
type textarea "x"
type textarea "MIL- 8029/7535 SWANBUILD [PERSON_NAME]"
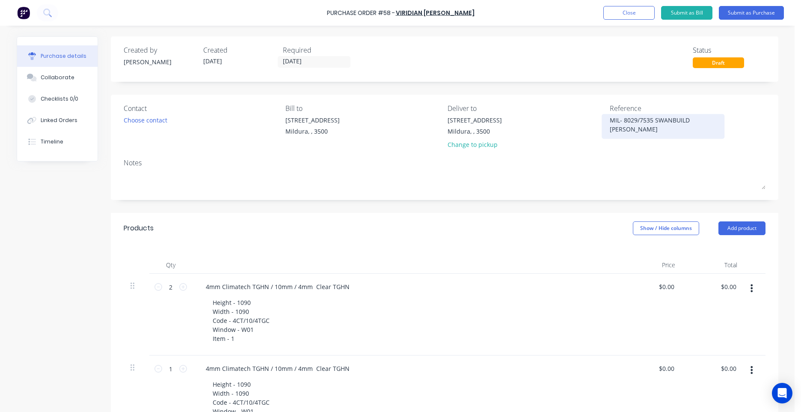
type textarea "x"
type textarea "MIL- 8029/7535 SWANBUILD MERLONG"
type textarea "x"
type textarea "MIL- 8029/7535 SWANBUILD MERLONG"
type textarea "x"
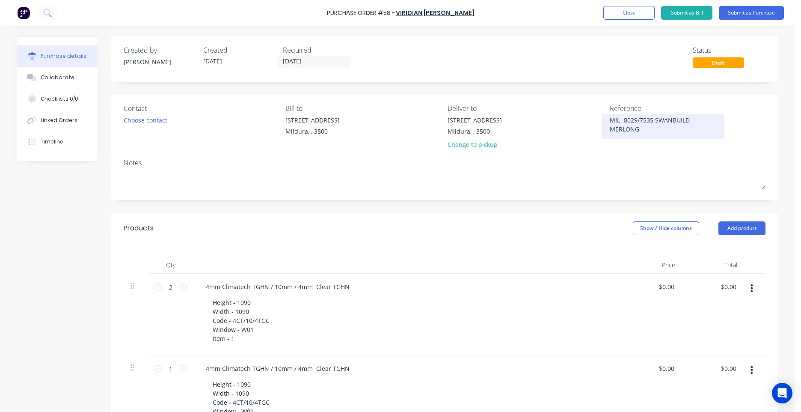
type textarea "MIL- 8029/7535 SWANBUILD MERLONG S"
type textarea "x"
type textarea "MIL- 8029/7535 SWANBUILD MERLONG SE"
type textarea "x"
type textarea "MIL- 8029/7535 SWANBUILD MERLONG SET"
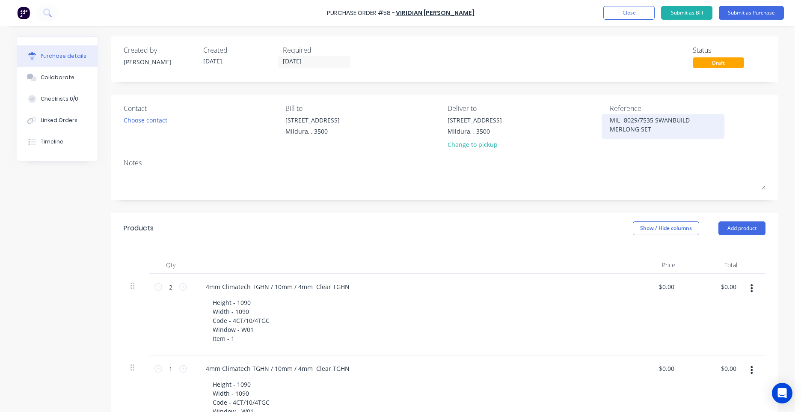
type textarea "x"
type textarea "MIL- 8029/7535 SWANBUILD MERLONG SET"
type textarea "x"
type textarea "MIL- 8029/7535 SWANBUILD MERLONG SET B"
type textarea "x"
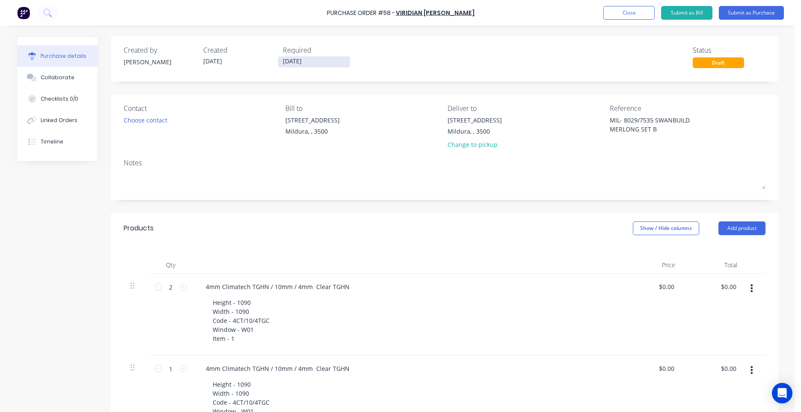
type textarea "MIL- 8029/7535 SWANBUILD MERLONG SET B"
click at [293, 59] on input "[DATE]" at bounding box center [314, 61] width 72 height 11
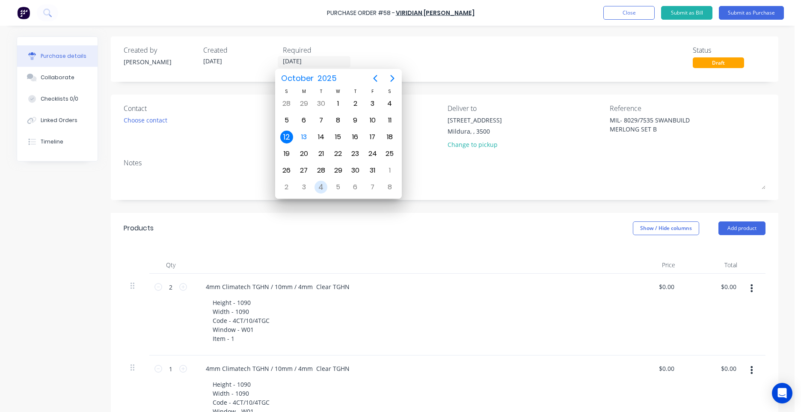
click at [323, 184] on div "4" at bounding box center [321, 187] width 13 height 13
type textarea "x"
type input "[DATE]"
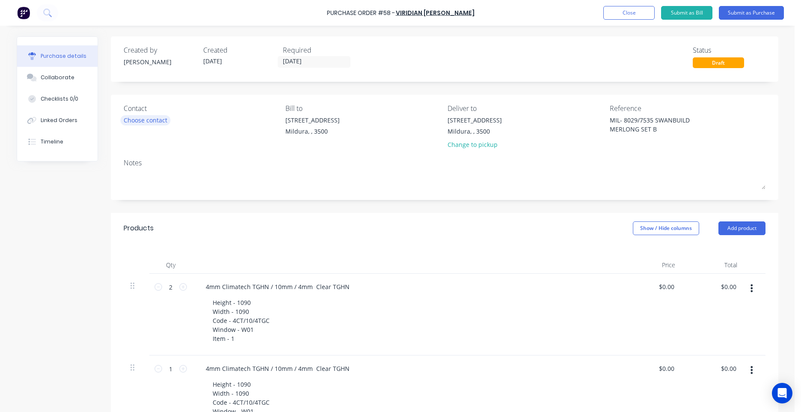
click at [124, 119] on div "Choose contact" at bounding box center [146, 120] width 44 height 9
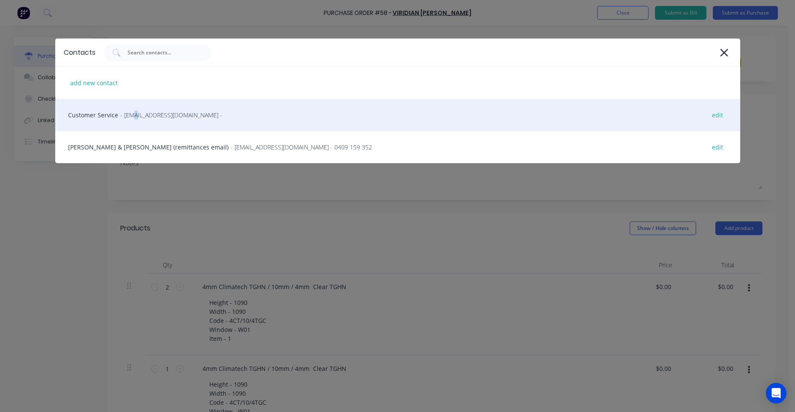
click at [128, 114] on span "- [EMAIL_ADDRESS][DOMAIN_NAME] -" at bounding box center [171, 114] width 102 height 9
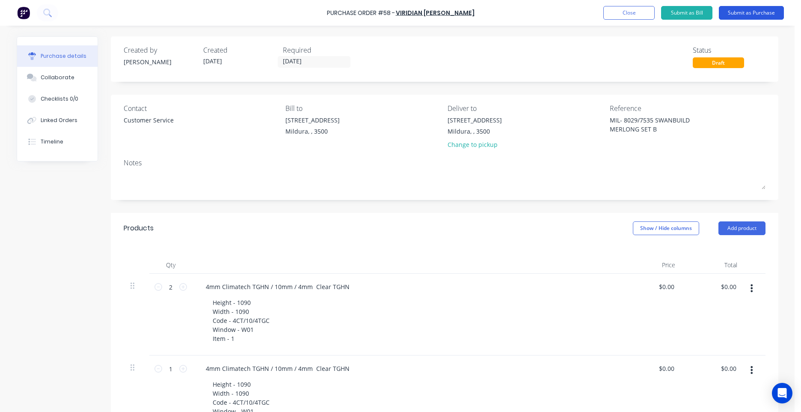
click at [732, 17] on button "Submit as Purchase" at bounding box center [751, 13] width 65 height 14
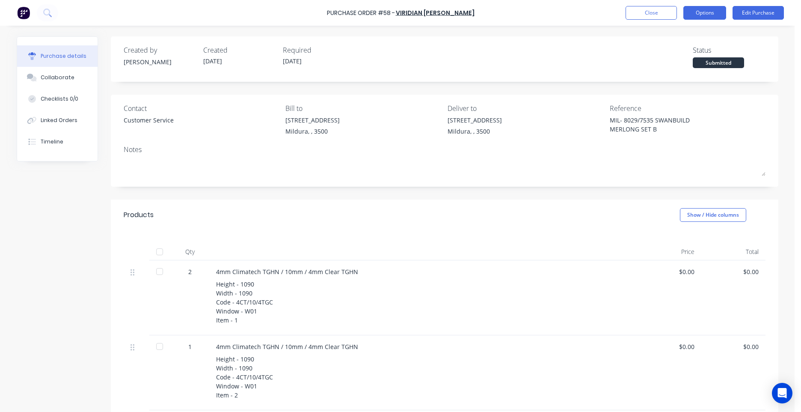
click at [699, 15] on button "Options" at bounding box center [705, 13] width 43 height 14
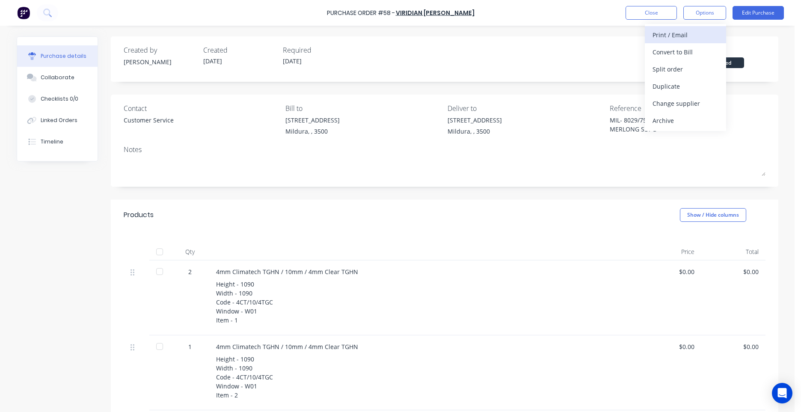
click at [688, 36] on div "Print / Email" at bounding box center [686, 35] width 66 height 12
click at [682, 69] on div "Without pricing" at bounding box center [686, 69] width 66 height 12
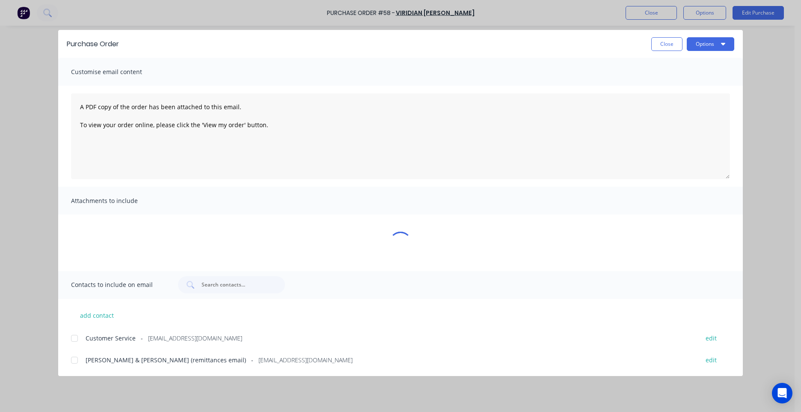
type textarea "x"
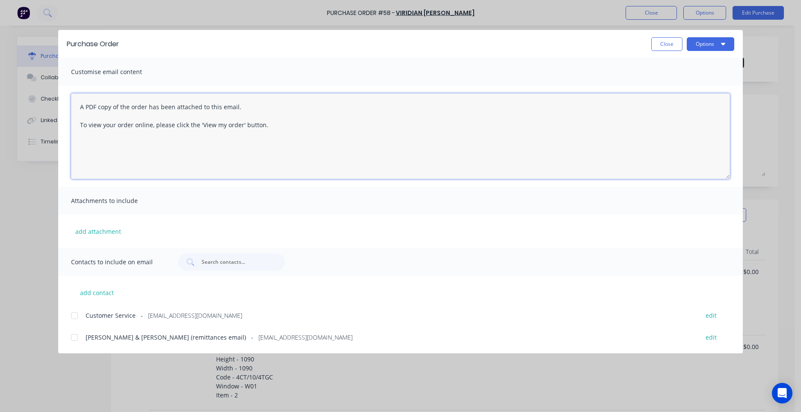
click at [129, 115] on textarea "A PDF copy of the order has been attached to this email. To view your order onl…" at bounding box center [400, 136] width 659 height 86
click at [81, 109] on textarea "A PDF copy of the order has been attached to this email. To view your order onl…" at bounding box center [400, 136] width 659 height 86
click at [279, 143] on textarea "Hi, A PDF copy of the order has been attached to this email. To view your order…" at bounding box center [400, 136] width 659 height 86
paste textarea "PO TEXT: PO-51309 ITEM TEXT: MGA [PERSON_NAME]"
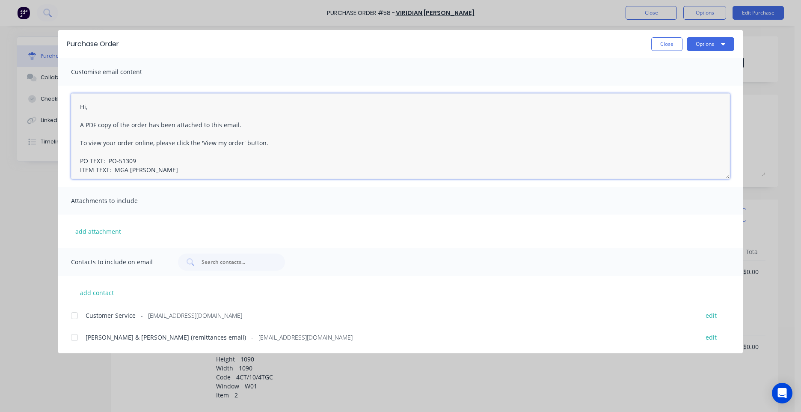
scroll to position [5, 0]
drag, startPoint x: 146, startPoint y: 155, endPoint x: 109, endPoint y: 154, distance: 36.8
click at [109, 154] on textarea "Hi, A PDF copy of the order has been attached to this email. To view your order…" at bounding box center [400, 136] width 659 height 86
click at [160, 163] on textarea "Hi, A PDF copy of the order has been attached to this email. To view your order…" at bounding box center [400, 136] width 659 height 86
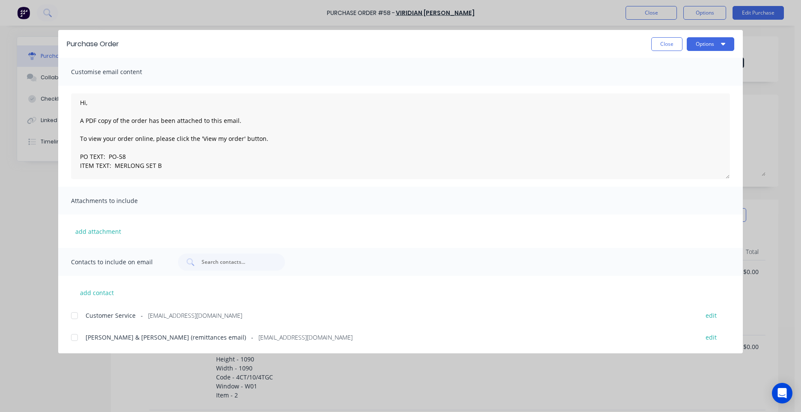
click at [109, 317] on span "Customer Service" at bounding box center [111, 315] width 50 height 9
click at [716, 42] on button "Options" at bounding box center [711, 44] width 48 height 14
click at [162, 175] on textarea "Hi, A PDF copy of the order has been attached to this email. To view your order…" at bounding box center [400, 136] width 659 height 86
click at [170, 168] on textarea "Hi, A PDF copy of the order has been attached to this email. To view your order…" at bounding box center [400, 136] width 659 height 86
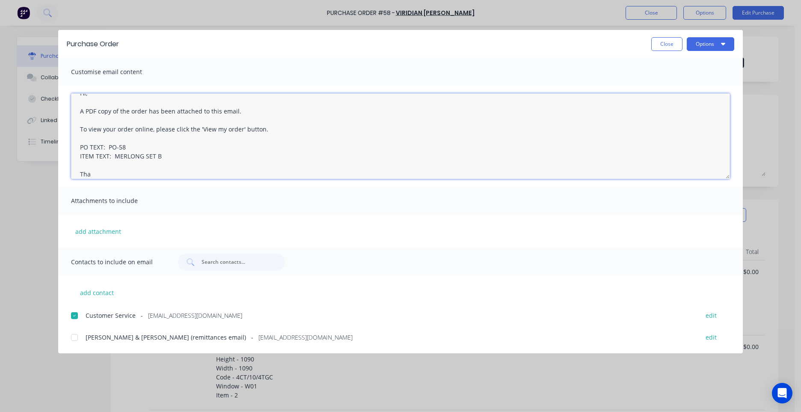
type textarea "Hi, A PDF copy of the order has been attached to this email. To view your order…"
type textarea "x"
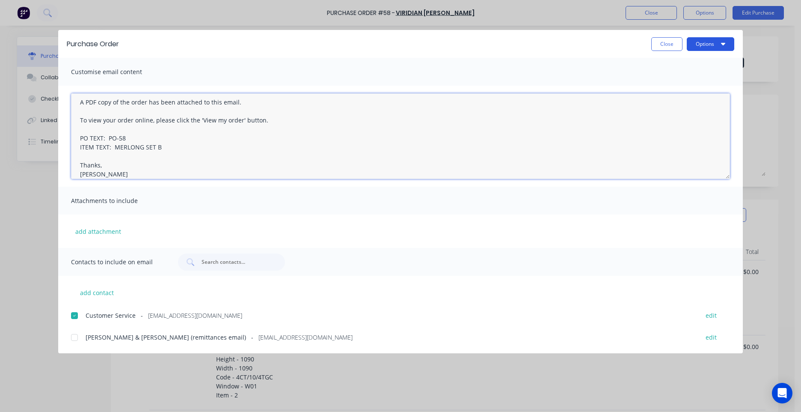
type textarea "Hi, A PDF copy of the order has been attached to this email. To view your order…"
click at [714, 42] on button "Options" at bounding box center [711, 44] width 48 height 14
click at [669, 98] on div "Email" at bounding box center [694, 100] width 66 height 12
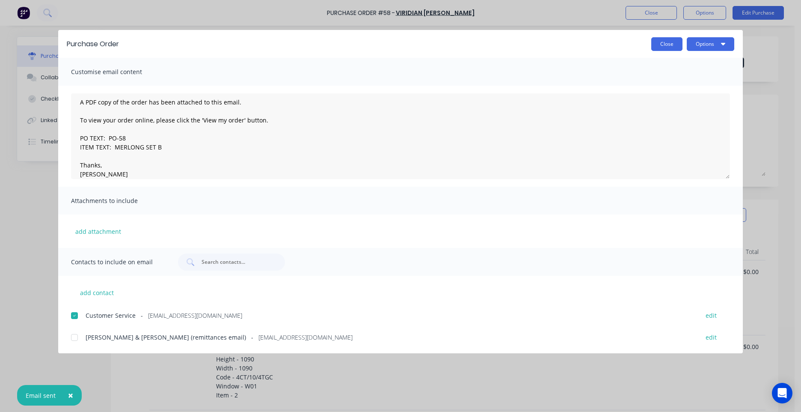
click at [658, 43] on button "Close" at bounding box center [666, 44] width 31 height 14
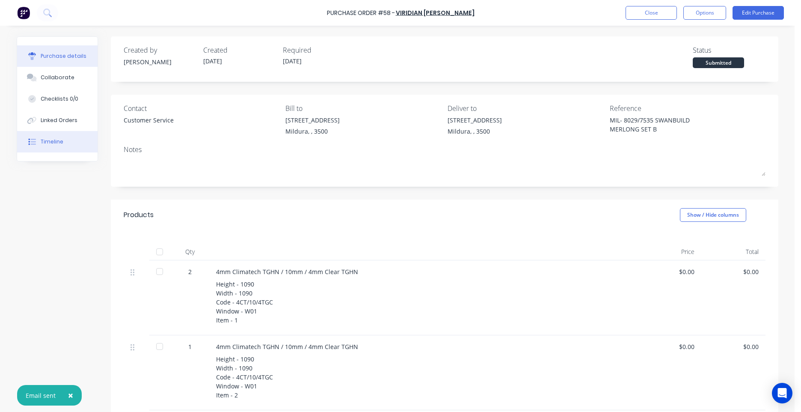
click at [56, 143] on div "Timeline" at bounding box center [52, 142] width 23 height 8
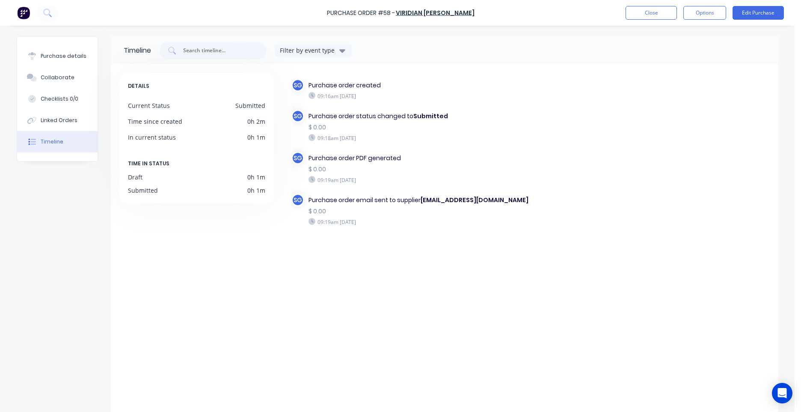
click at [643, 2] on div "Purchase Order #58 - VIRIDIAN [PERSON_NAME] Close Options Edit Purchase" at bounding box center [400, 13] width 801 height 26
click at [646, 10] on button "Close" at bounding box center [651, 13] width 51 height 14
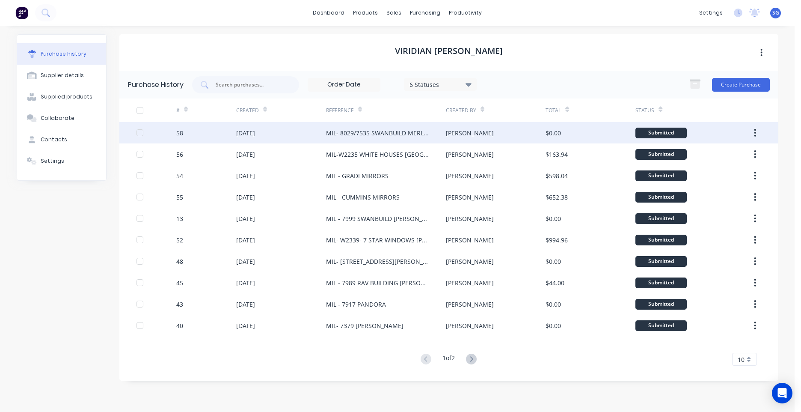
click at [428, 142] on div "MIL- 8029/7535 SWANBUILD MERLONG SET B" at bounding box center [386, 132] width 120 height 21
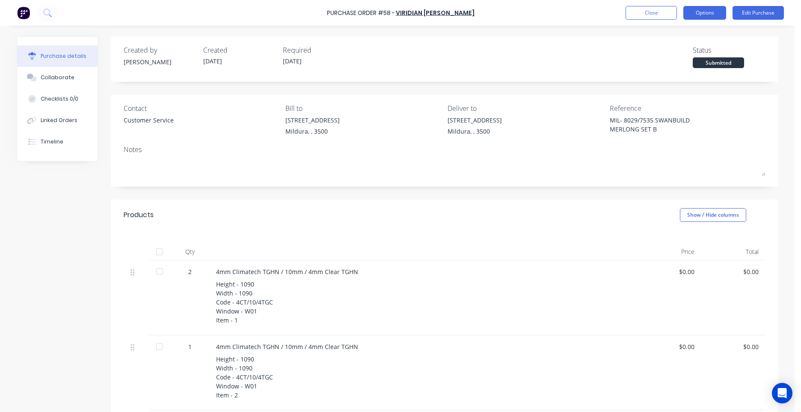
click at [711, 12] on button "Options" at bounding box center [705, 13] width 43 height 14
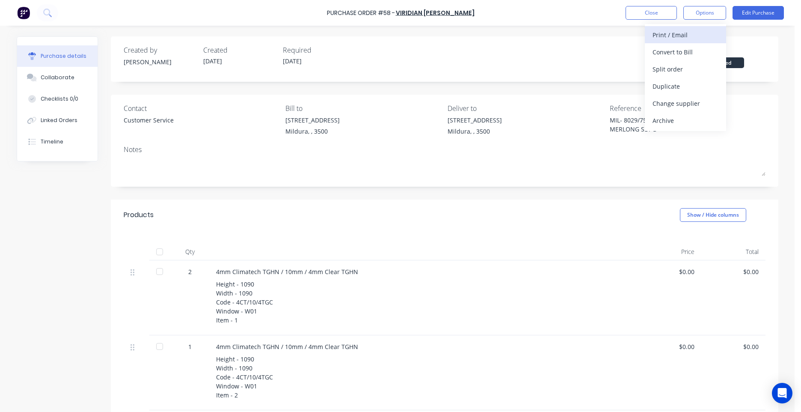
click at [684, 33] on div "Print / Email" at bounding box center [686, 35] width 66 height 12
click at [680, 68] on div "Without pricing" at bounding box center [686, 69] width 66 height 12
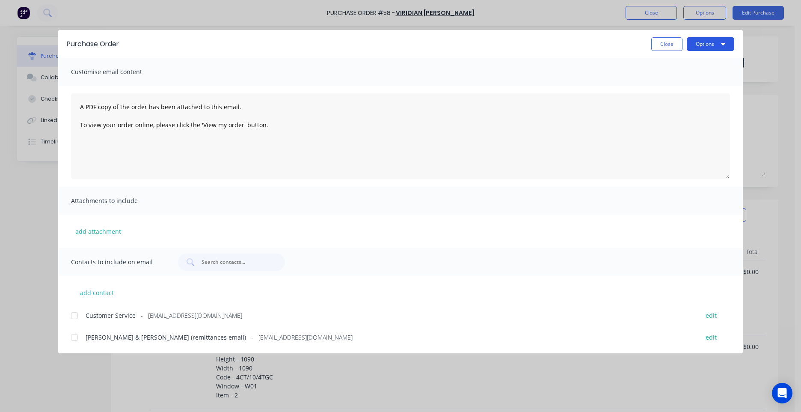
click at [716, 47] on button "Options" at bounding box center [711, 44] width 48 height 14
click at [680, 82] on div "Print" at bounding box center [694, 83] width 66 height 12
click at [660, 46] on button "Close" at bounding box center [666, 44] width 31 height 14
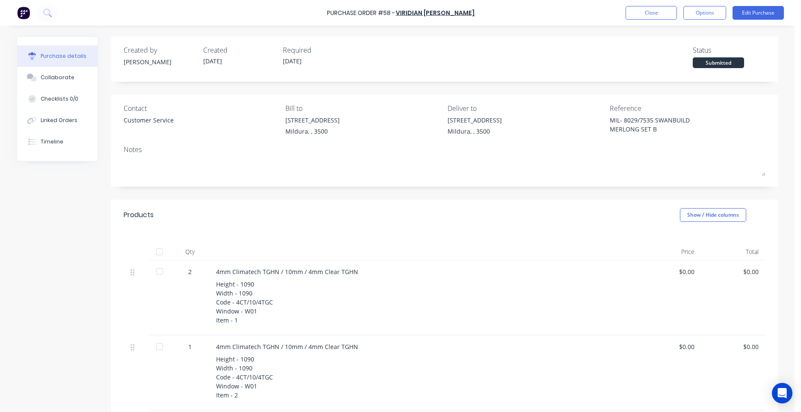
click at [556, 16] on div "Purchase Order #58 - VIRIDIAN [PERSON_NAME] Close Options Edit Purchase" at bounding box center [400, 13] width 801 height 26
click at [711, 8] on button "Options" at bounding box center [705, 13] width 43 height 14
click at [693, 41] on div "Print / Email" at bounding box center [686, 35] width 66 height 12
click at [688, 74] on div "Without pricing" at bounding box center [686, 69] width 66 height 12
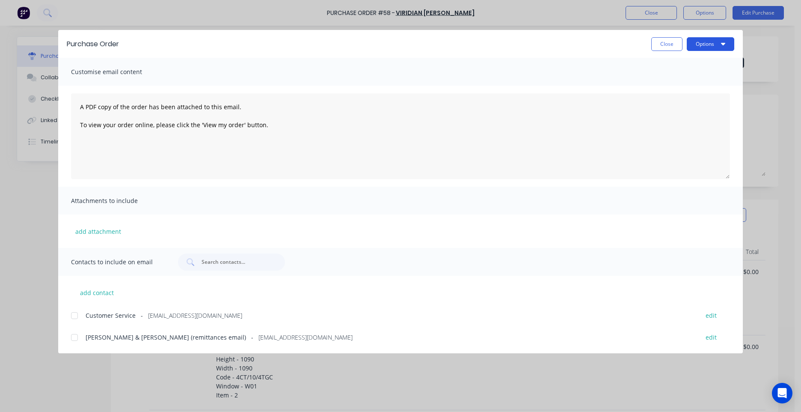
click at [714, 38] on button "Options" at bounding box center [711, 44] width 48 height 14
click at [682, 81] on div "Print" at bounding box center [694, 83] width 66 height 12
click at [721, 46] on button "Options" at bounding box center [711, 44] width 48 height 14
click at [671, 77] on div "Print" at bounding box center [694, 83] width 66 height 12
click at [480, 8] on div "Purchase Order Close Options Customise email content A PDF copy of the order ha…" at bounding box center [400, 206] width 801 height 412
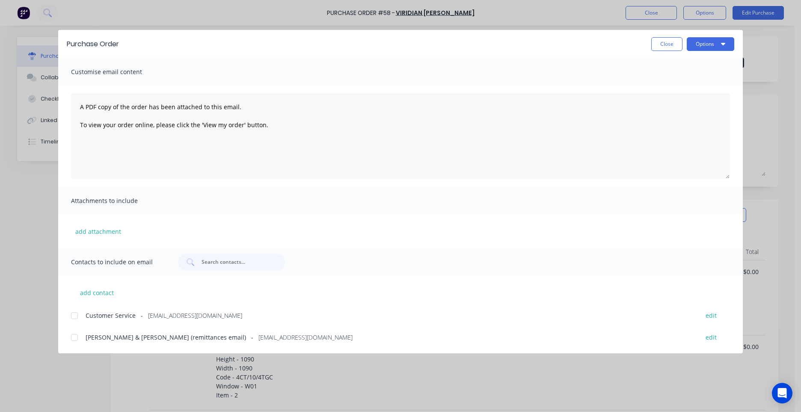
drag, startPoint x: 653, startPoint y: 42, endPoint x: 494, endPoint y: 42, distance: 158.4
click at [653, 42] on button "Close" at bounding box center [666, 44] width 31 height 14
type textarea "x"
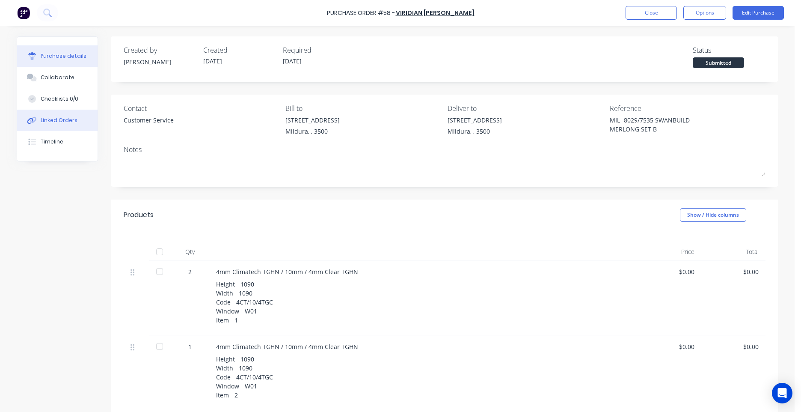
click at [26, 127] on button "Linked Orders" at bounding box center [57, 120] width 80 height 21
